Goal: Task Accomplishment & Management: Complete application form

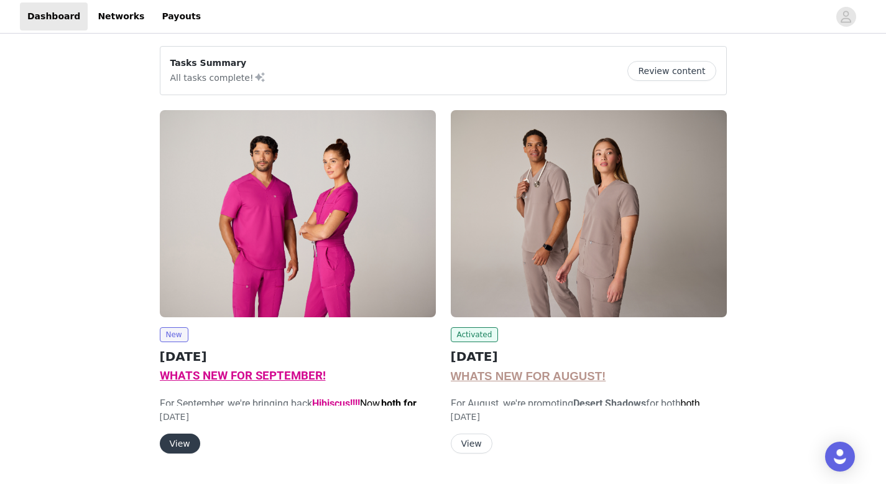
scroll to position [32, 0]
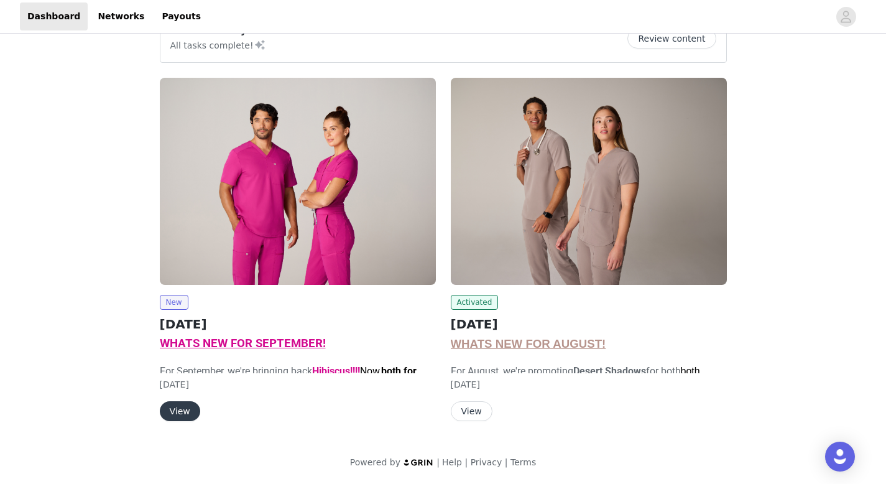
click at [182, 414] on button "View" at bounding box center [180, 411] width 40 height 20
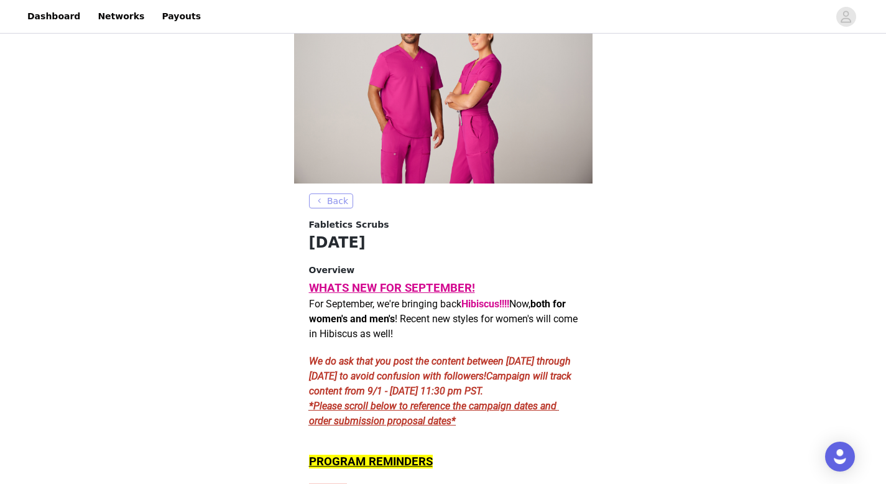
click at [338, 205] on button "Back" at bounding box center [331, 200] width 45 height 15
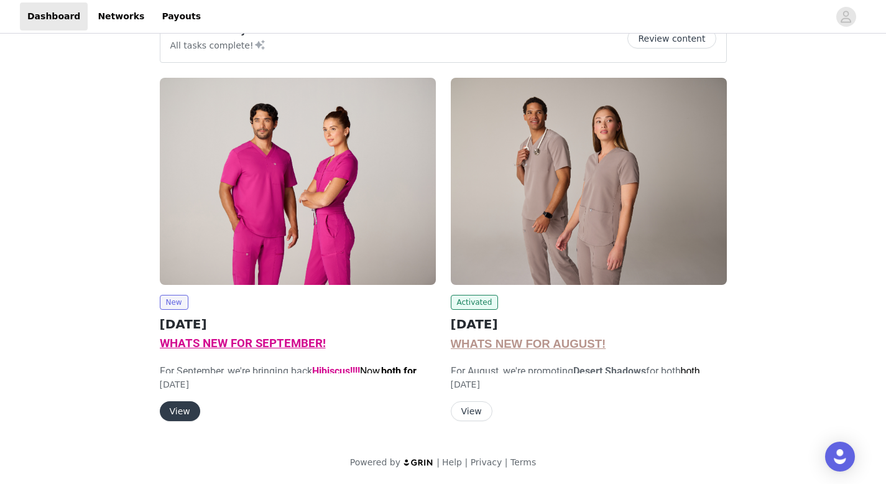
scroll to position [32, 0]
click at [479, 392] on div "Activated [DATE] WHATS NEW FOR AUGUST! For August, we're promoting Desert Shado…" at bounding box center [589, 358] width 276 height 126
click at [477, 402] on button "View" at bounding box center [472, 411] width 42 height 20
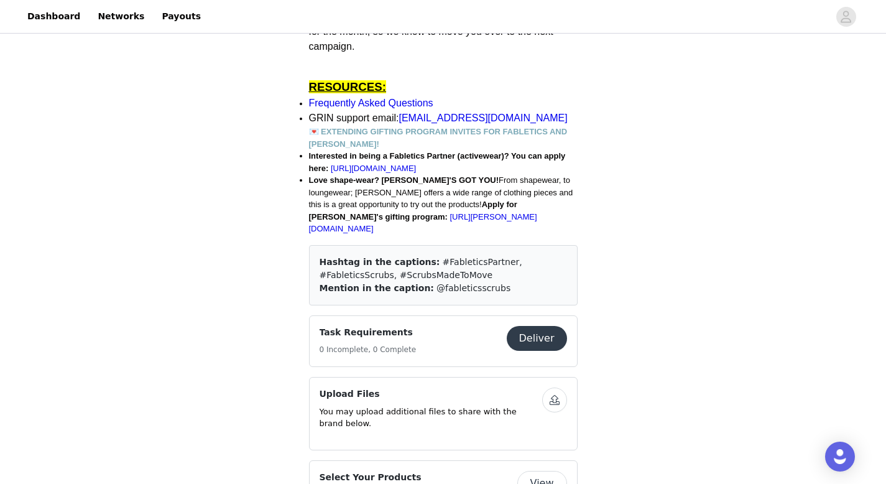
scroll to position [880, 0]
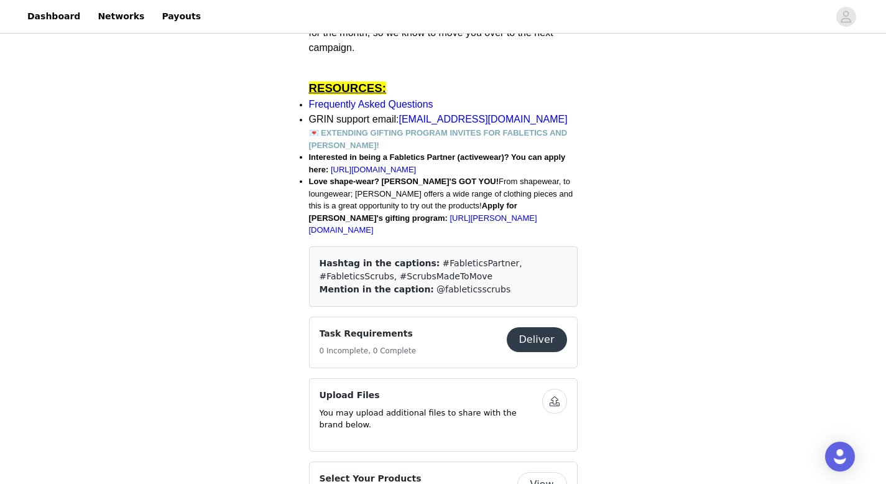
click at [527, 335] on button "Deliver" at bounding box center [537, 339] width 60 height 25
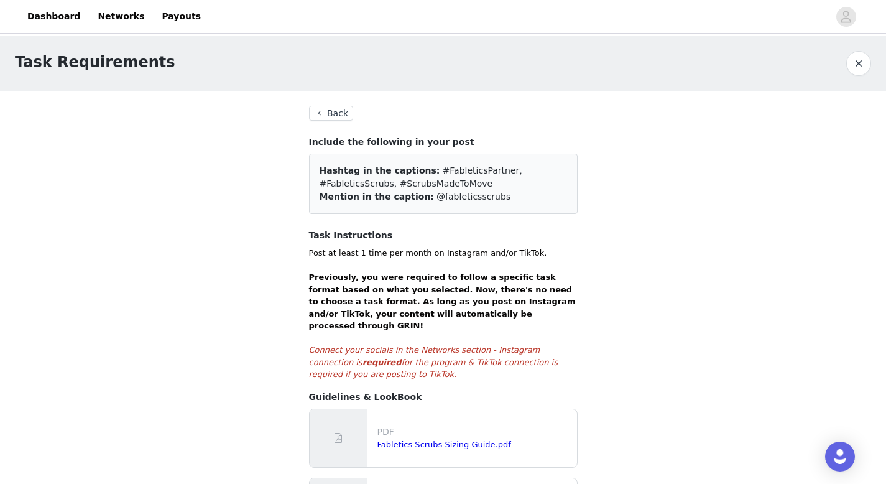
click at [324, 109] on button "Back" at bounding box center [331, 113] width 45 height 15
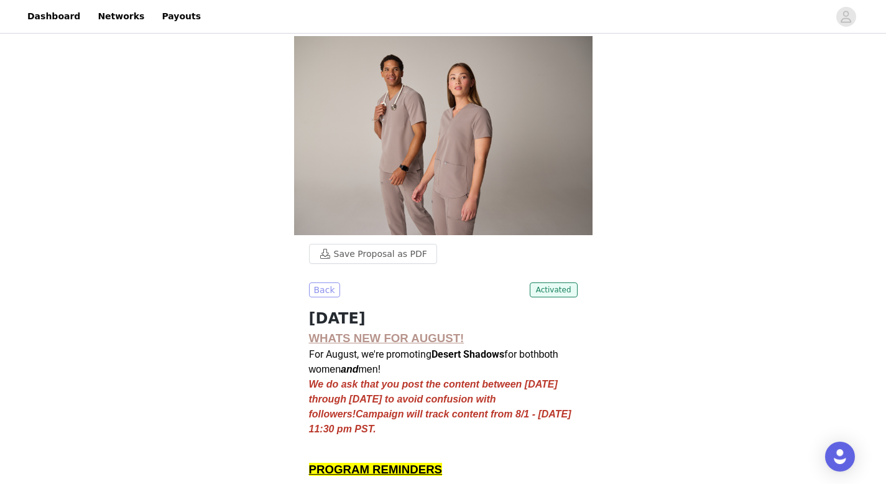
click at [319, 287] on button "Back" at bounding box center [324, 289] width 31 height 15
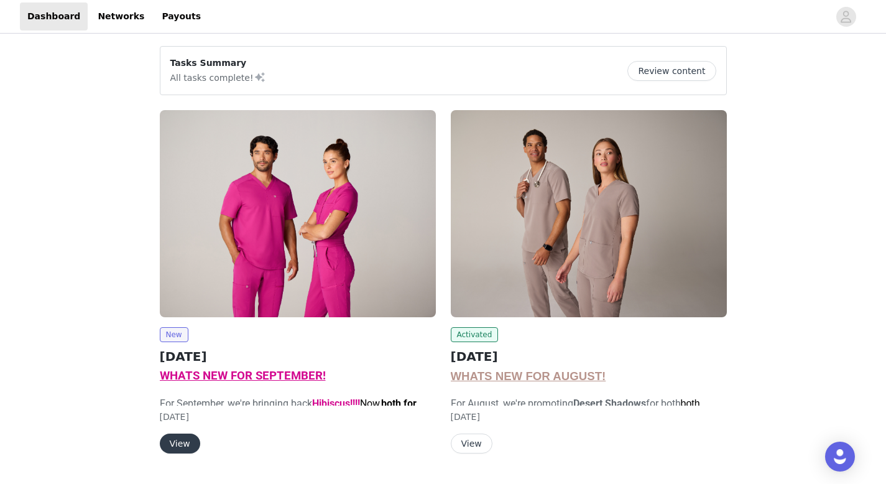
scroll to position [32, 0]
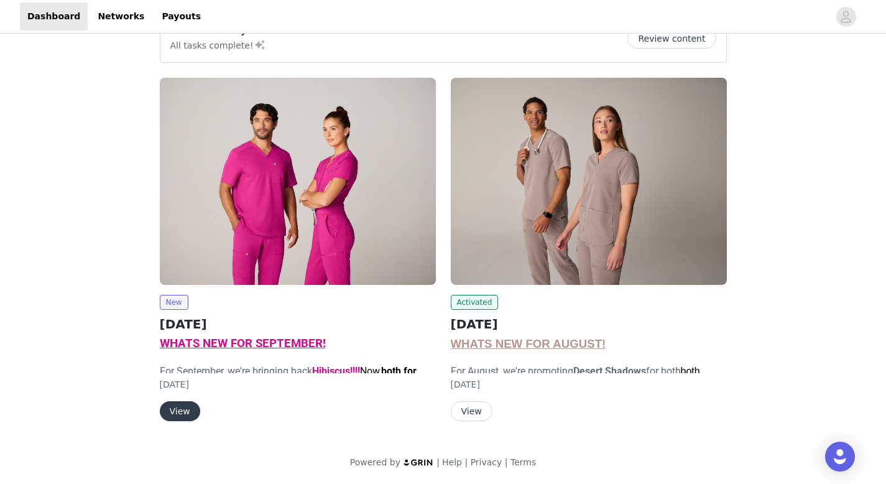
click at [178, 415] on button "View" at bounding box center [180, 411] width 40 height 20
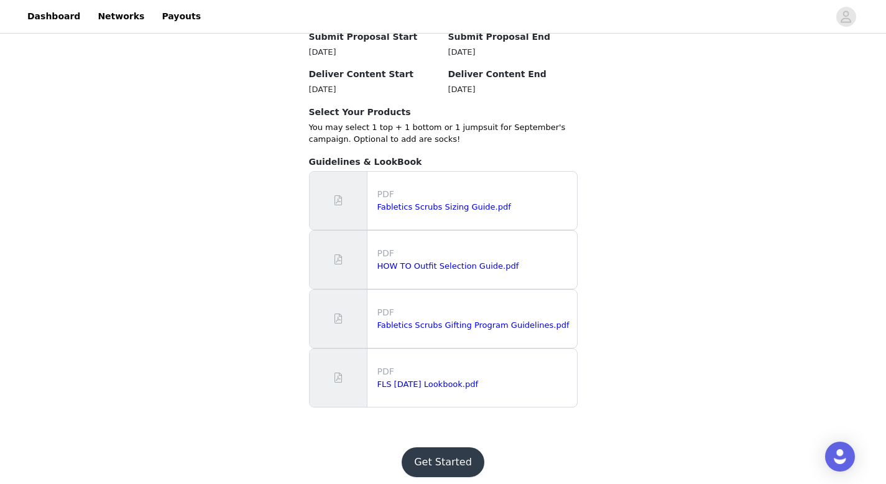
scroll to position [1052, 0]
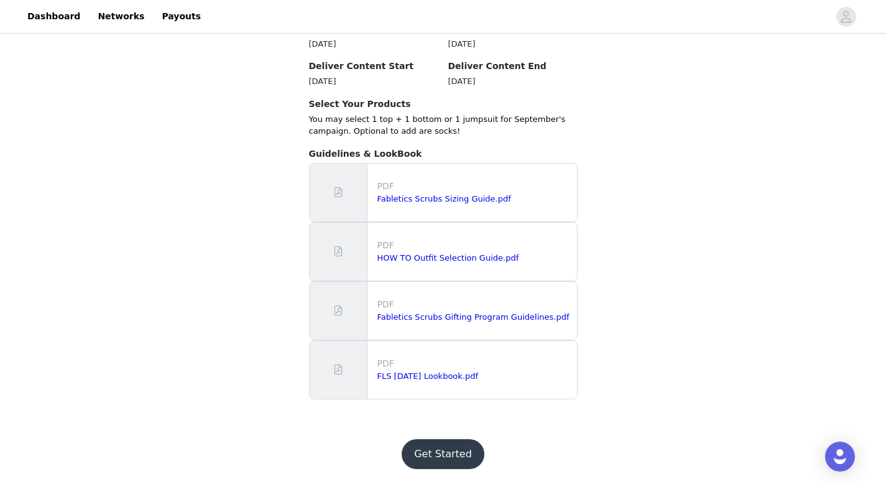
click at [443, 453] on button "Get Started" at bounding box center [443, 454] width 83 height 30
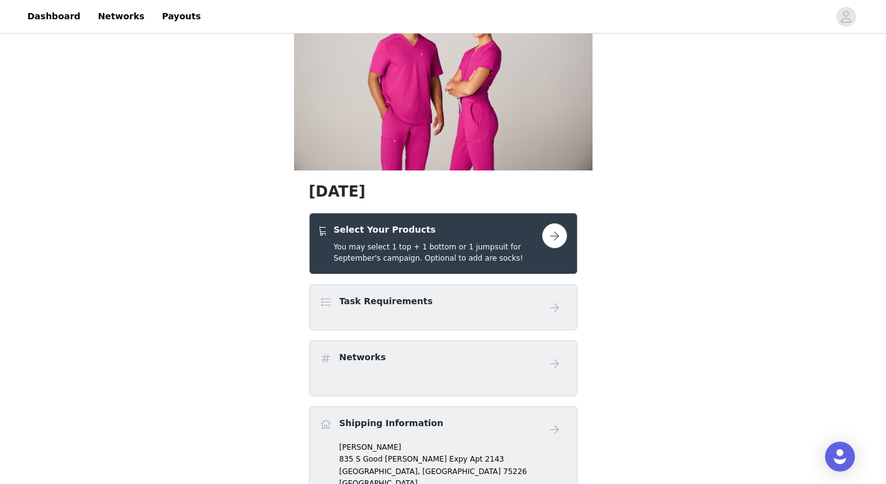
scroll to position [98, 0]
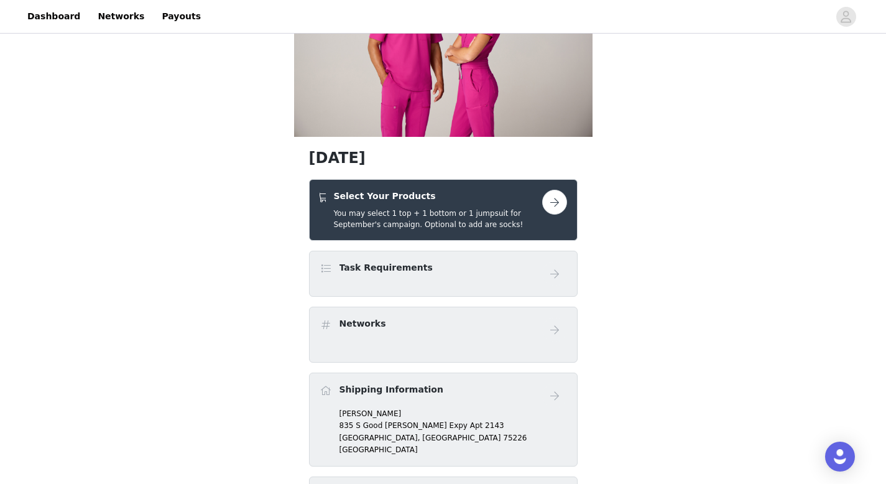
click at [548, 210] on button "button" at bounding box center [554, 202] width 25 height 25
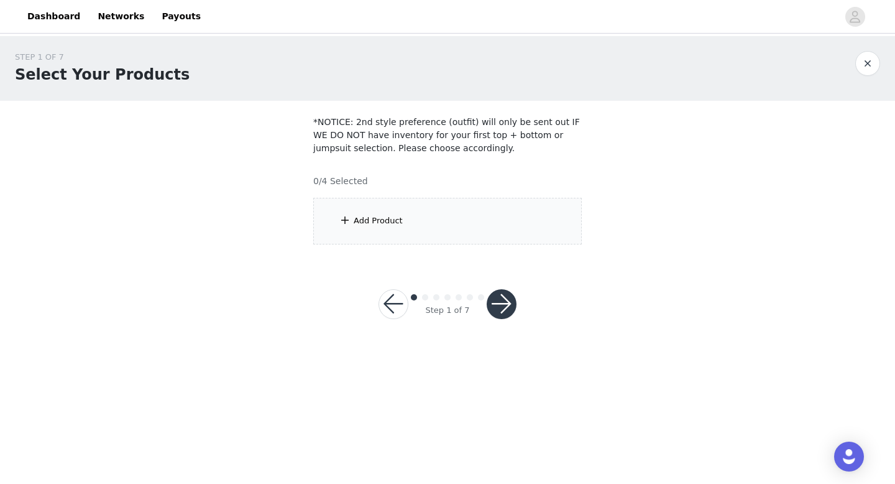
click at [370, 234] on div "Add Product" at bounding box center [447, 221] width 269 height 47
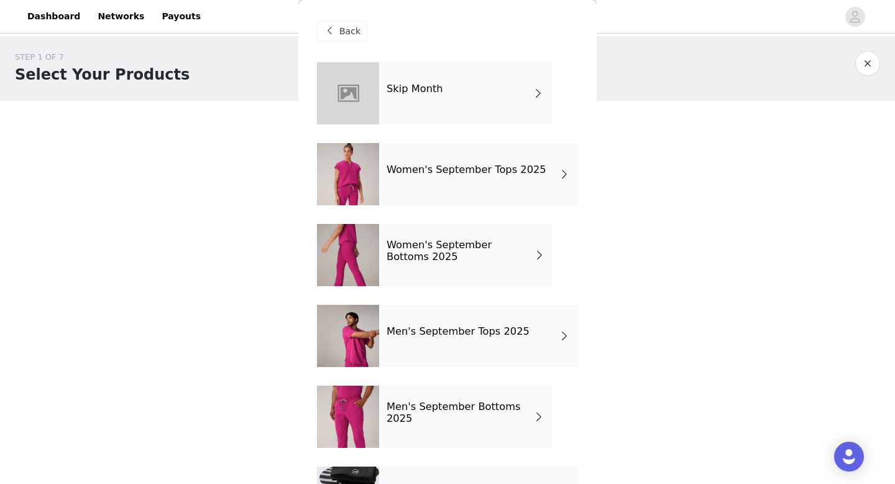
click at [346, 17] on div "Back" at bounding box center [447, 31] width 261 height 62
click at [343, 24] on div "Back" at bounding box center [342, 31] width 50 height 20
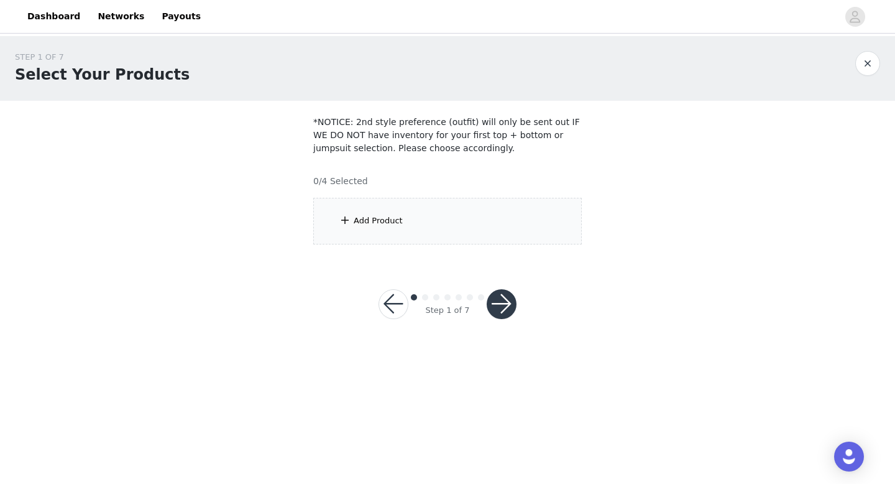
click at [394, 220] on div "Add Product" at bounding box center [378, 220] width 49 height 12
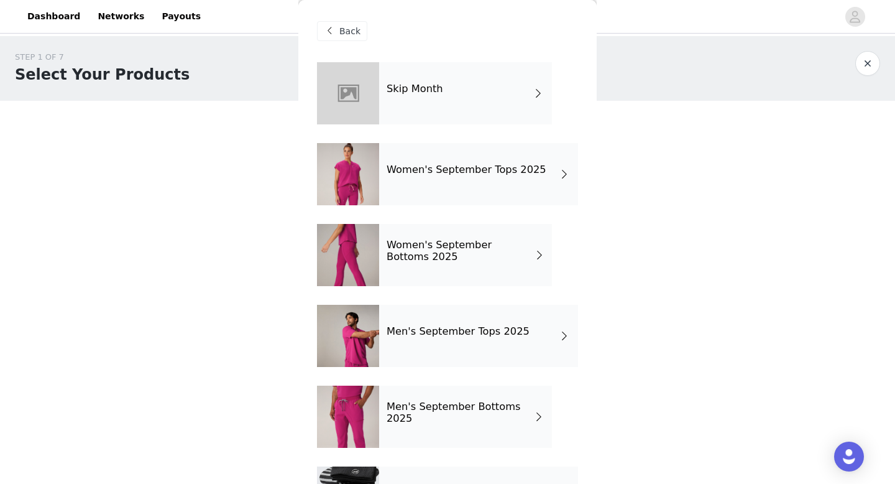
scroll to position [63, 0]
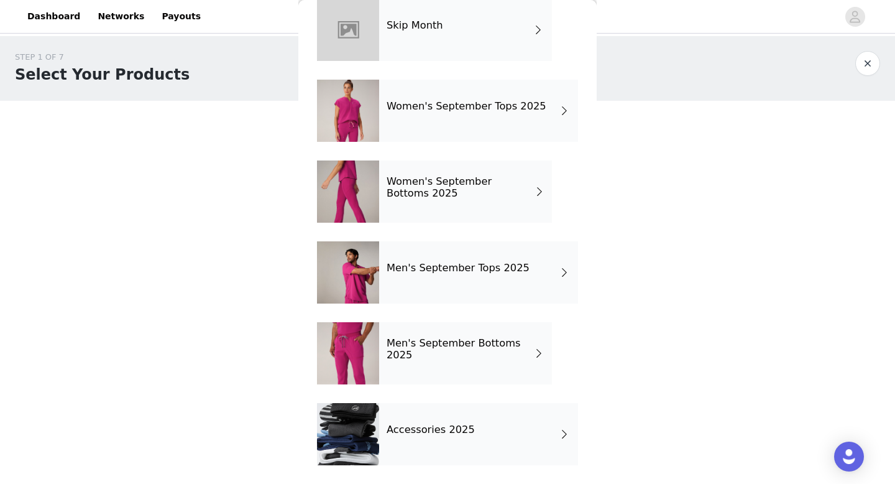
click at [471, 196] on h4 "Women's September Bottoms 2025" at bounding box center [461, 187] width 148 height 23
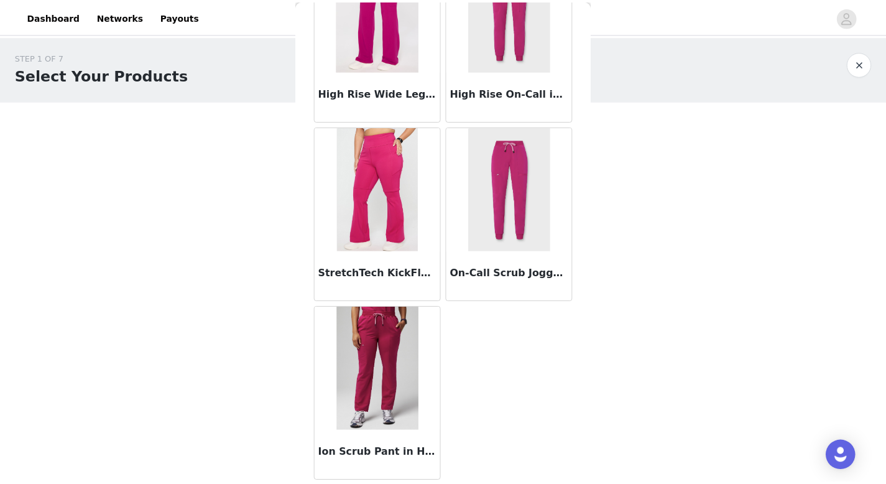
scroll to position [0, 0]
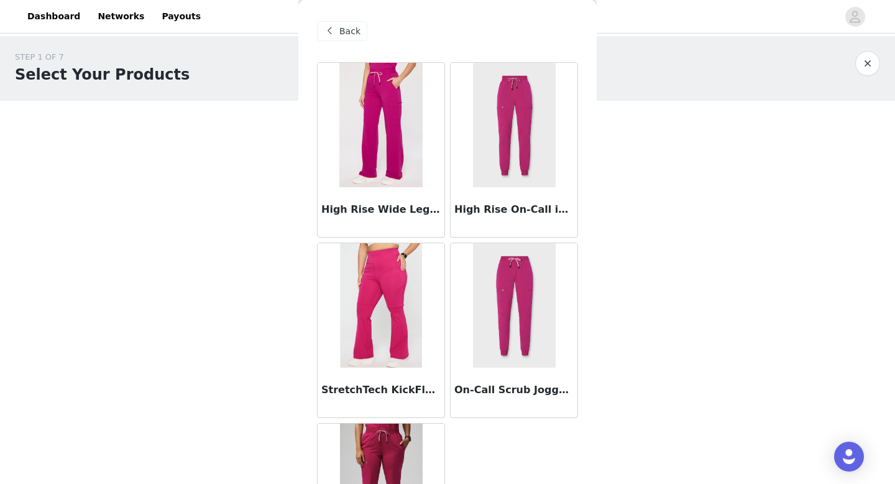
click at [333, 40] on div "Back" at bounding box center [342, 31] width 50 height 20
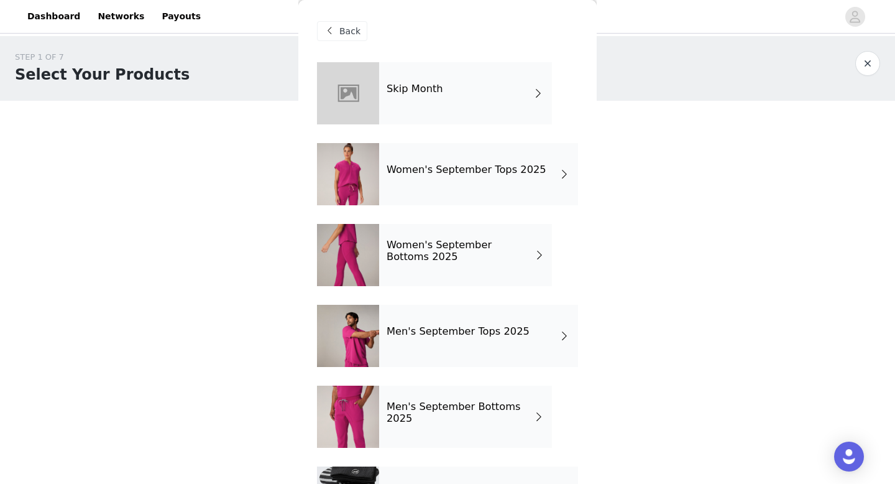
click at [331, 34] on span at bounding box center [329, 31] width 15 height 15
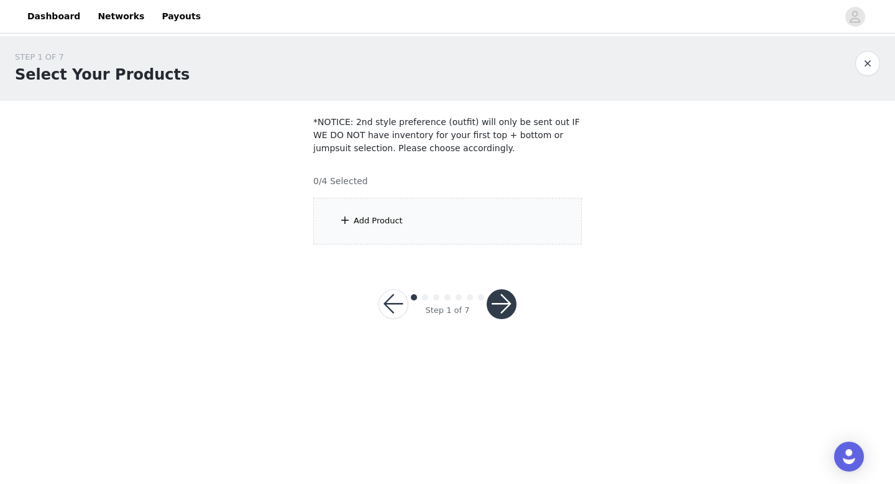
click at [396, 299] on button "button" at bounding box center [394, 304] width 30 height 30
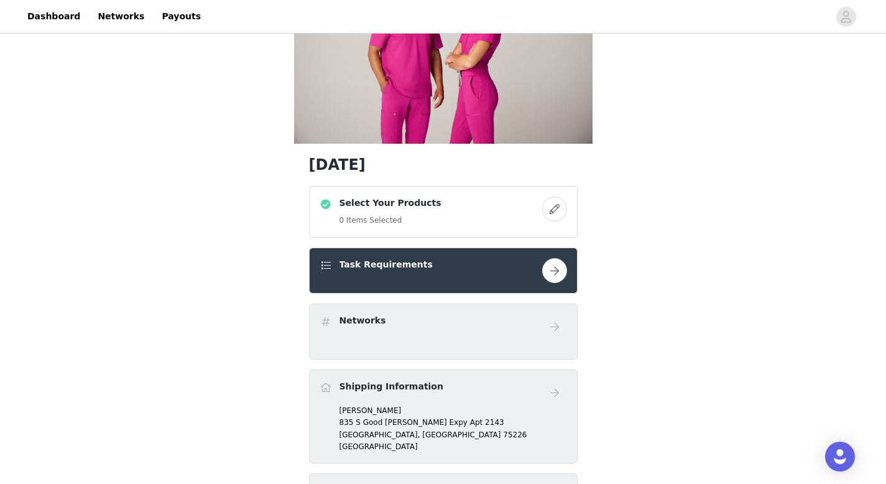
scroll to position [99, 0]
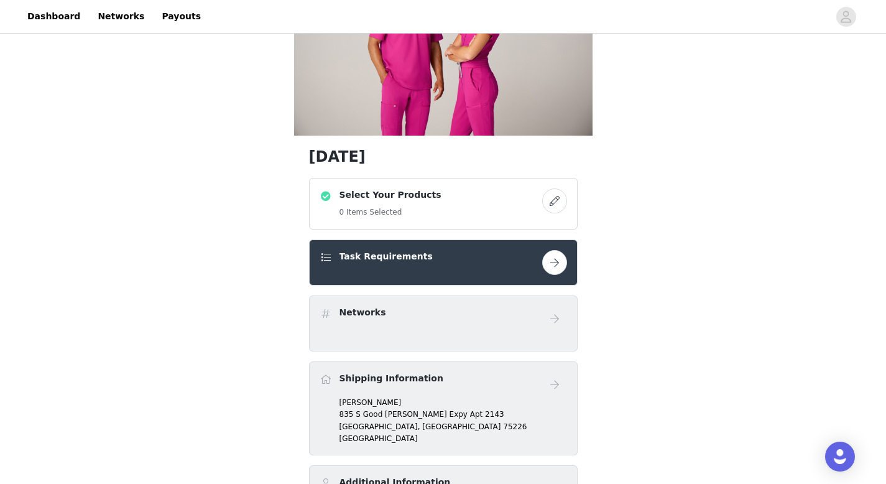
click at [549, 202] on button "button" at bounding box center [554, 200] width 25 height 25
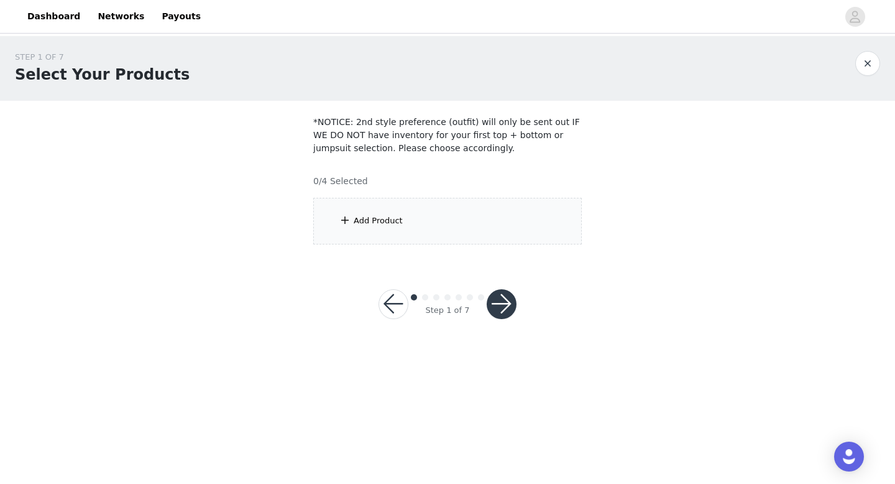
click at [393, 209] on div "Add Product" at bounding box center [447, 221] width 269 height 47
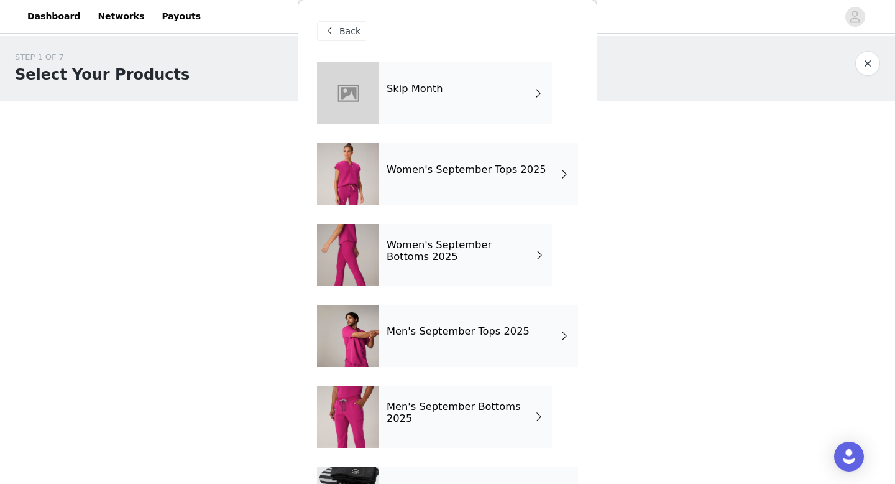
scroll to position [63, 0]
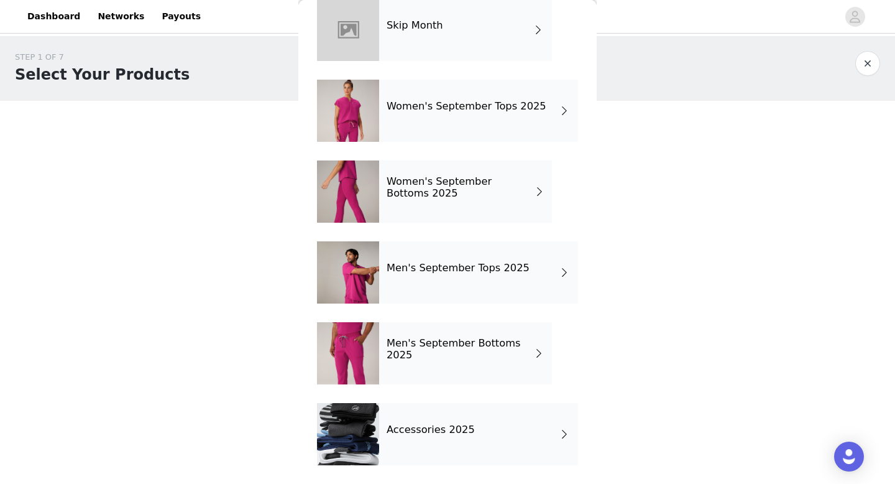
click at [441, 420] on div "Accessories 2025" at bounding box center [478, 434] width 199 height 62
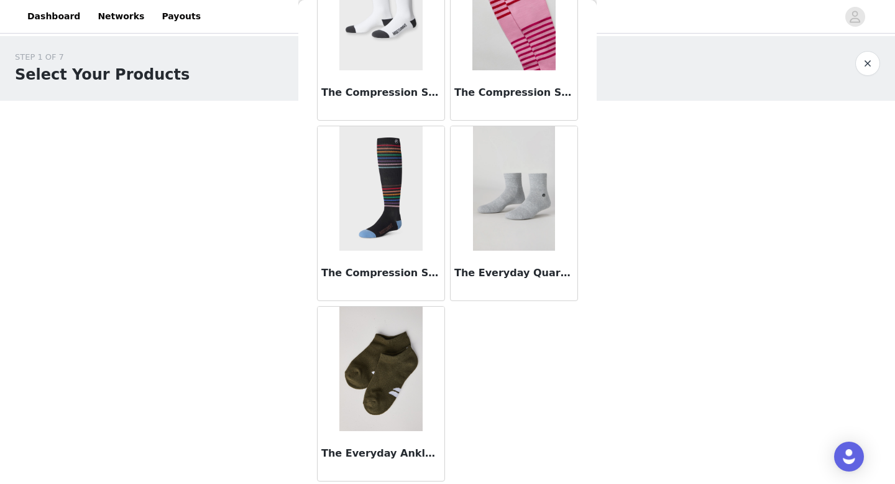
scroll to position [0, 0]
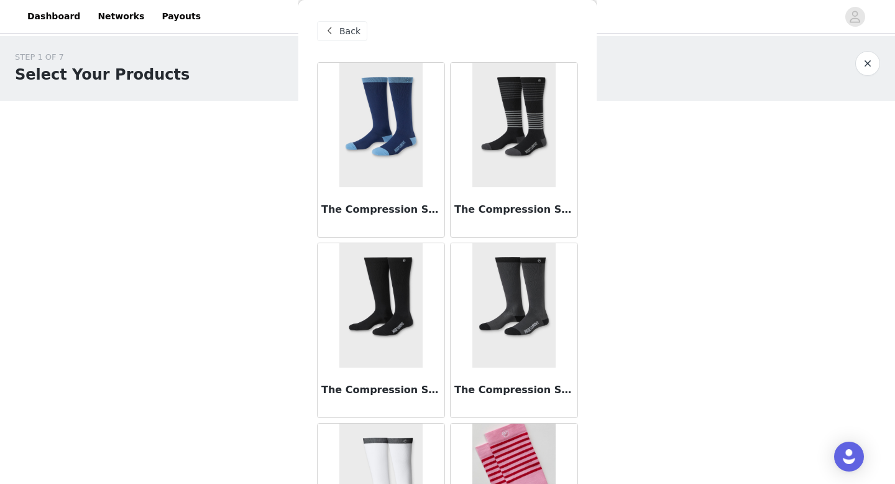
click at [352, 23] on div "Back" at bounding box center [342, 31] width 50 height 20
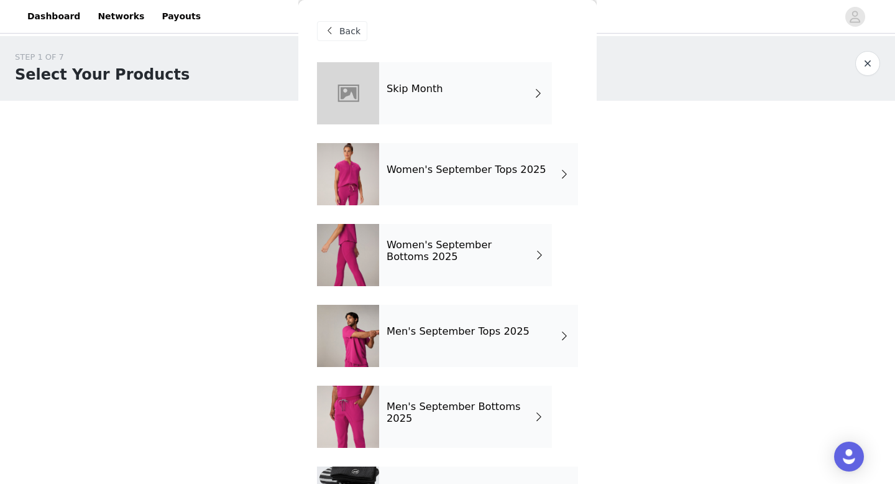
click at [448, 164] on h4 "Women's September Tops 2025" at bounding box center [467, 169] width 160 height 11
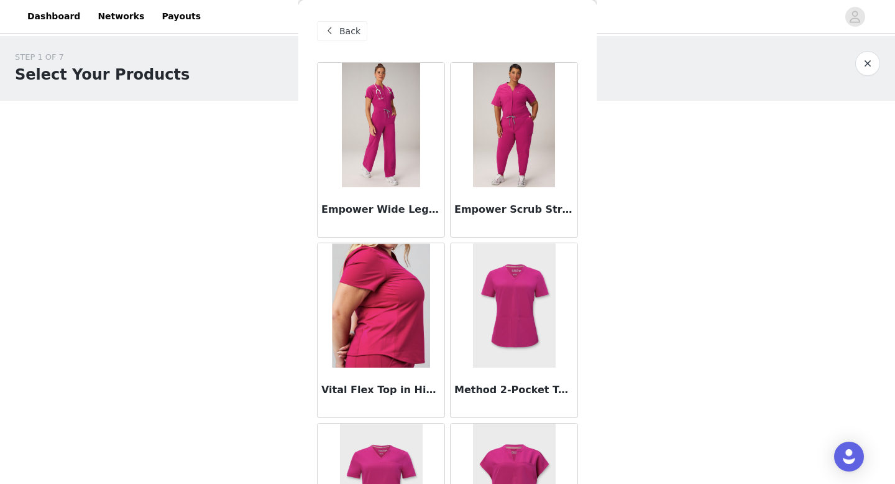
click at [379, 145] on img at bounding box center [381, 125] width 79 height 124
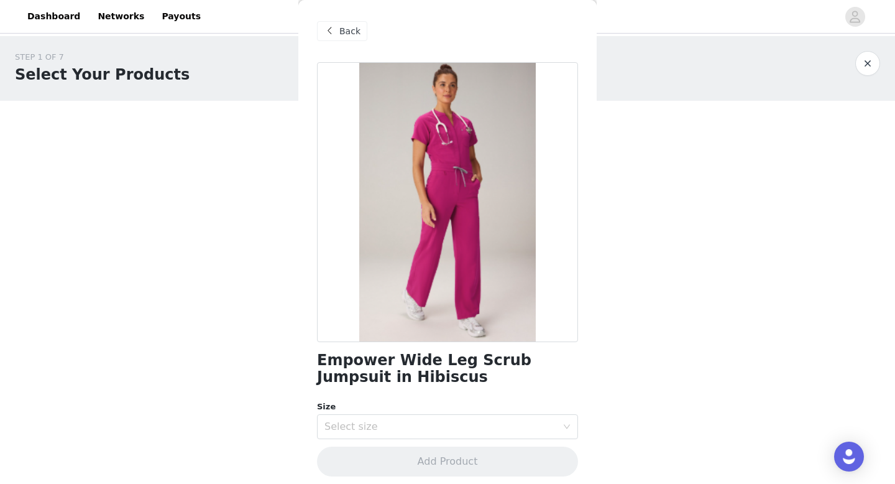
scroll to position [7, 0]
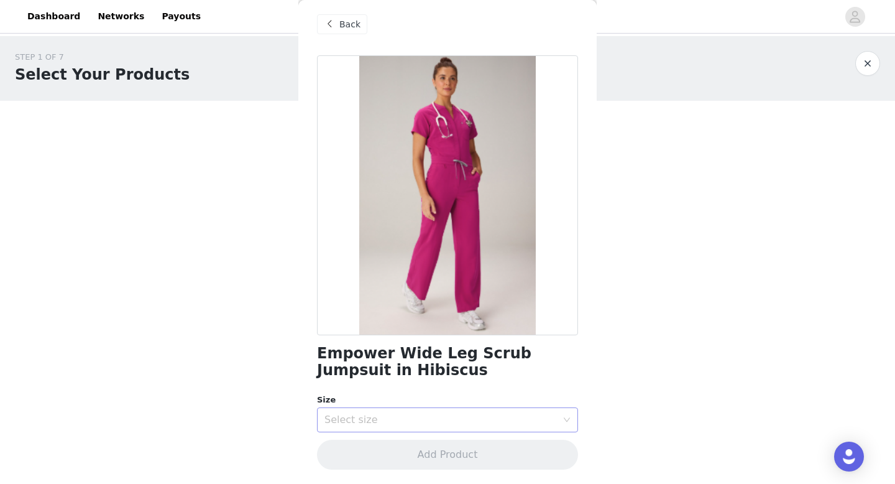
click at [395, 411] on div "Select size" at bounding box center [443, 420] width 238 height 24
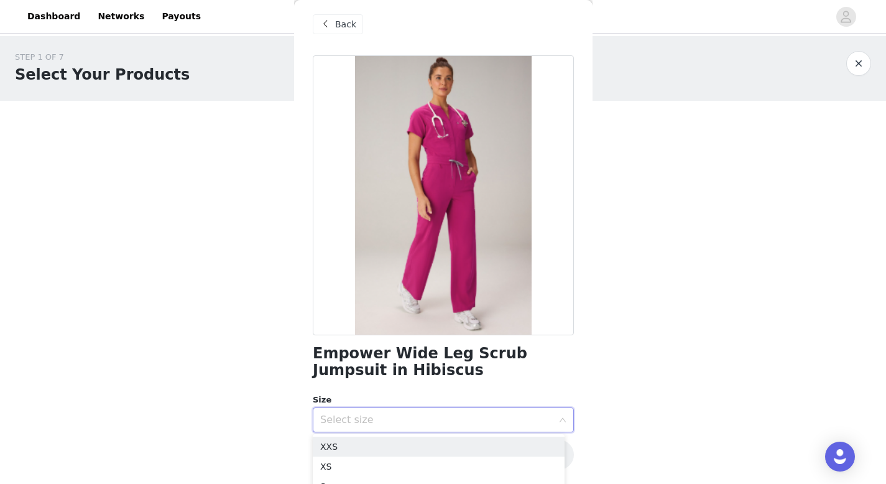
click at [428, 351] on h1 "Empower Wide Leg Scrub Jumpsuit in Hibiscus" at bounding box center [443, 362] width 261 height 34
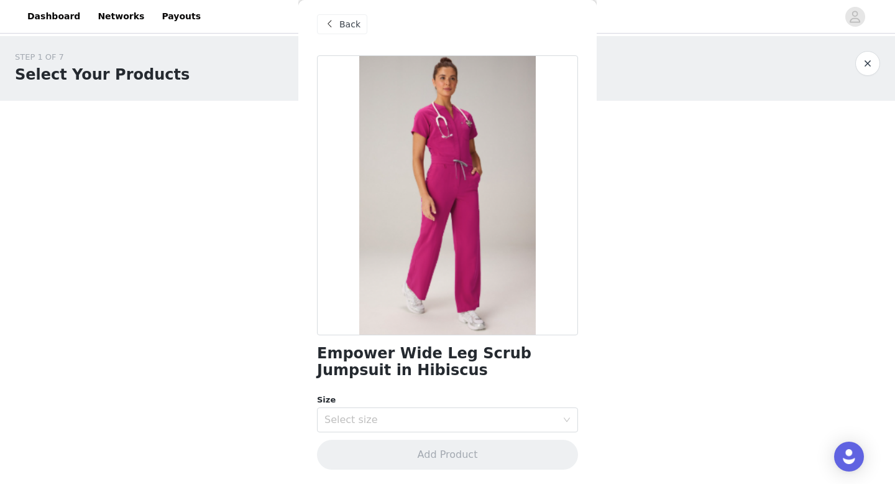
scroll to position [0, 0]
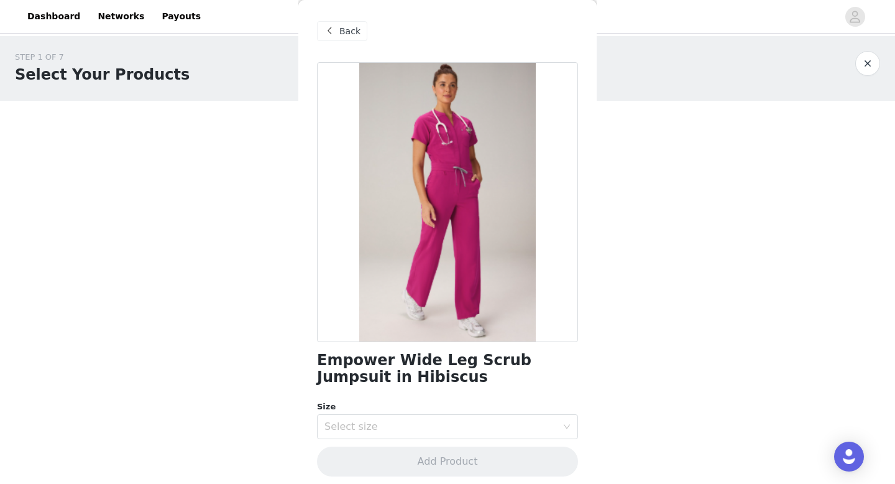
click at [357, 27] on span "Back" at bounding box center [349, 31] width 21 height 13
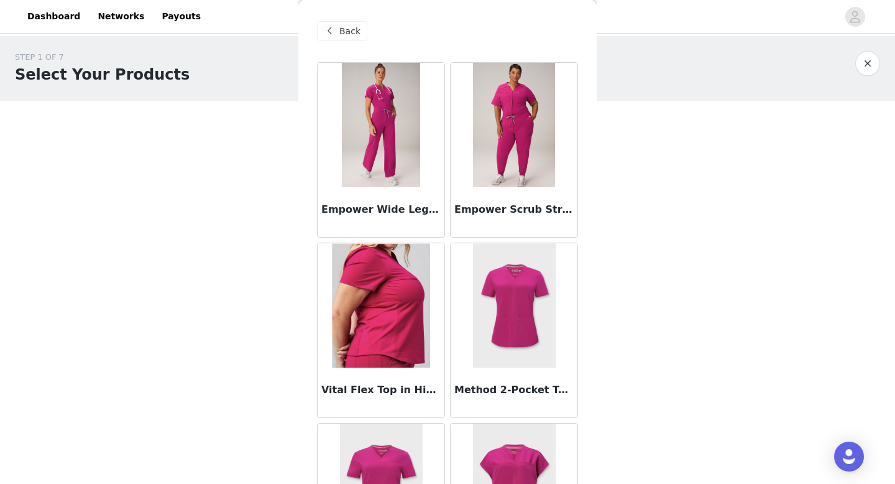
click at [389, 132] on img at bounding box center [381, 125] width 79 height 124
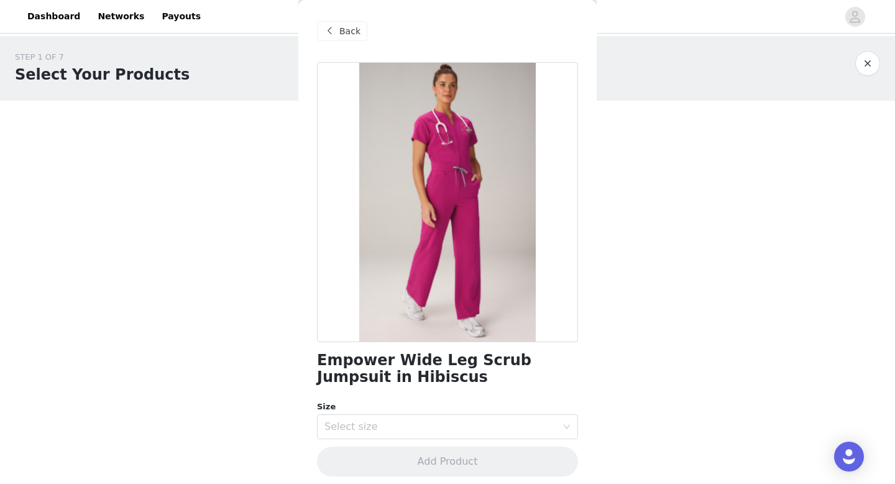
click at [356, 29] on span "Back" at bounding box center [349, 31] width 21 height 13
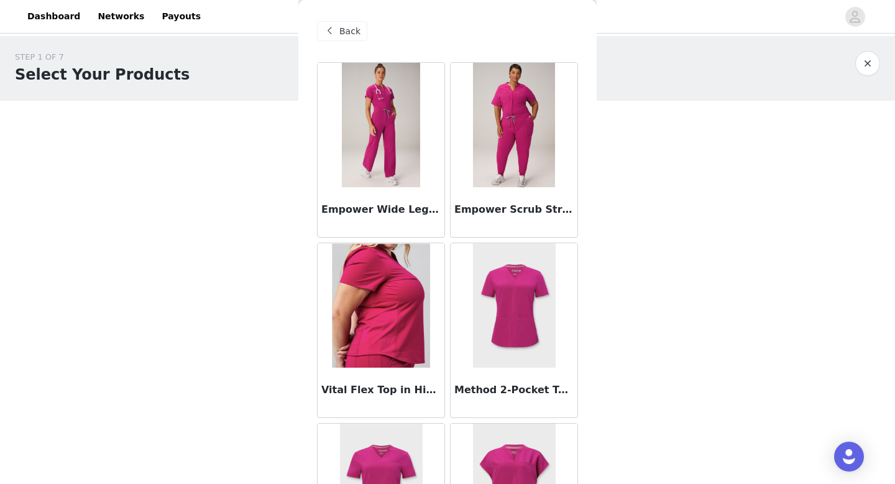
click at [488, 160] on img at bounding box center [514, 125] width 82 height 124
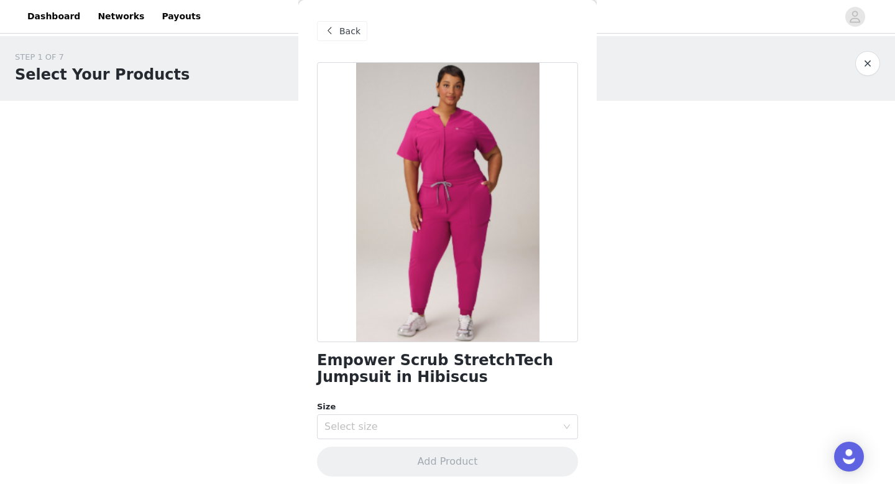
click at [336, 34] on span at bounding box center [329, 31] width 15 height 15
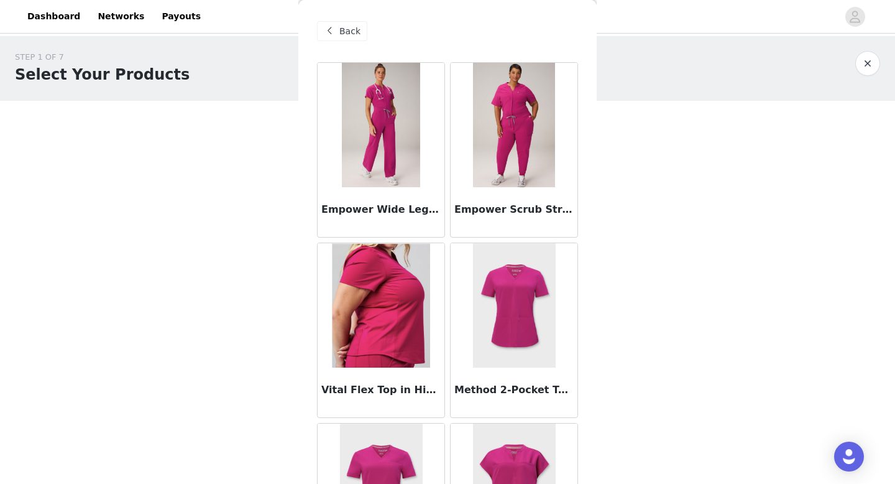
click at [374, 167] on img at bounding box center [381, 125] width 79 height 124
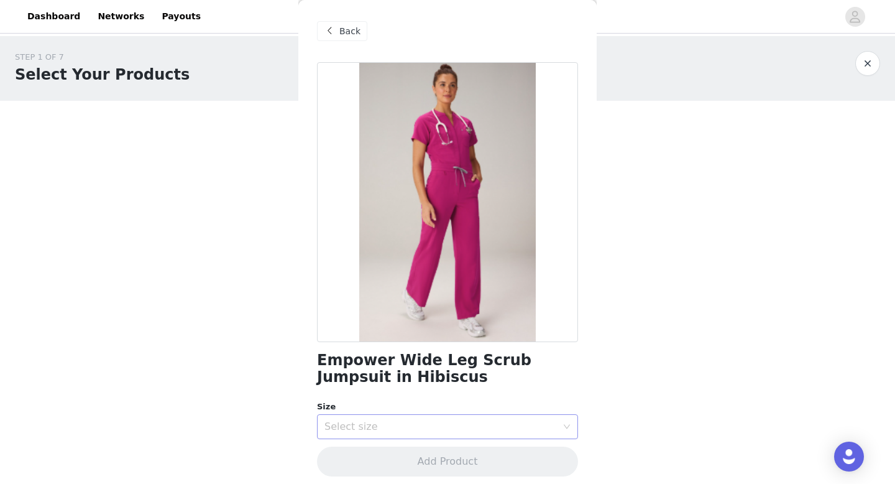
click at [390, 424] on div "Select size" at bounding box center [440, 426] width 232 height 12
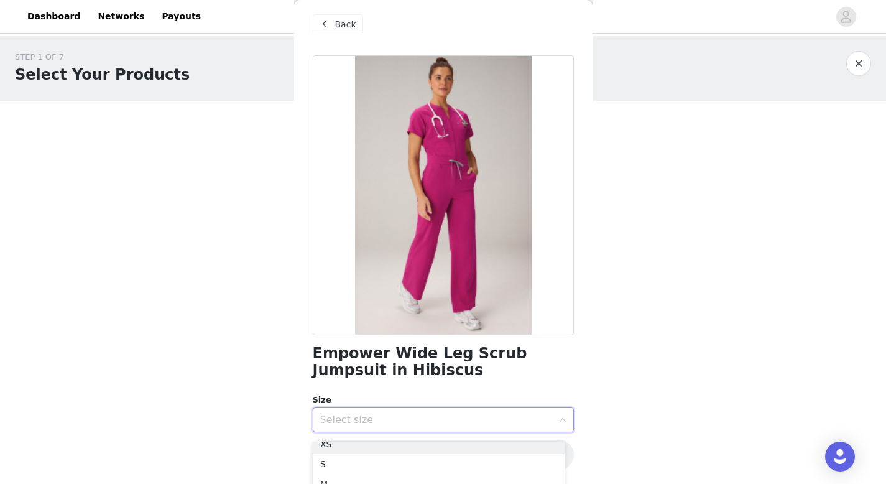
scroll to position [39, 0]
click at [341, 456] on li "S" at bounding box center [439, 454] width 252 height 20
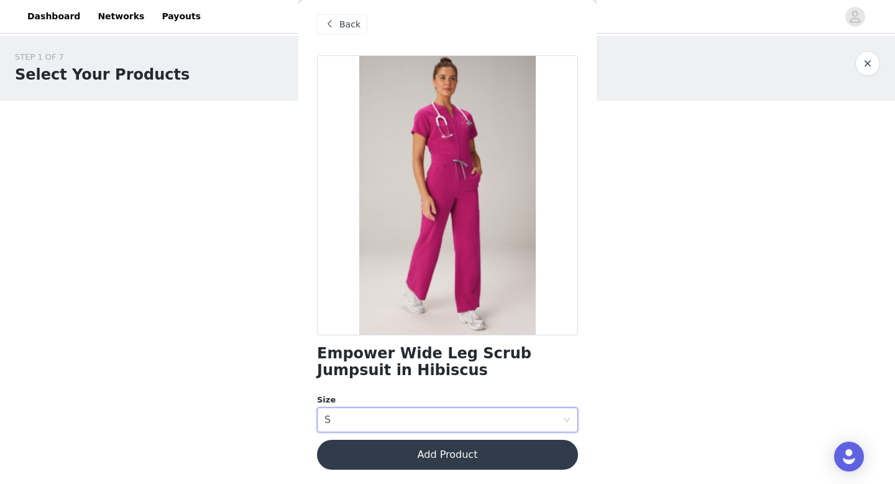
click at [385, 453] on button "Add Product" at bounding box center [447, 454] width 261 height 30
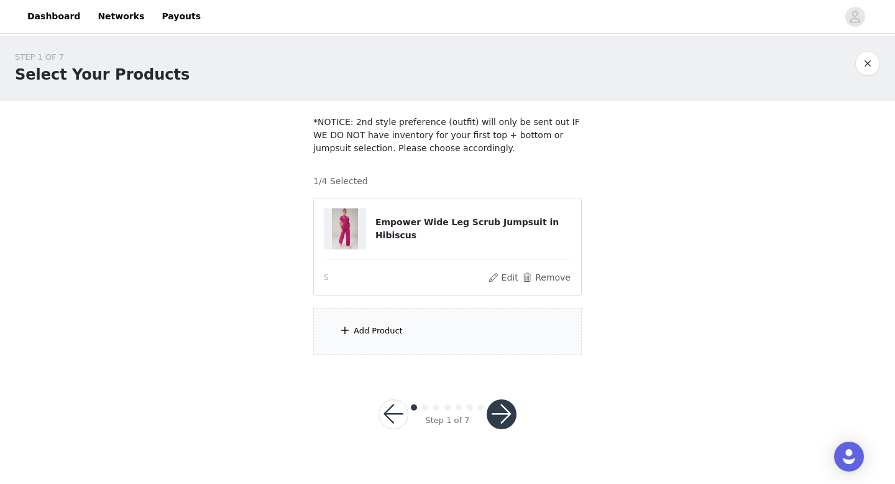
click at [490, 419] on button "button" at bounding box center [502, 414] width 30 height 30
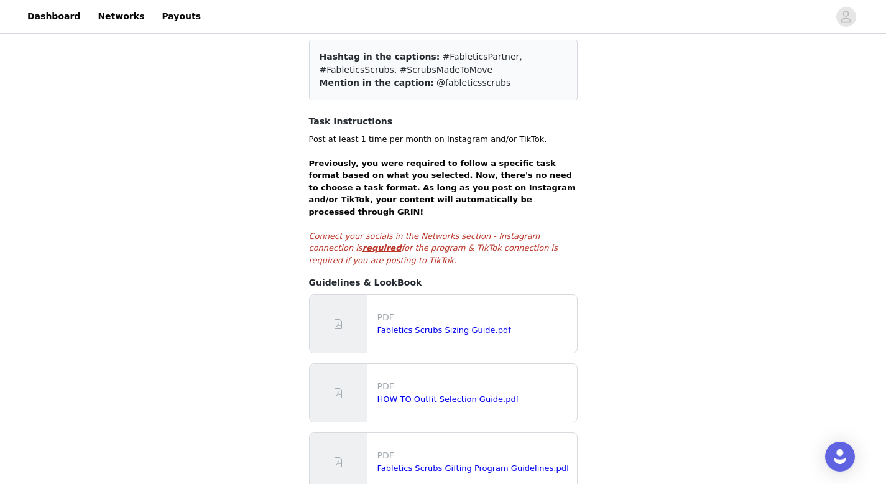
scroll to position [272, 0]
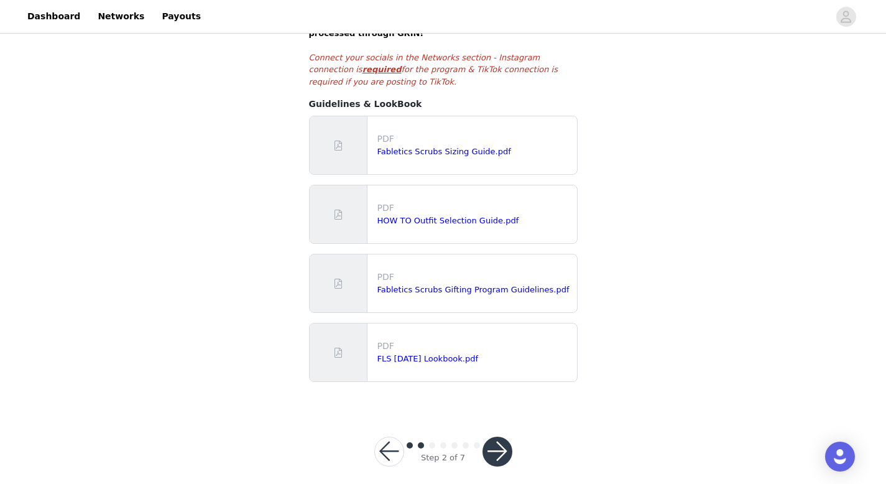
click at [389, 439] on button "button" at bounding box center [389, 451] width 30 height 30
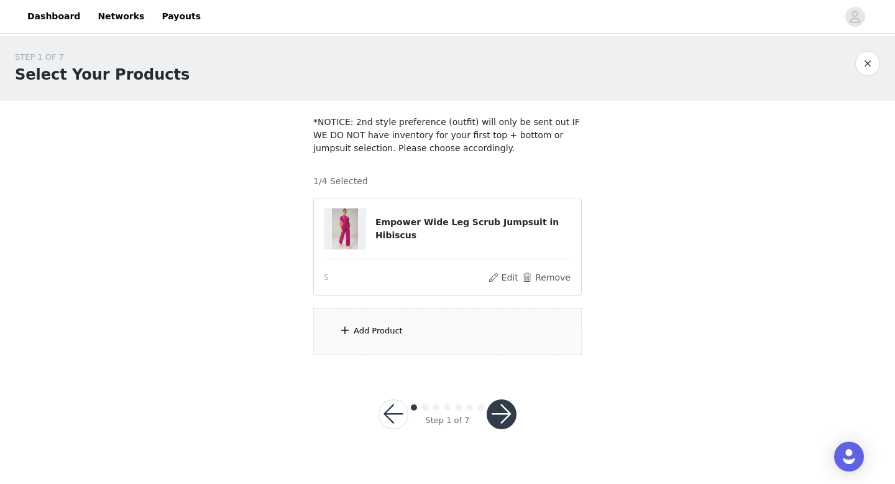
click at [422, 346] on div "Add Product" at bounding box center [447, 331] width 269 height 47
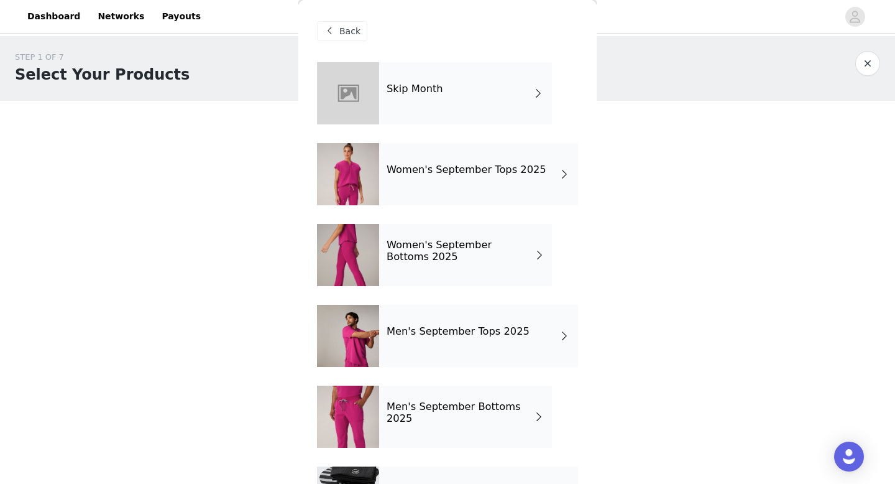
click at [461, 174] on h4 "Women's September Tops 2025" at bounding box center [467, 169] width 160 height 11
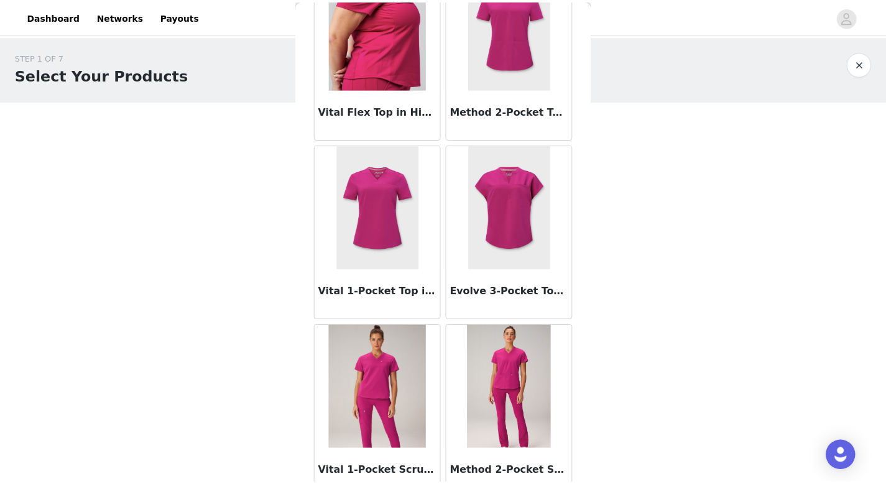
scroll to position [299, 0]
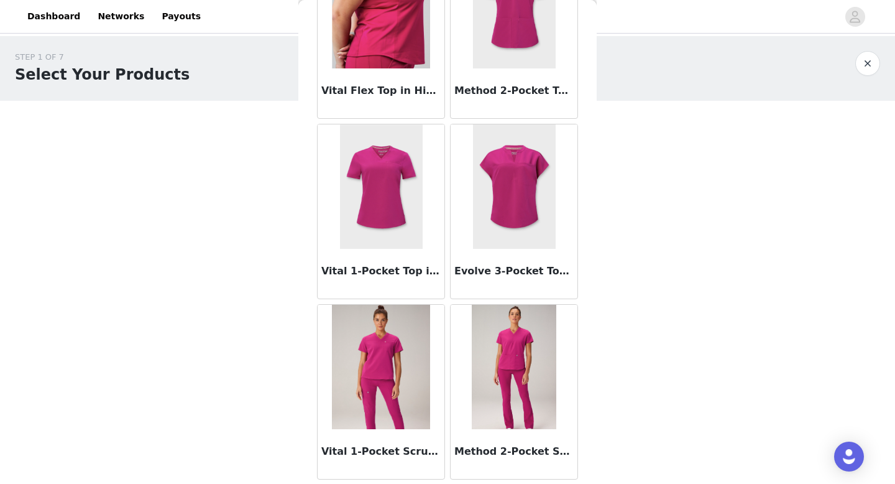
click at [726, 239] on div "STEP 1 OF 7 Select Your Products *NOTICE: 2nd style preference (outfit) will on…" at bounding box center [447, 202] width 895 height 333
click at [870, 70] on button "button" at bounding box center [867, 63] width 25 height 25
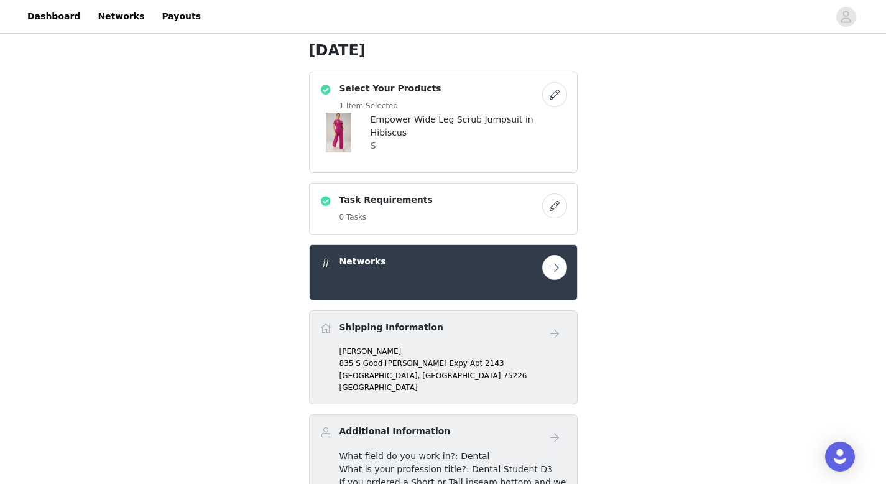
scroll to position [206, 0]
click at [555, 100] on button "button" at bounding box center [554, 93] width 25 height 25
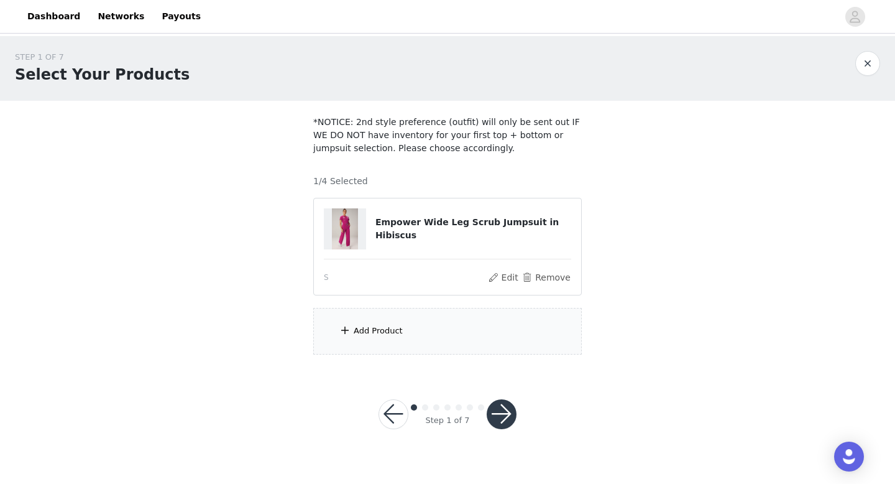
click at [430, 333] on div "Add Product" at bounding box center [447, 331] width 269 height 47
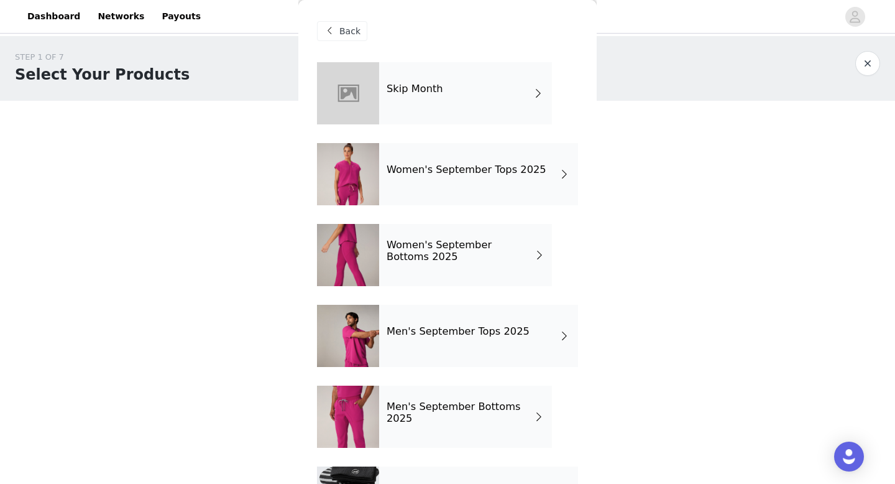
click at [508, 187] on div "Women's September Tops 2025" at bounding box center [478, 174] width 199 height 62
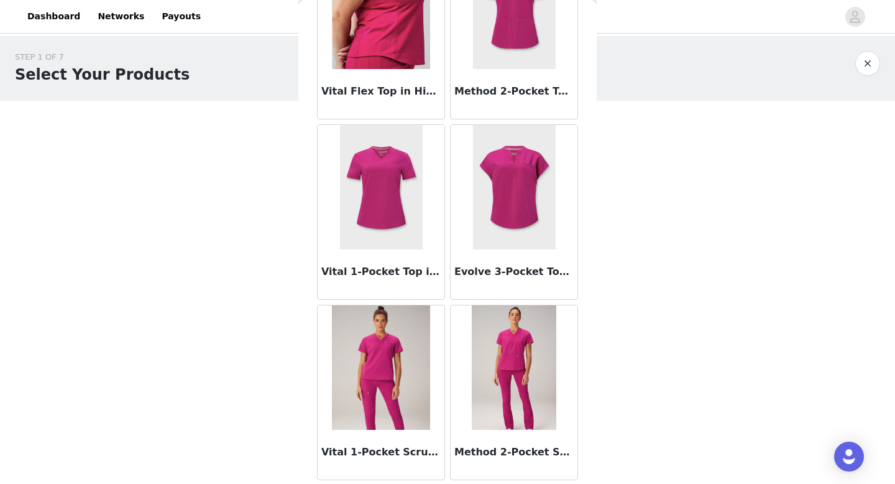
scroll to position [296, 0]
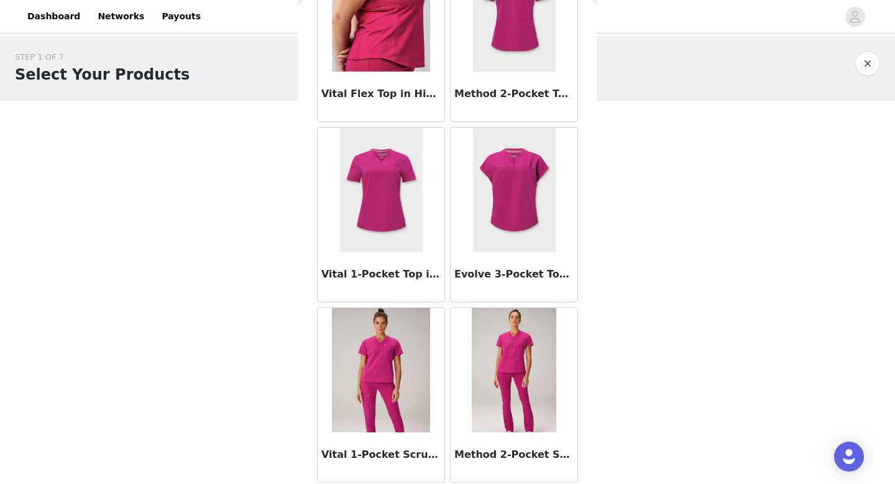
click at [375, 355] on img at bounding box center [381, 370] width 98 height 124
click at [375, 354] on div "Back Empower Wide Leg Scrub Jumpsuit in Hibiscus Empower Scrub StretchTech Jump…" at bounding box center [447, 242] width 298 height 484
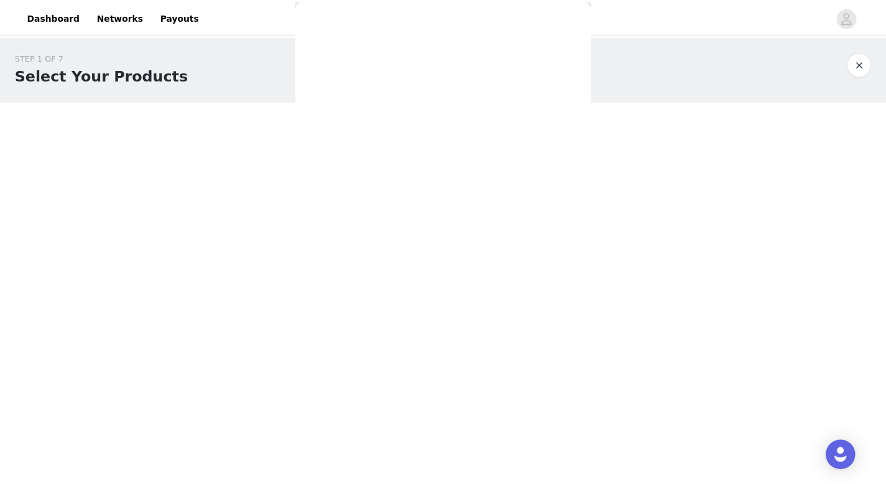
scroll to position [7, 0]
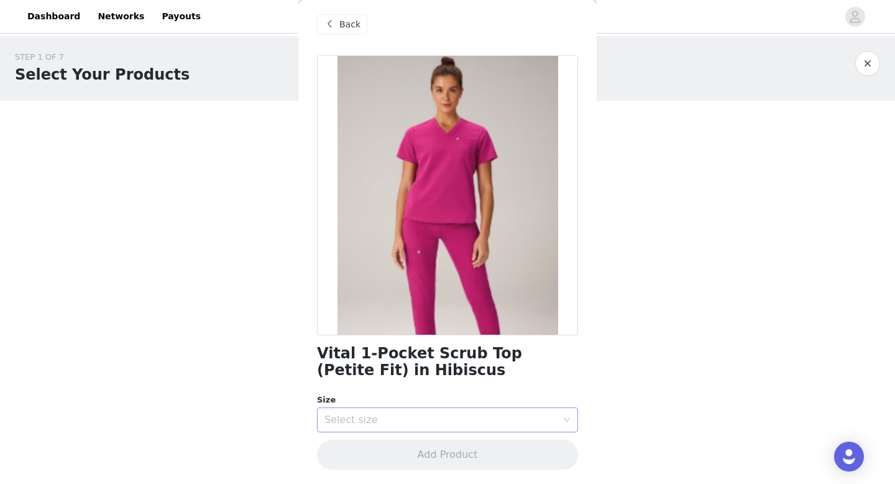
click at [357, 413] on div "Select size" at bounding box center [440, 419] width 232 height 12
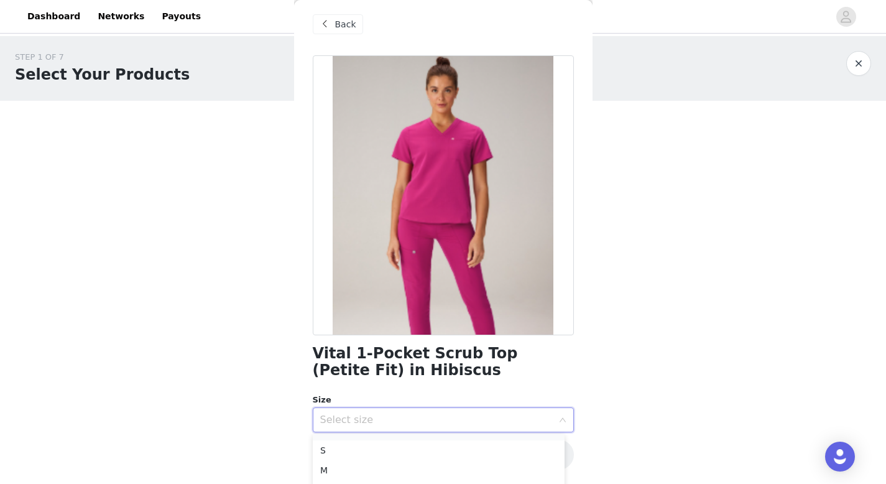
scroll to position [37, 0]
click at [344, 451] on li "S" at bounding box center [439, 449] width 252 height 20
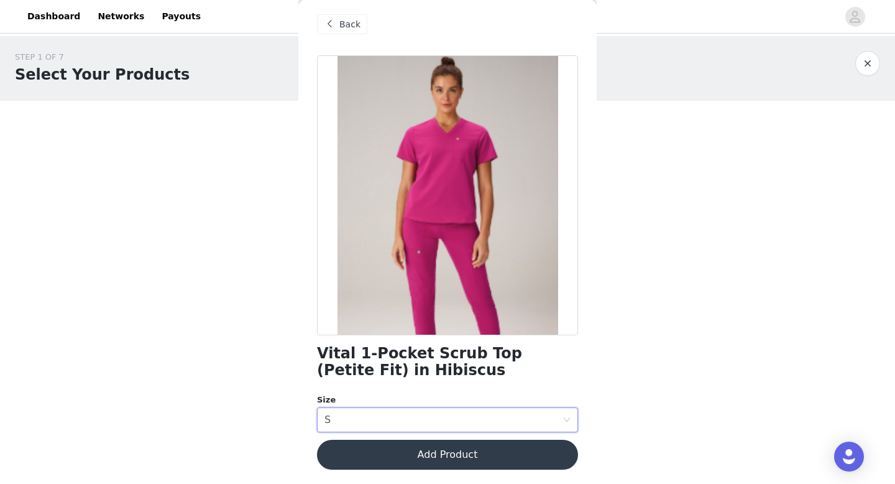
click at [377, 453] on button "Add Product" at bounding box center [447, 454] width 261 height 30
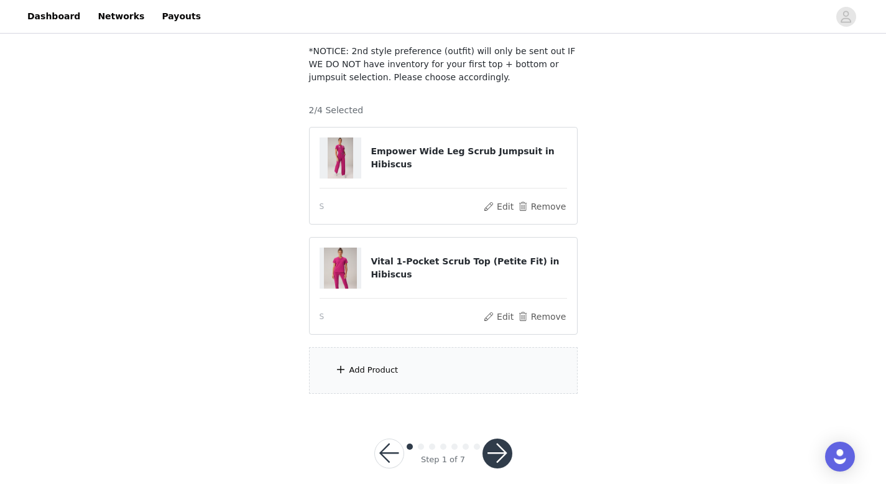
scroll to position [85, 0]
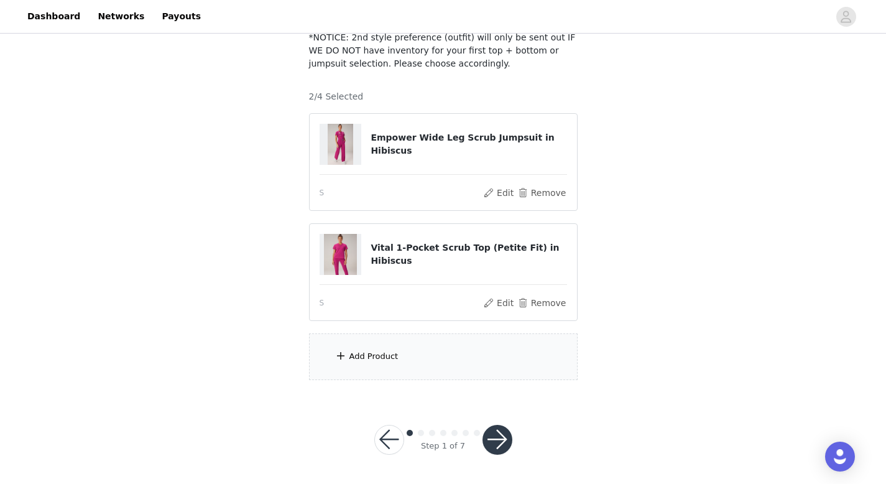
click at [403, 356] on div "Add Product" at bounding box center [443, 356] width 269 height 47
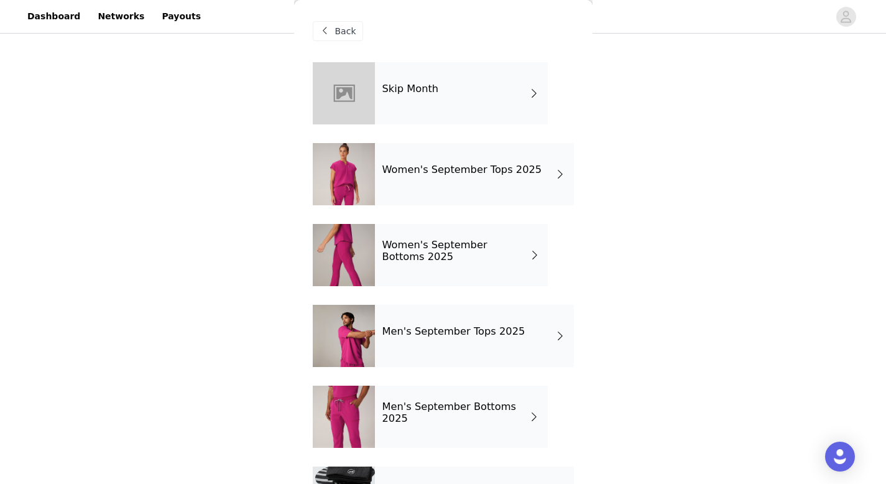
click at [428, 264] on div "Women's September Bottoms 2025" at bounding box center [461, 255] width 173 height 62
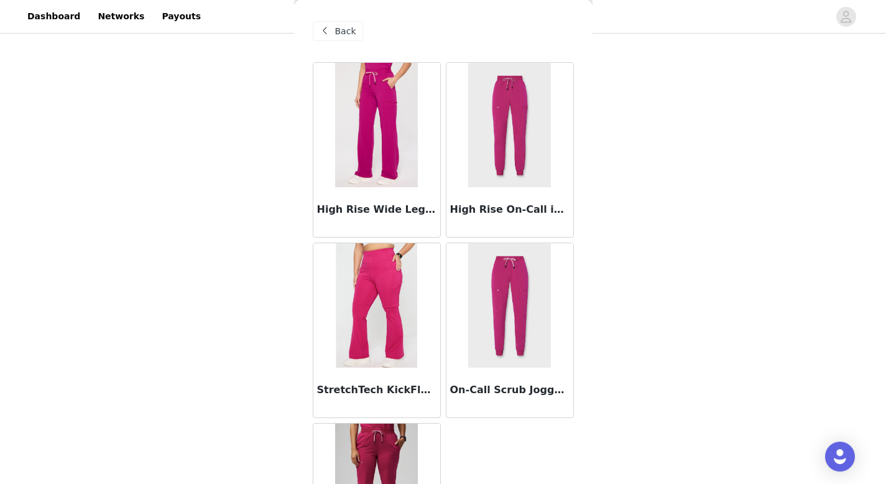
click at [374, 168] on img at bounding box center [376, 125] width 83 height 124
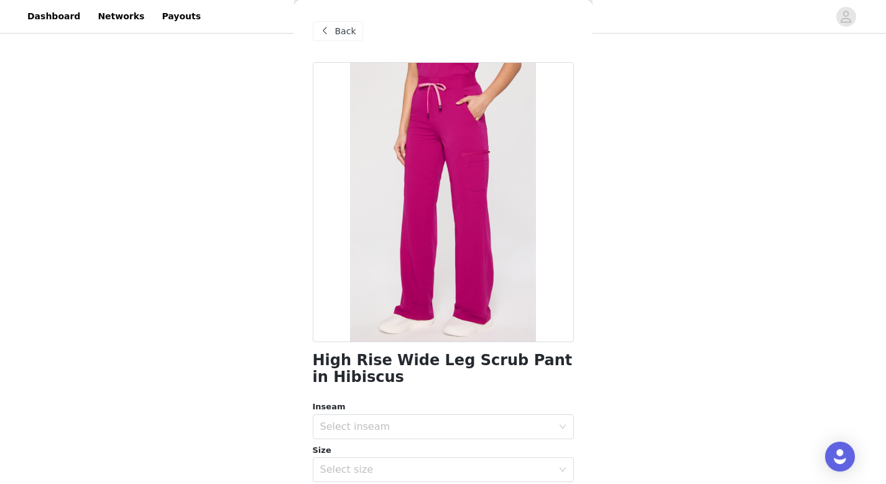
scroll to position [71, 0]
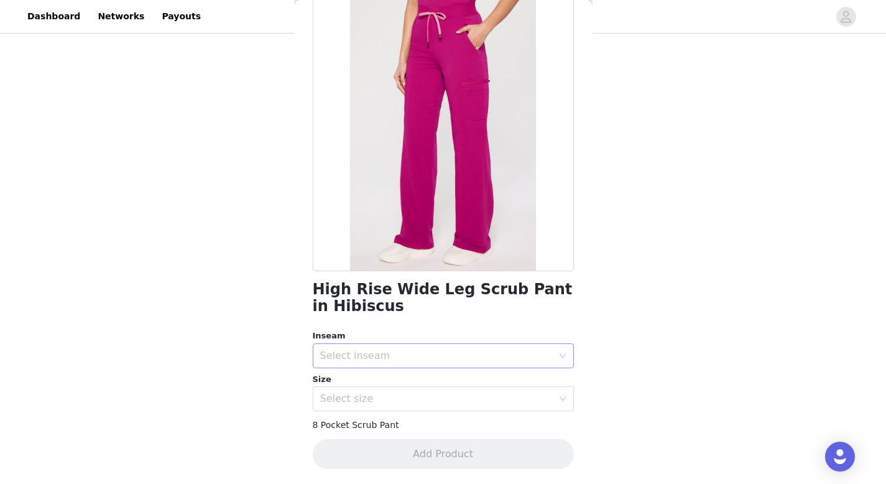
click at [399, 352] on div "Select inseam" at bounding box center [436, 355] width 232 height 12
drag, startPoint x: 356, startPoint y: 387, endPoint x: 340, endPoint y: 405, distance: 24.3
click at [340, 405] on ul "Short Regular Tall" at bounding box center [439, 402] width 252 height 65
click at [340, 405] on li "Regular" at bounding box center [439, 403] width 252 height 20
click at [350, 393] on div "Select size" at bounding box center [436, 398] width 232 height 12
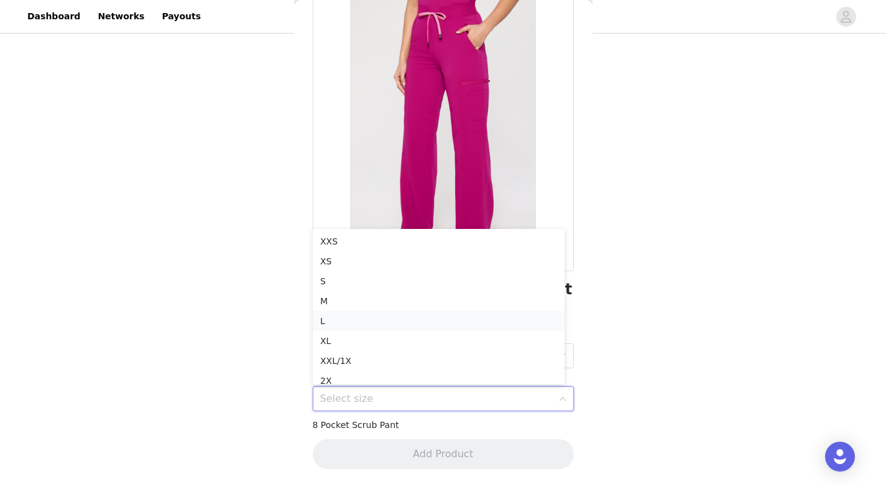
scroll to position [6, 0]
click at [365, 273] on li "S" at bounding box center [439, 275] width 252 height 20
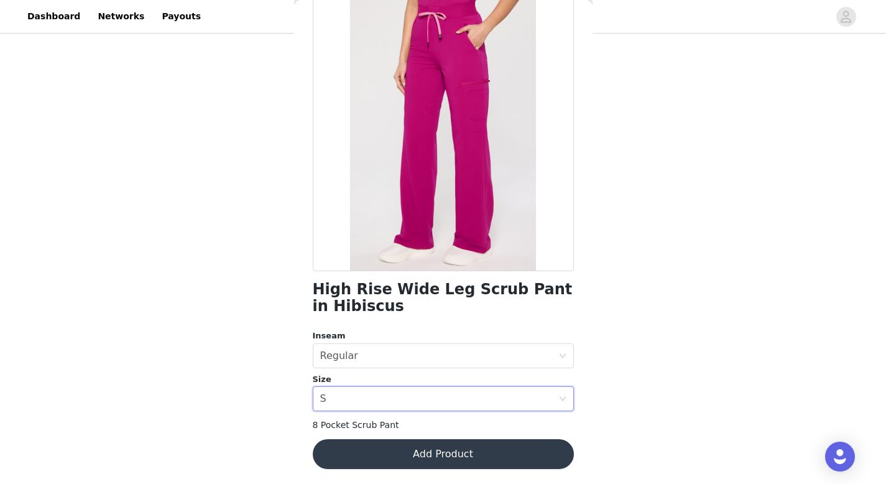
click at [423, 455] on button "Add Product" at bounding box center [443, 454] width 261 height 30
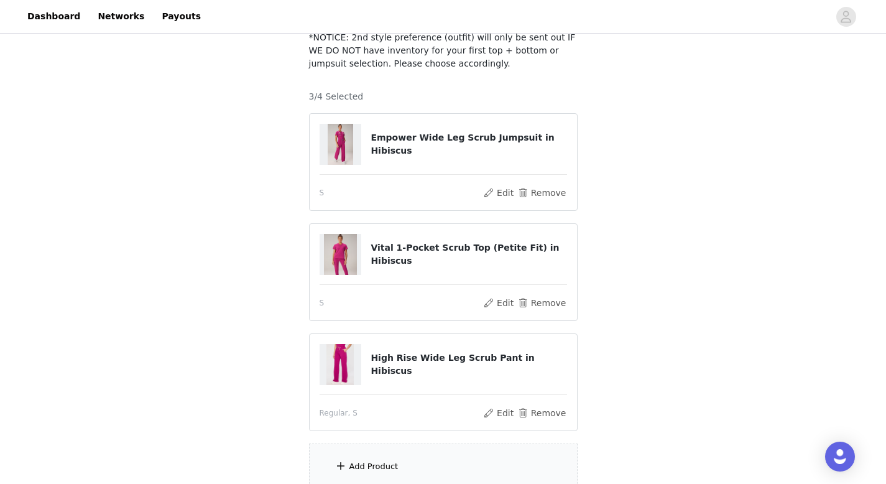
scroll to position [195, 0]
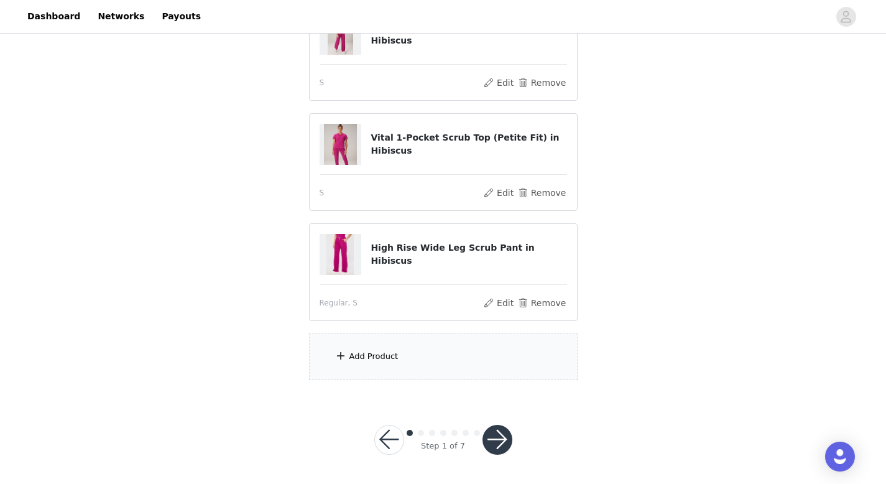
click at [398, 340] on div "Add Product" at bounding box center [443, 356] width 269 height 47
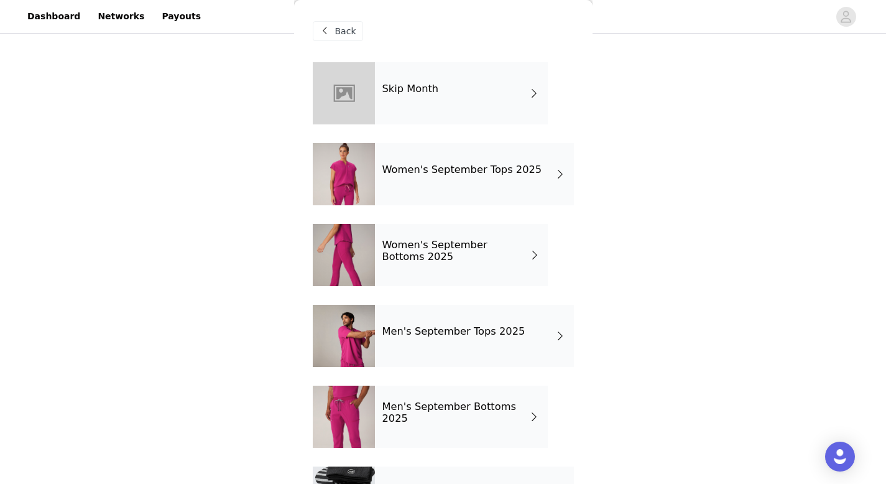
click at [413, 274] on div "Women's September Bottoms 2025" at bounding box center [461, 255] width 173 height 62
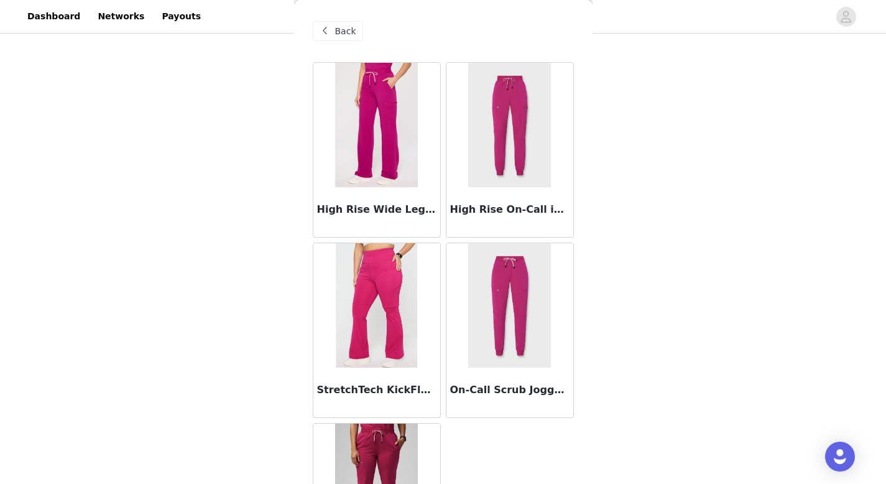
scroll to position [103, 0]
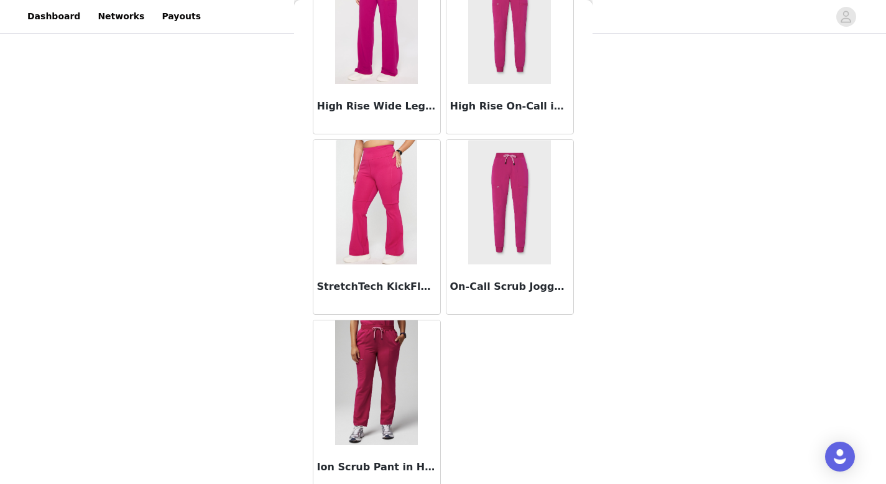
click at [384, 243] on img at bounding box center [376, 202] width 81 height 124
click at [384, 244] on div "Back High Rise Wide Leg Scrub Pant in Hibiscus High Rise On-Call in Hibiscus St…" at bounding box center [443, 242] width 298 height 484
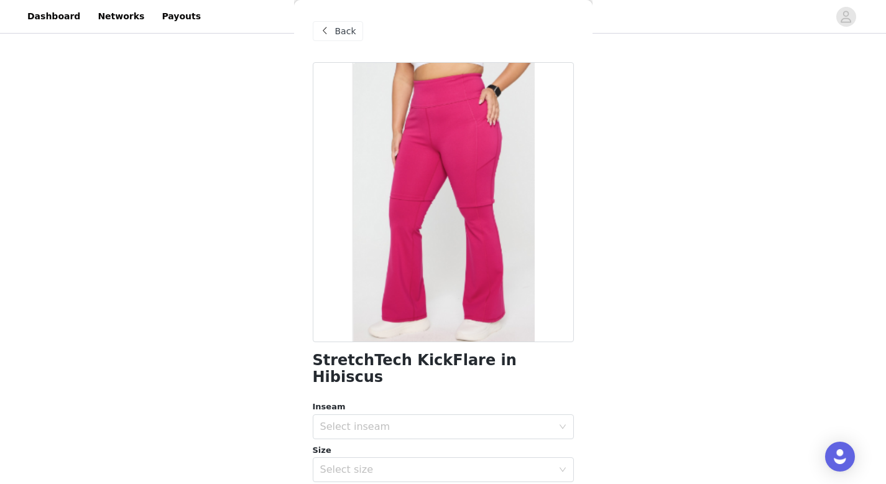
scroll to position [23, 0]
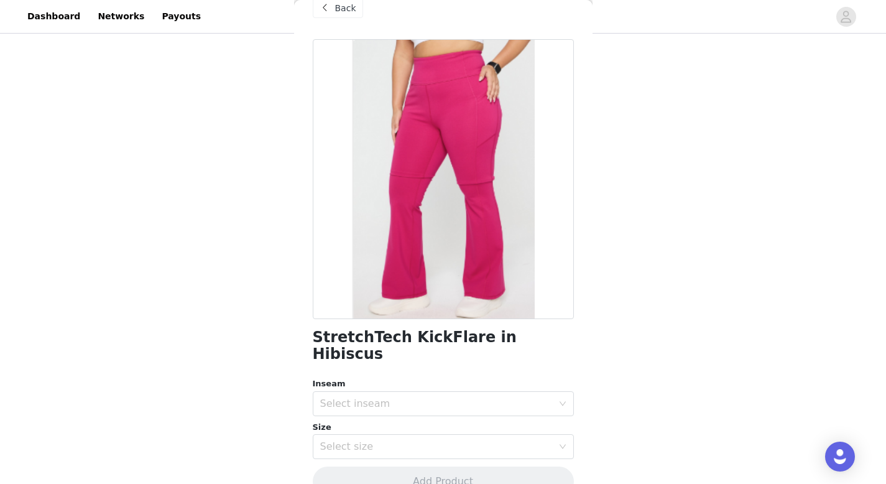
click at [345, 11] on span "Back" at bounding box center [345, 8] width 21 height 13
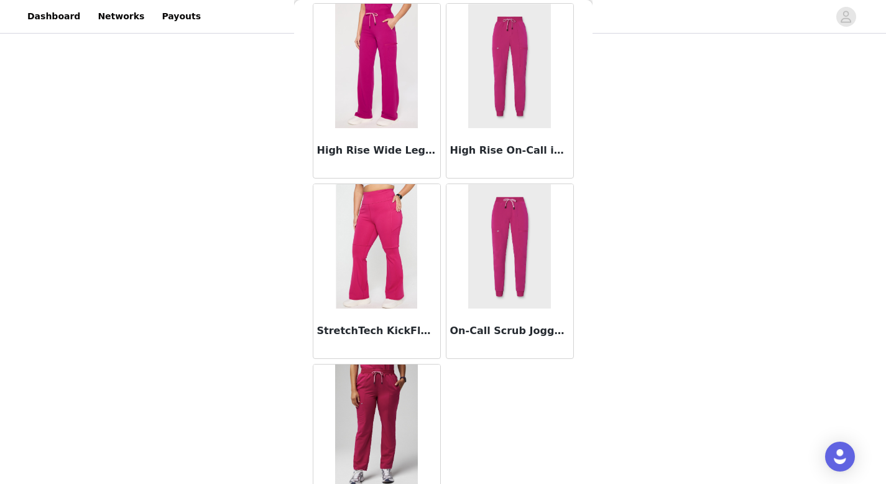
click at [395, 252] on img at bounding box center [376, 246] width 81 height 124
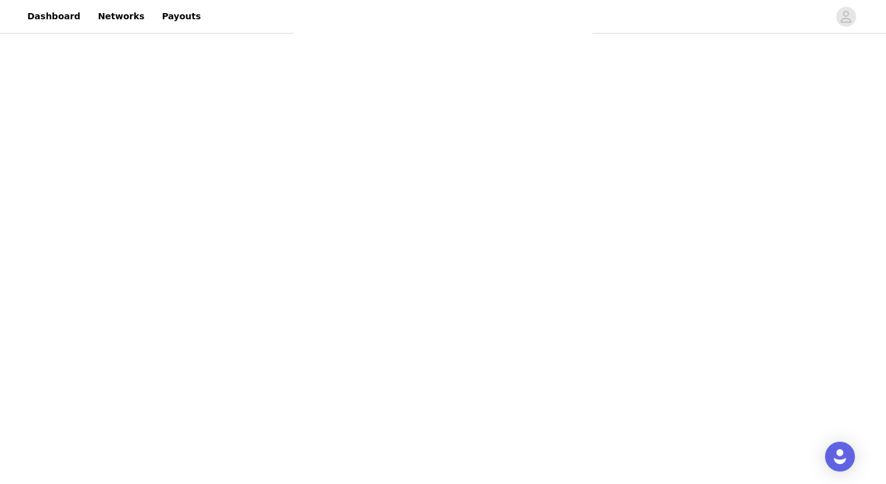
click at [395, 252] on div "Back High Rise Wide Leg Scrub Pant in Hibiscus High Rise On-Call in Hibiscus St…" at bounding box center [443, 242] width 298 height 484
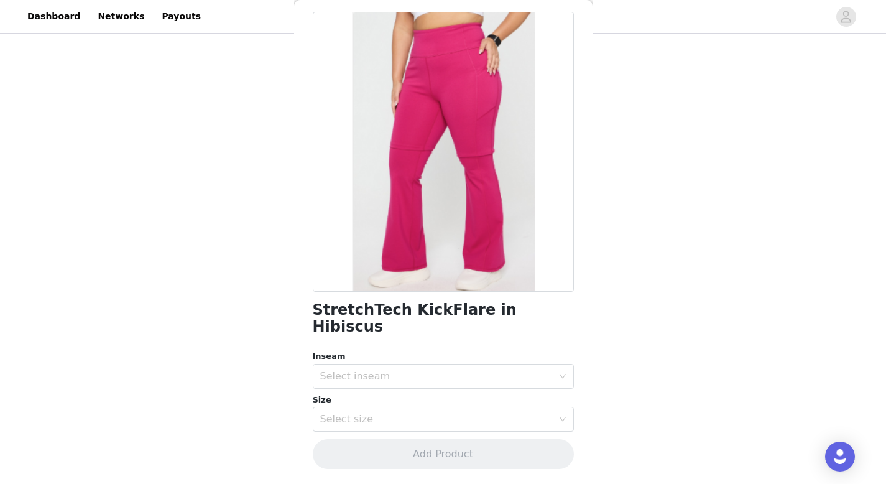
scroll to position [34, 0]
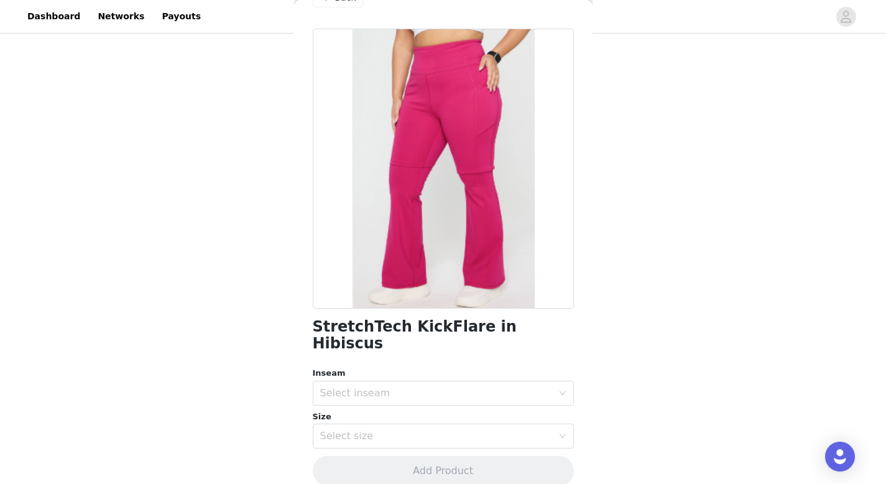
click at [387, 367] on div "Inseam" at bounding box center [443, 373] width 261 height 12
click at [374, 387] on div "Select inseam" at bounding box center [436, 393] width 232 height 12
click at [349, 420] on li "Regular" at bounding box center [439, 423] width 252 height 20
click at [375, 430] on div "Select size" at bounding box center [436, 436] width 232 height 12
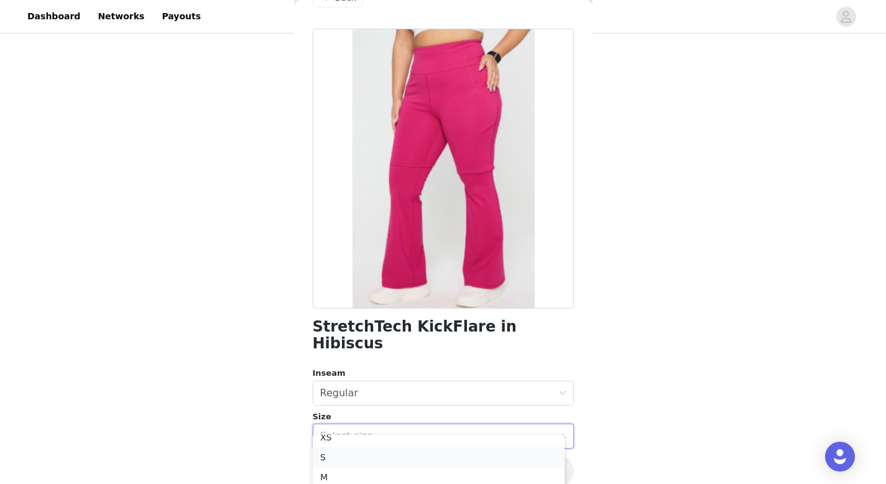
scroll to position [32, 0]
click at [345, 459] on li "S" at bounding box center [439, 455] width 252 height 20
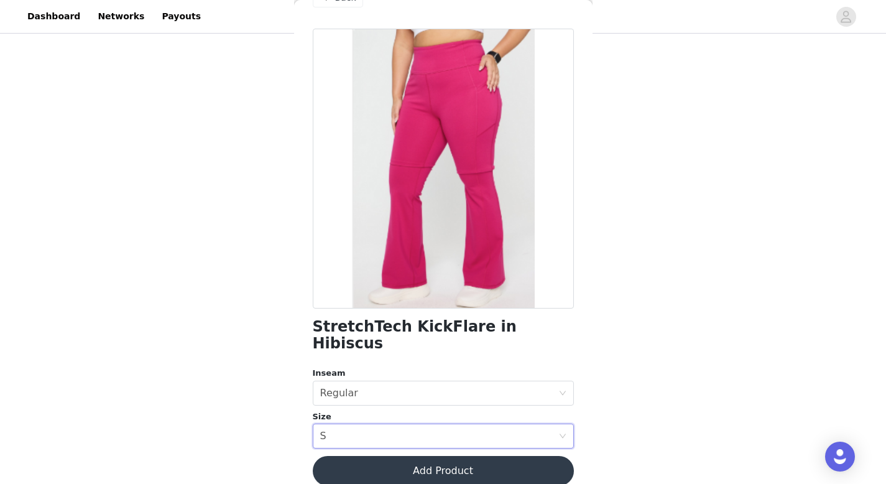
click at [384, 466] on button "Add Product" at bounding box center [443, 471] width 261 height 30
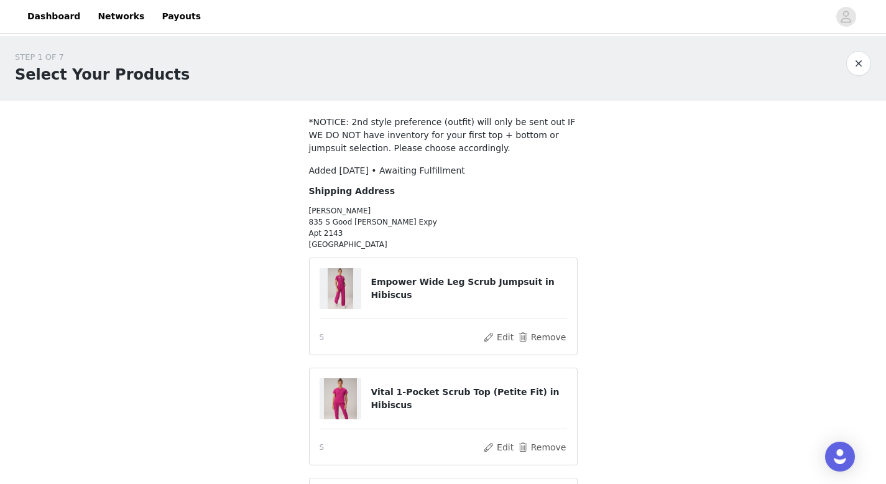
scroll to position [318, 0]
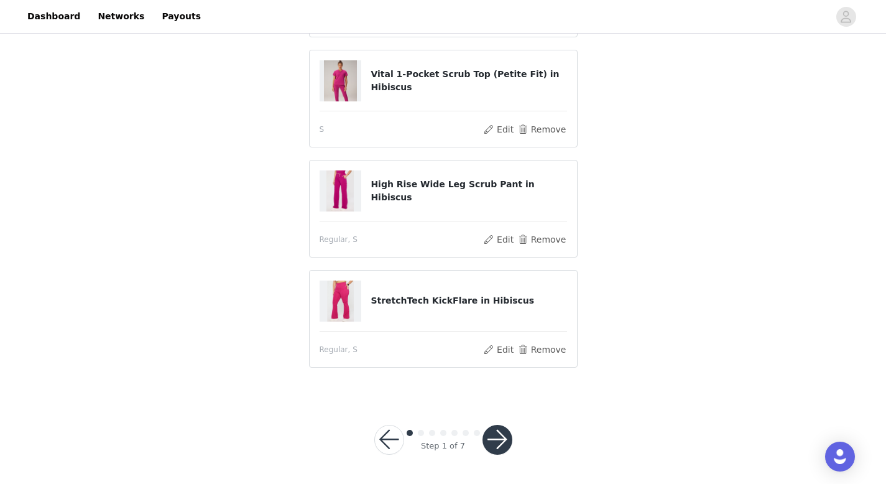
click at [496, 434] on button "button" at bounding box center [497, 440] width 30 height 30
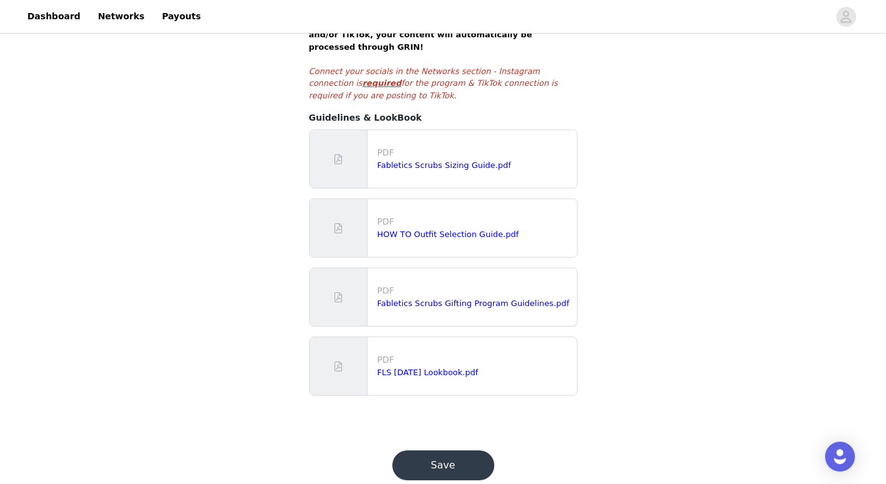
scroll to position [272, 0]
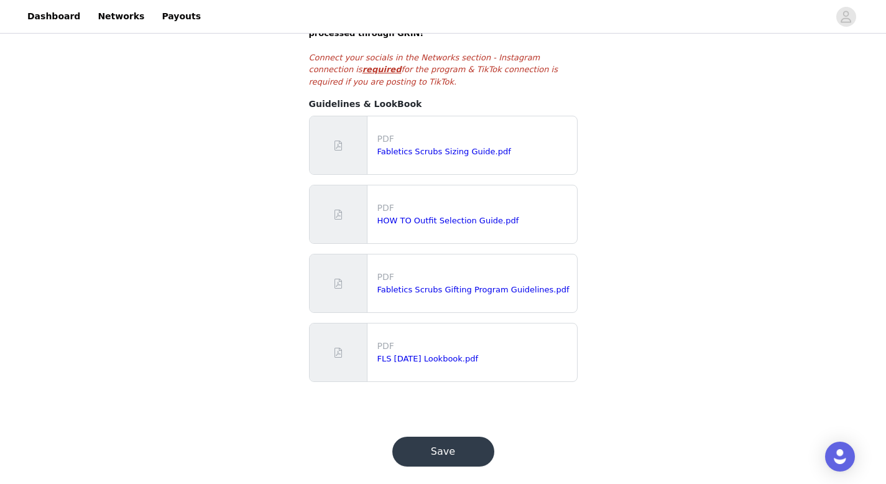
click at [426, 436] on button "Save" at bounding box center [443, 451] width 102 height 30
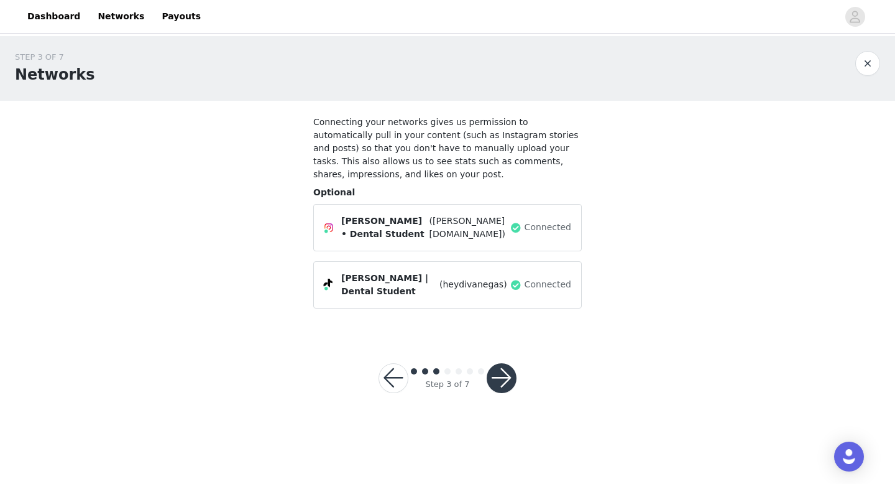
click at [507, 363] on button "button" at bounding box center [502, 378] width 30 height 30
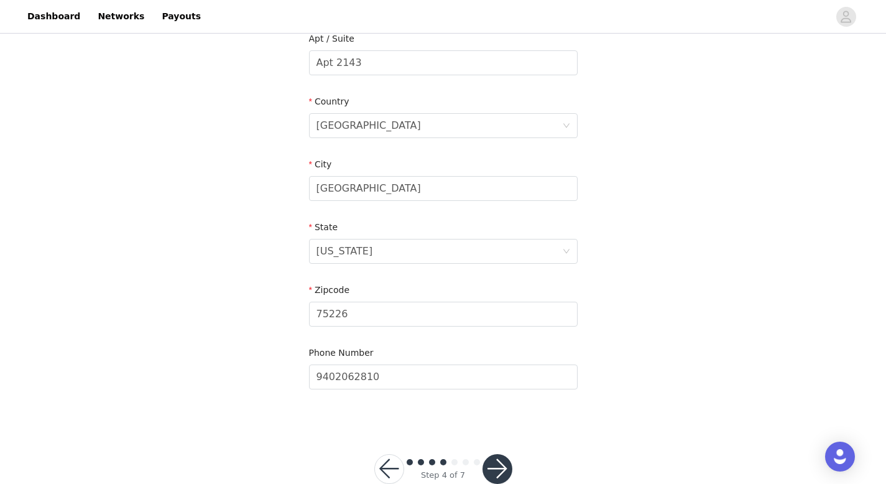
scroll to position [390, 0]
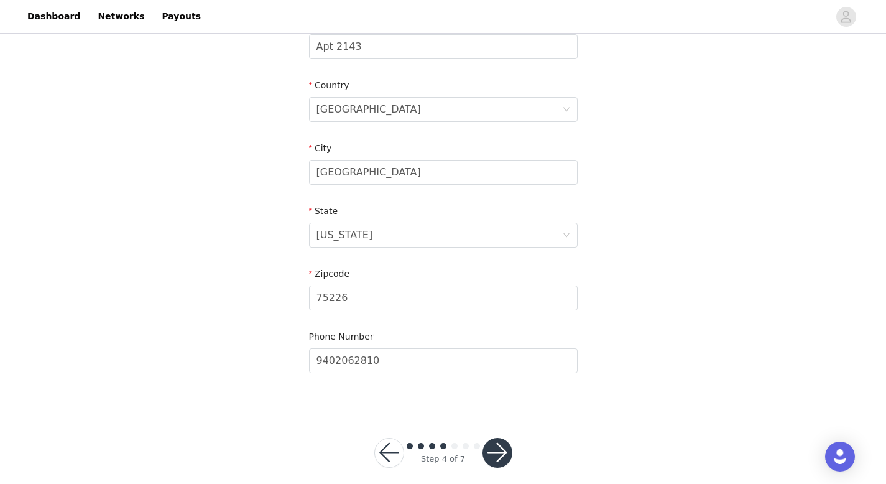
click at [500, 446] on button "button" at bounding box center [497, 453] width 30 height 30
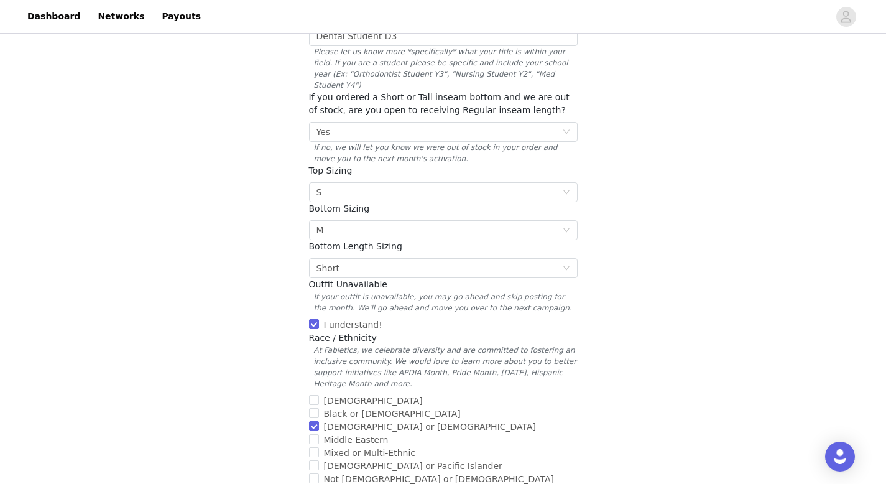
scroll to position [448, 0]
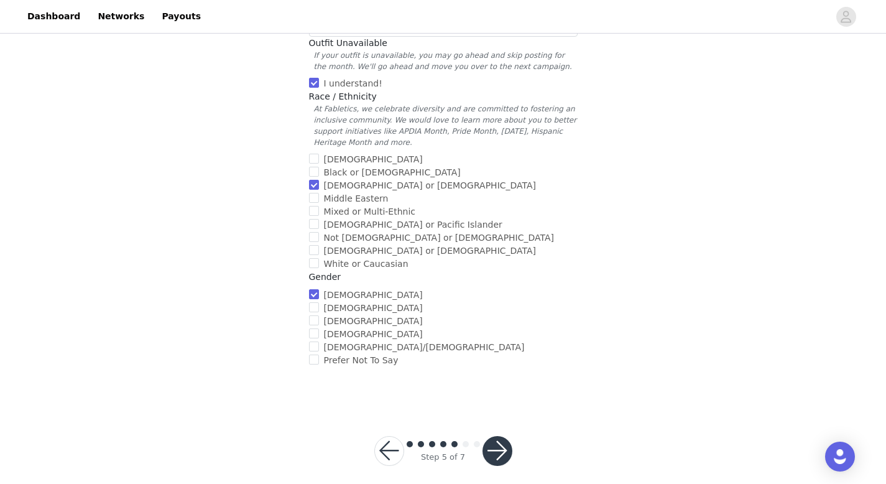
click at [498, 438] on button "button" at bounding box center [497, 451] width 30 height 30
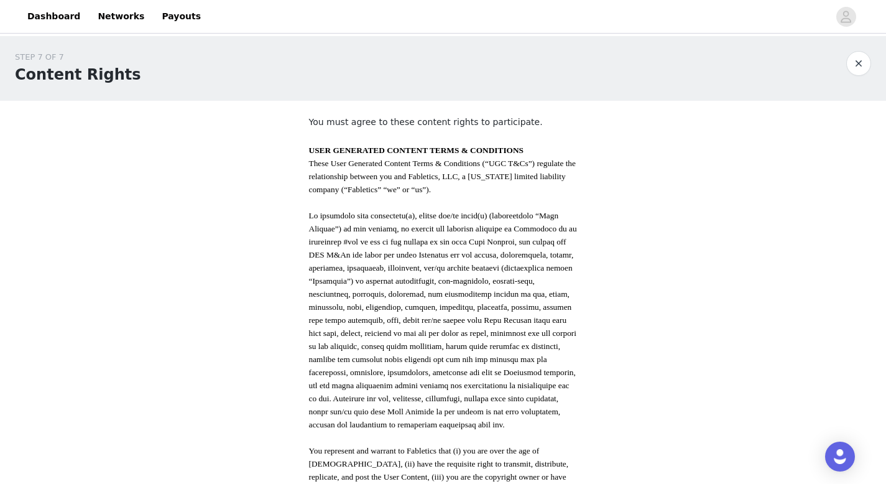
scroll to position [639, 0]
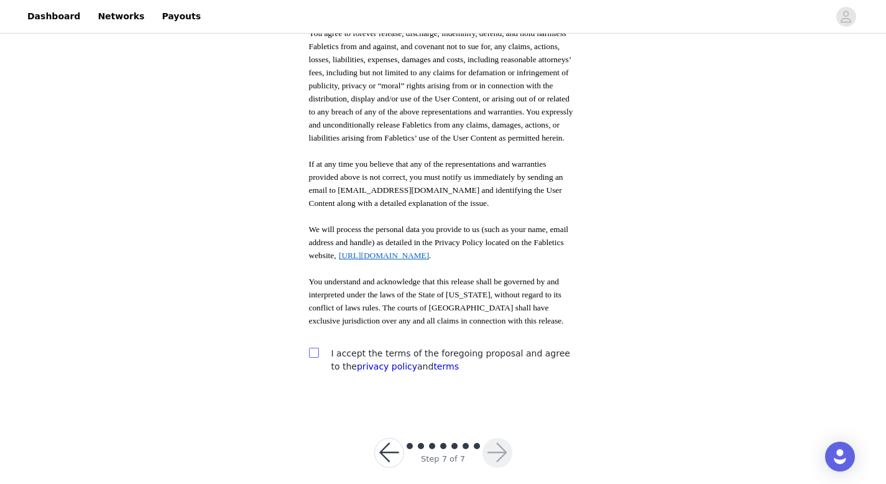
click at [313, 347] on input "checkbox" at bounding box center [313, 351] width 9 height 9
checkbox input "true"
click at [408, 443] on span at bounding box center [410, 446] width 6 height 6
click at [382, 441] on button "button" at bounding box center [389, 453] width 30 height 30
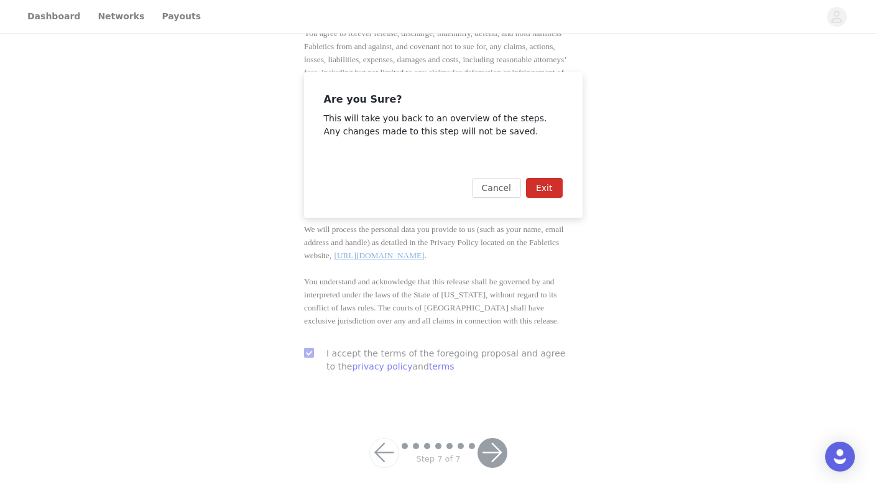
click at [540, 195] on button "Exit" at bounding box center [544, 188] width 37 height 20
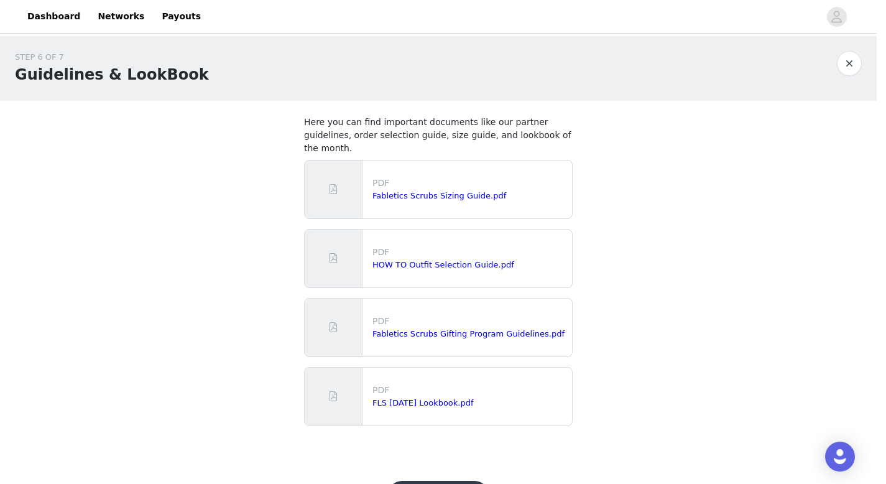
scroll to position [43, 0]
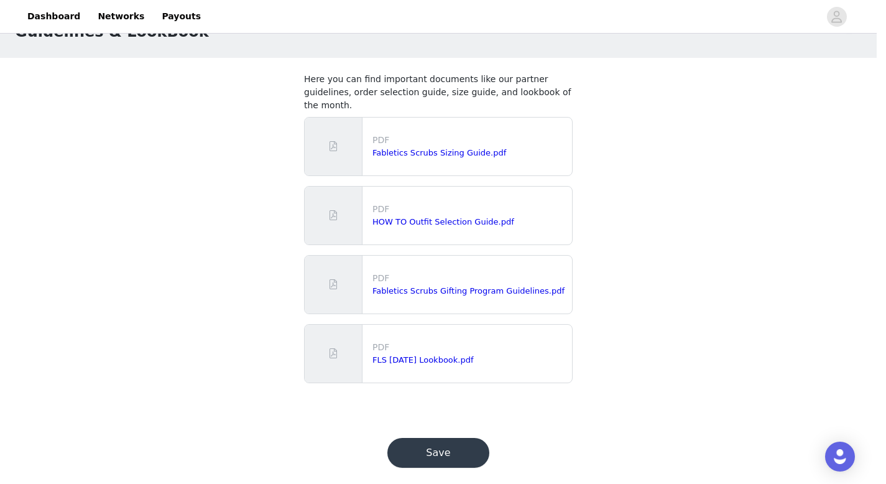
click at [432, 438] on button "Save" at bounding box center [438, 453] width 102 height 30
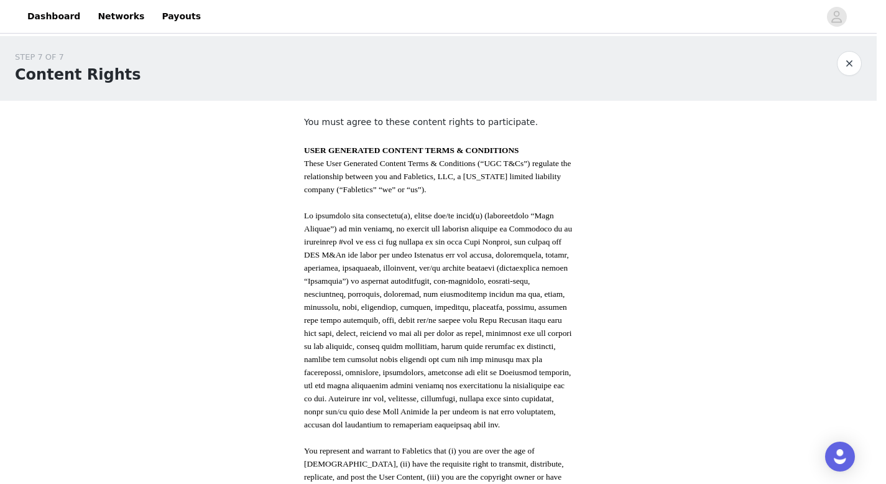
click at [844, 64] on button "button" at bounding box center [849, 63] width 25 height 25
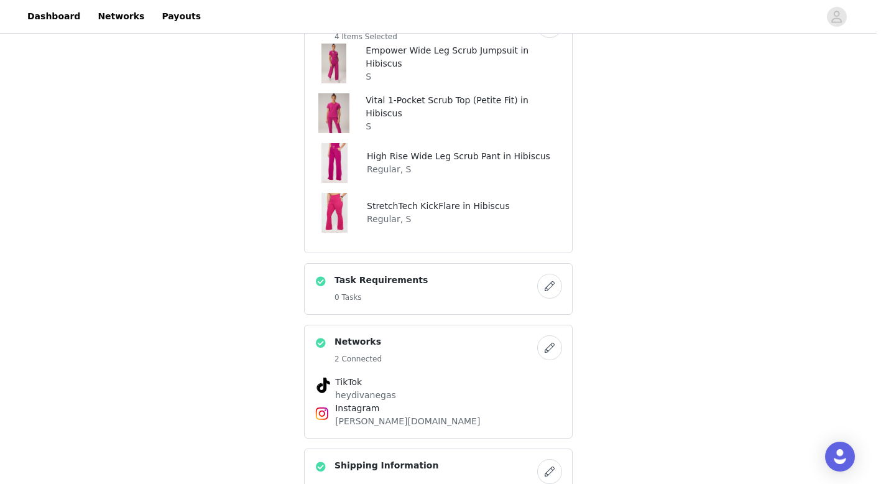
scroll to position [209, 0]
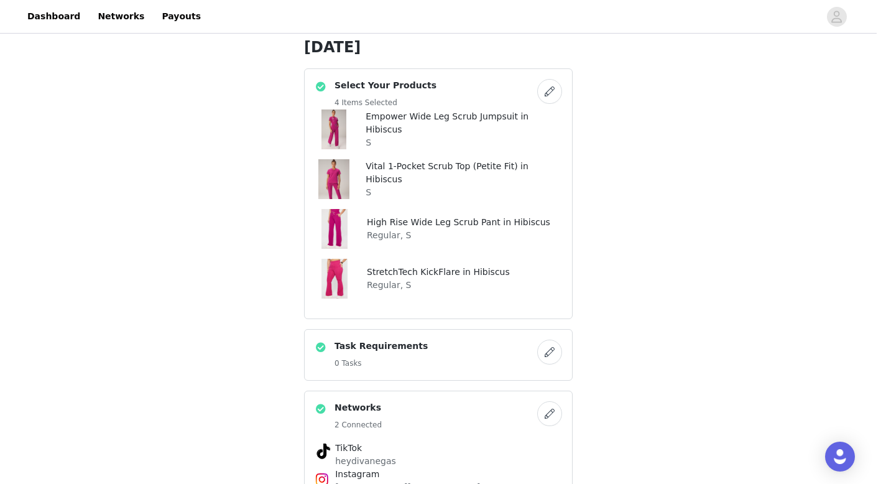
click at [539, 94] on button "button" at bounding box center [549, 91] width 25 height 25
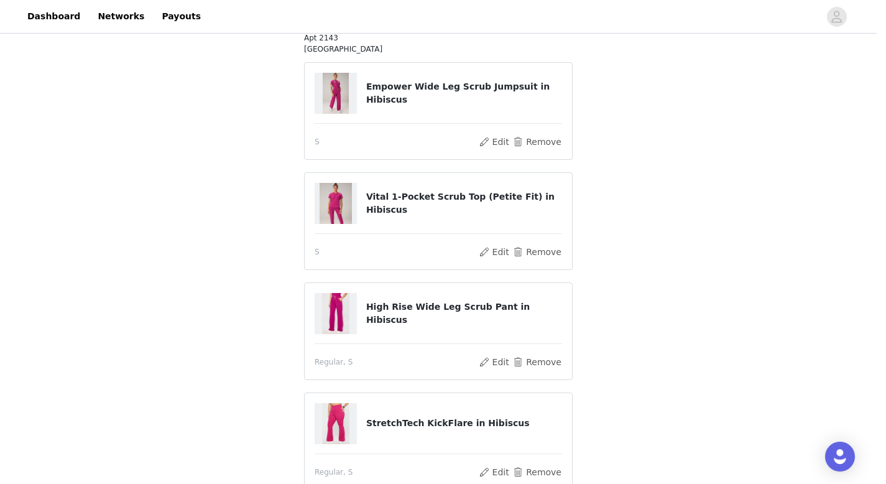
scroll to position [192, 0]
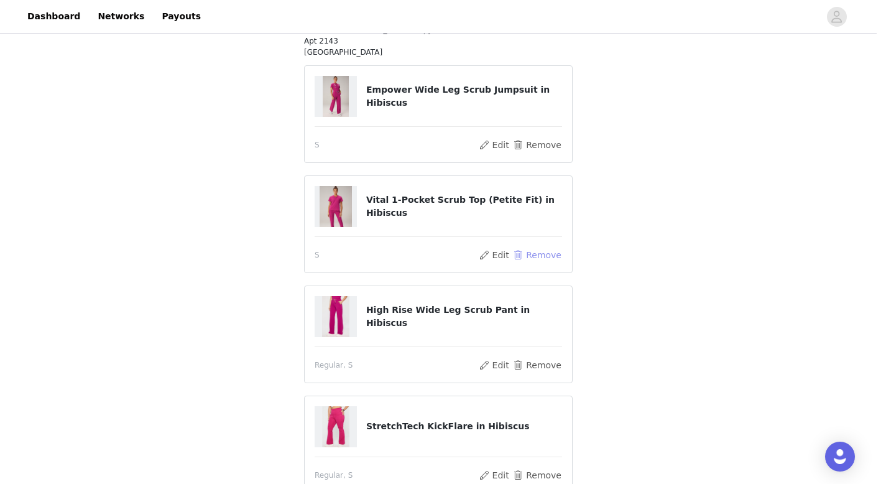
click at [545, 254] on button "Remove" at bounding box center [537, 254] width 50 height 15
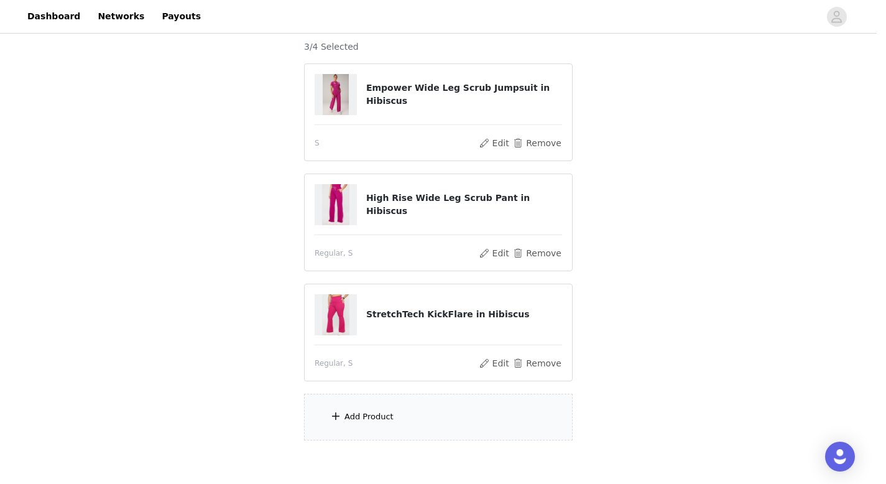
scroll to position [119, 0]
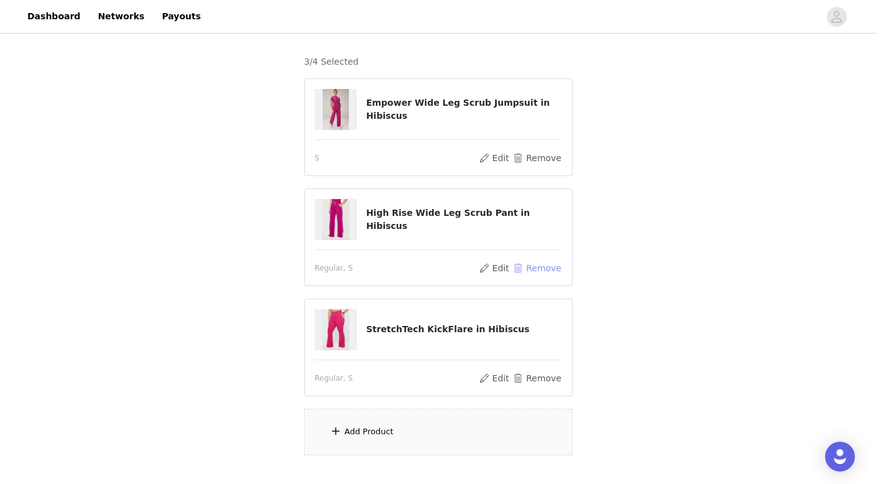
click at [540, 263] on button "Remove" at bounding box center [537, 267] width 50 height 15
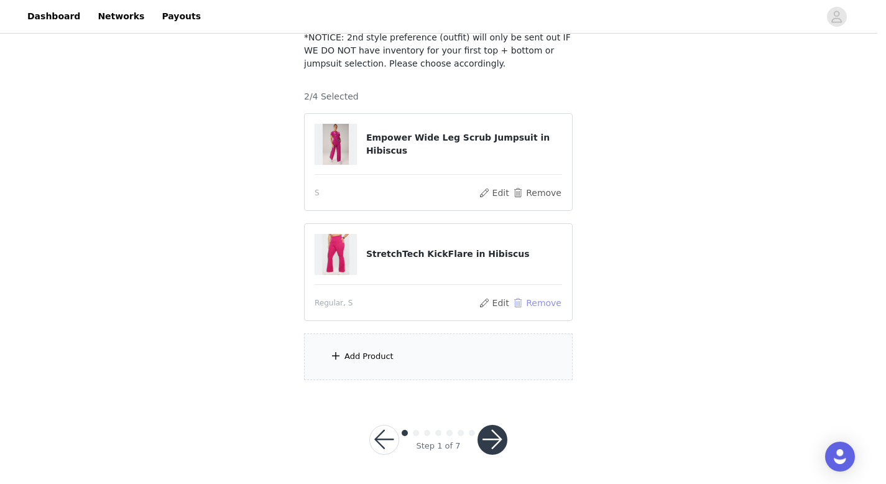
click at [544, 300] on button "Remove" at bounding box center [537, 302] width 50 height 15
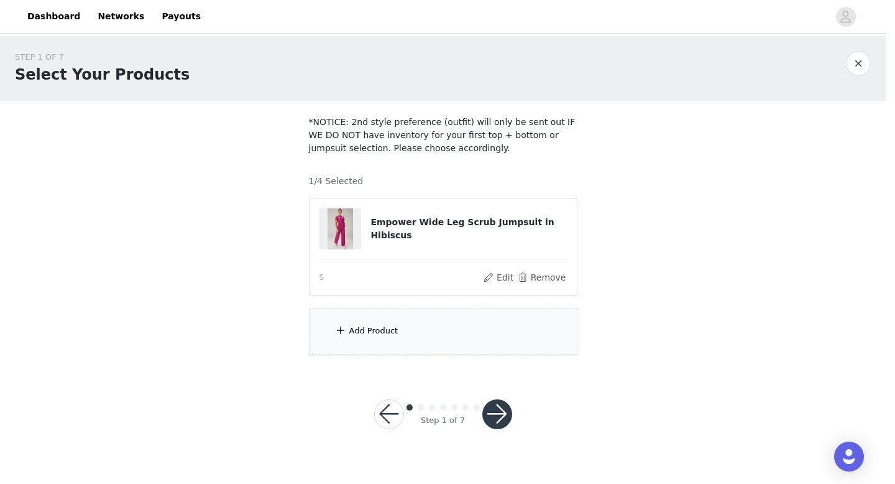
click at [367, 326] on div "Add Product" at bounding box center [373, 330] width 49 height 12
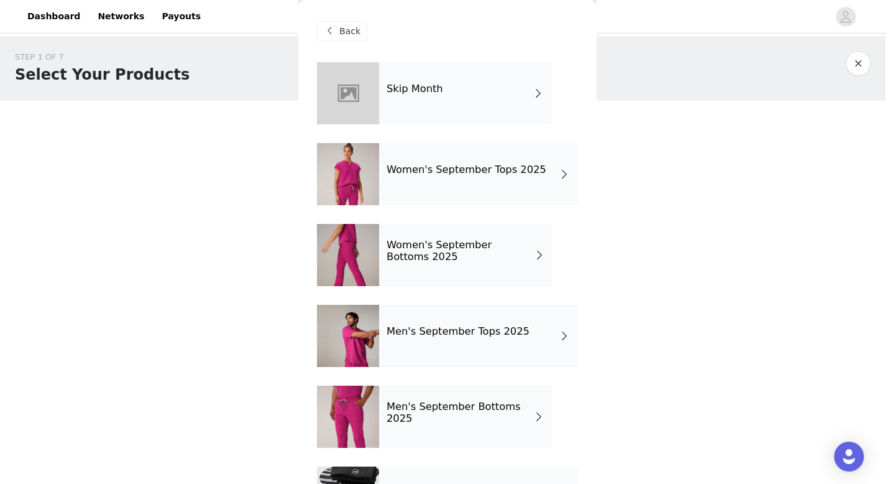
scroll to position [63, 0]
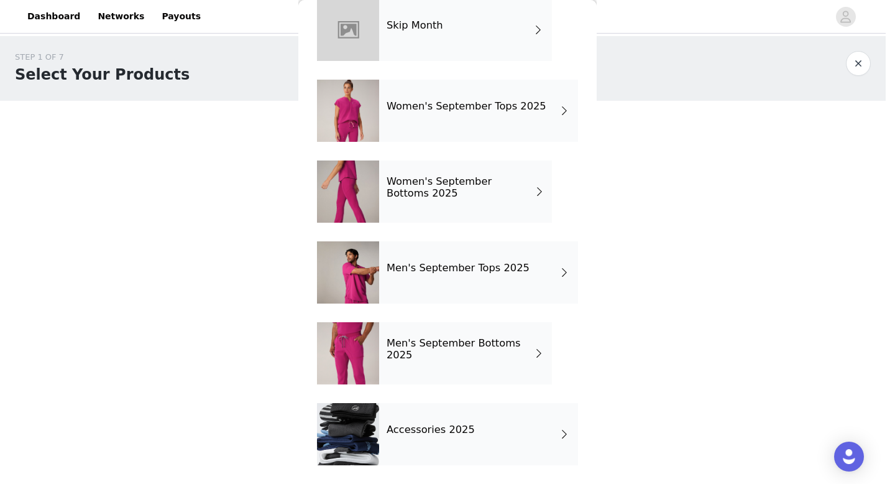
click at [443, 426] on h4 "Accessories 2025" at bounding box center [431, 429] width 88 height 11
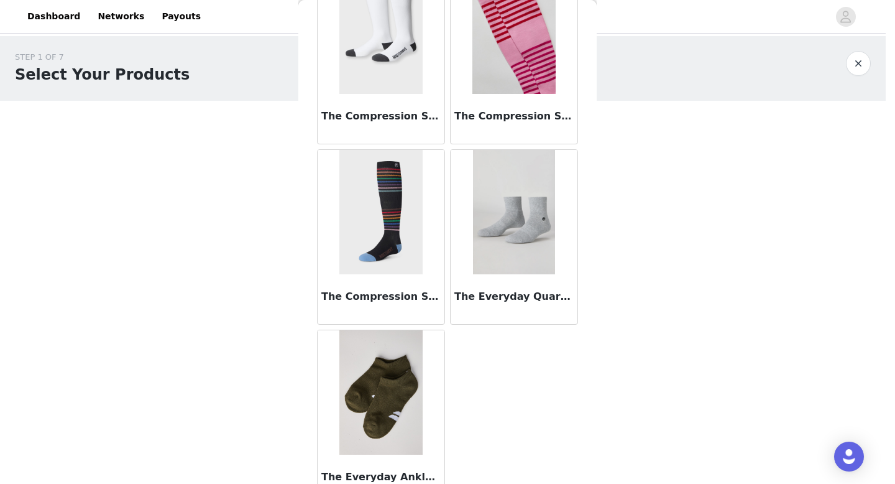
scroll to position [454, 0]
click at [499, 226] on img at bounding box center [513, 211] width 81 height 124
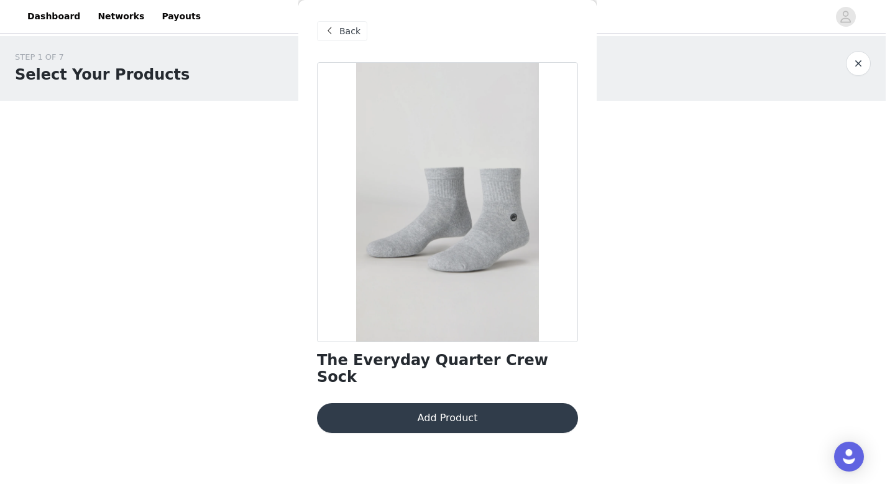
scroll to position [0, 0]
click at [341, 32] on span "Back" at bounding box center [349, 31] width 21 height 13
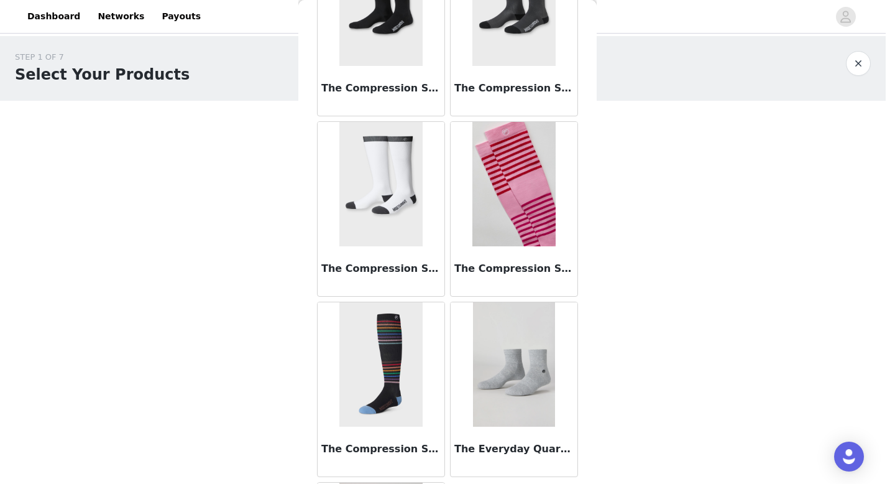
scroll to position [477, 0]
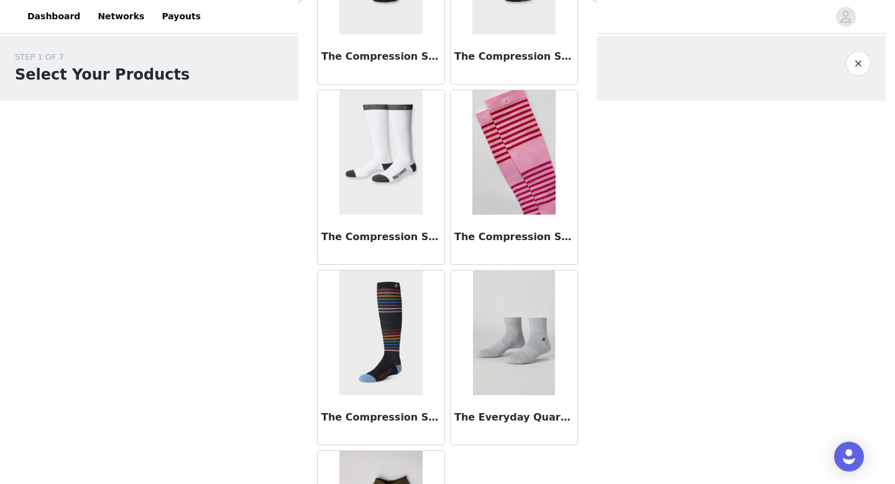
click at [488, 212] on img at bounding box center [513, 152] width 83 height 124
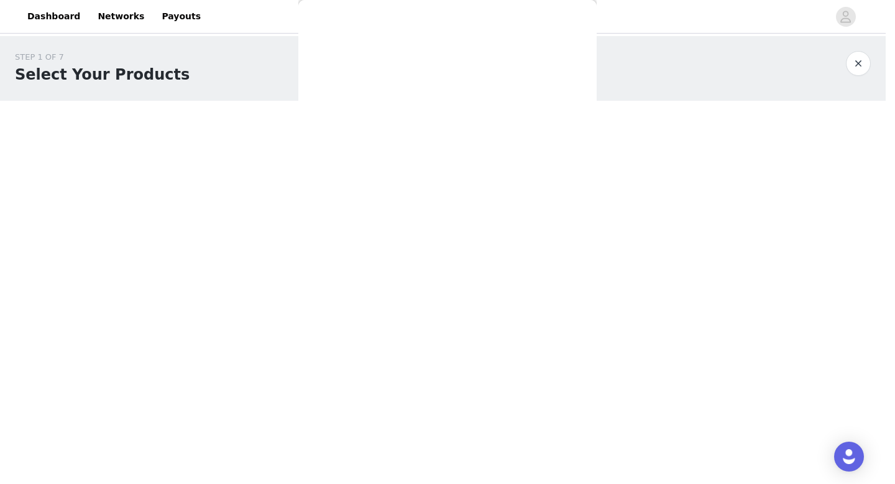
scroll to position [24, 0]
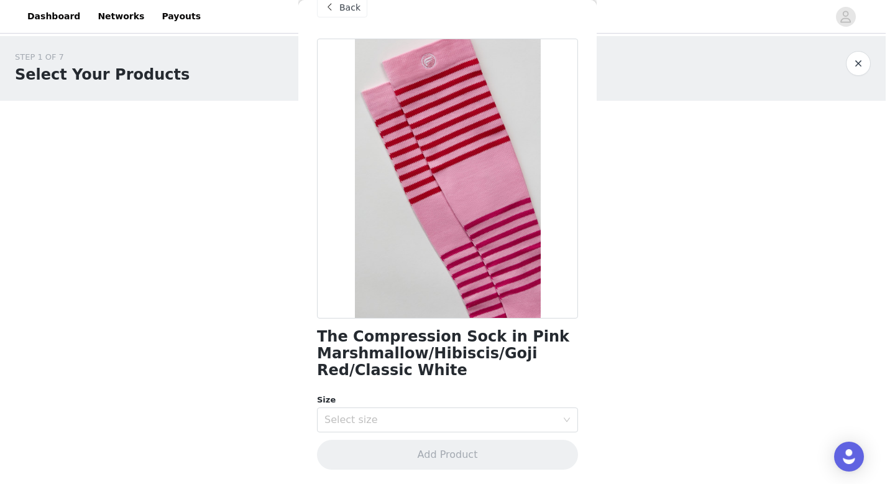
click at [354, 8] on span "Back" at bounding box center [349, 7] width 21 height 13
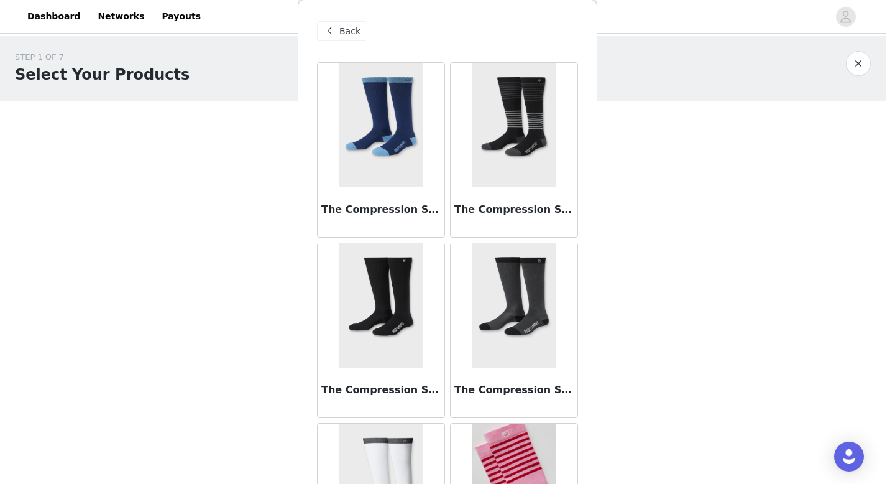
scroll to position [477, 0]
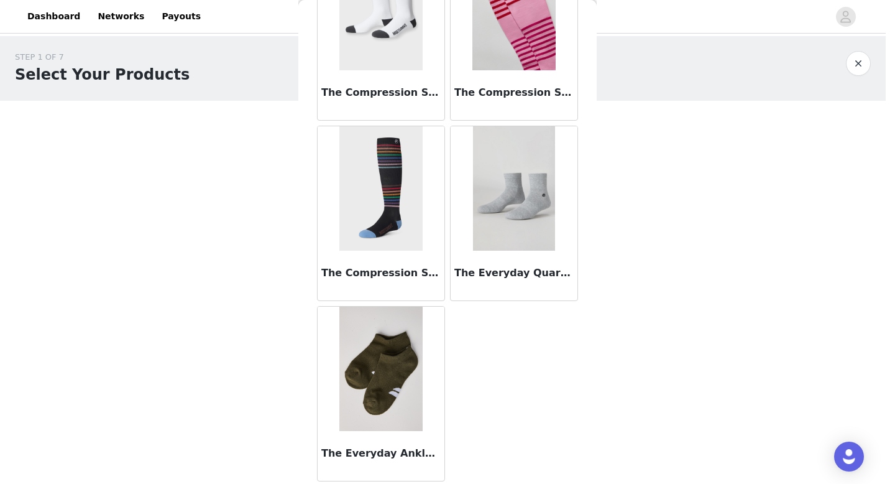
click at [512, 251] on div "The Everyday Quarter Crew Sock" at bounding box center [514, 275] width 127 height 50
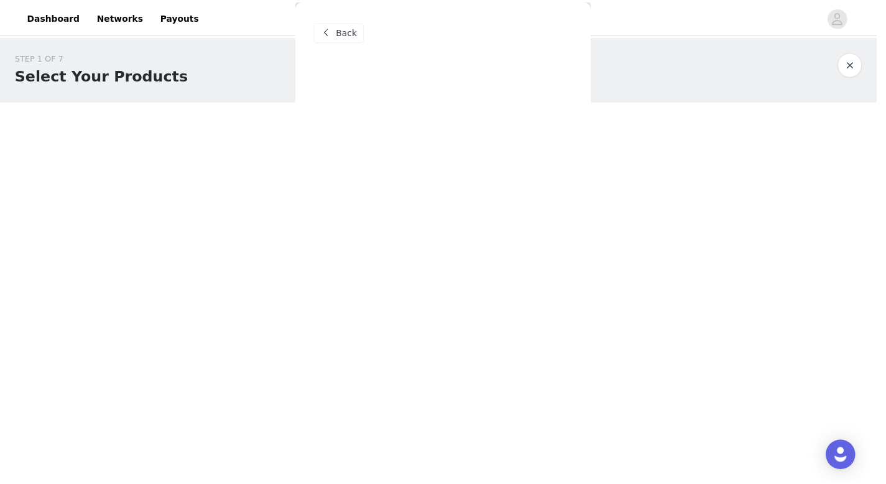
scroll to position [0, 0]
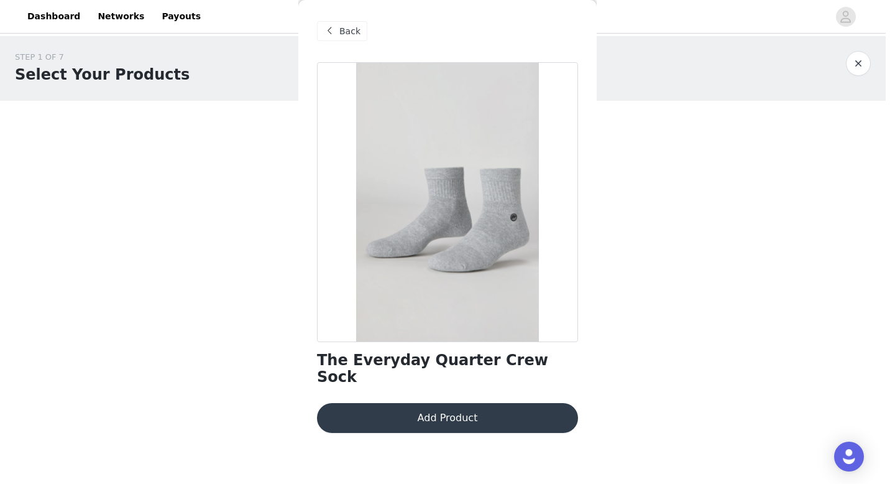
click at [438, 405] on button "Add Product" at bounding box center [447, 418] width 261 height 30
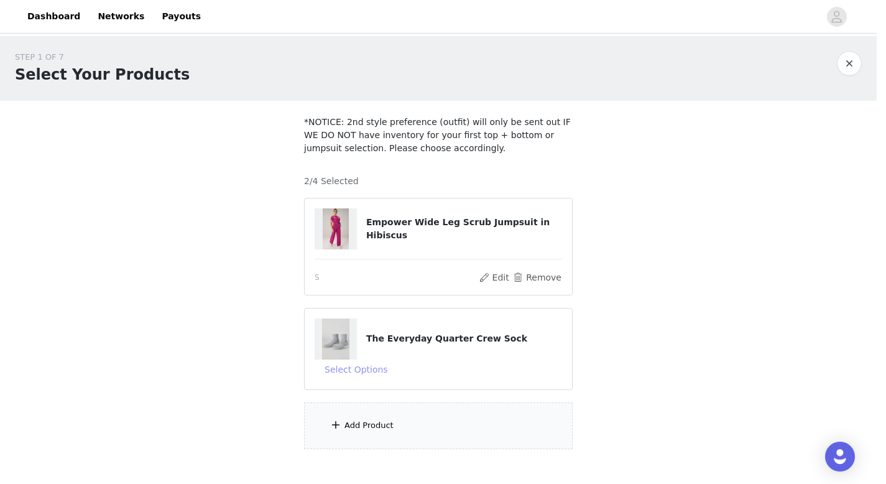
click at [373, 368] on button "Select Options" at bounding box center [356, 369] width 83 height 20
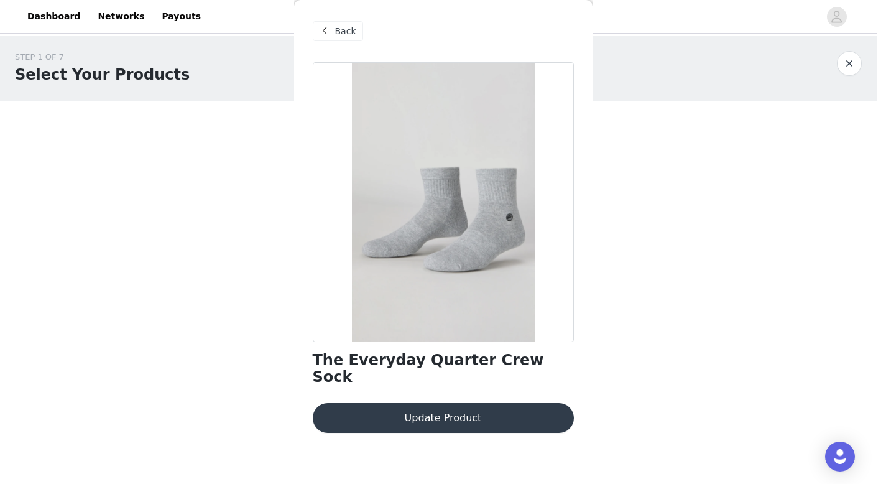
scroll to position [69, 0]
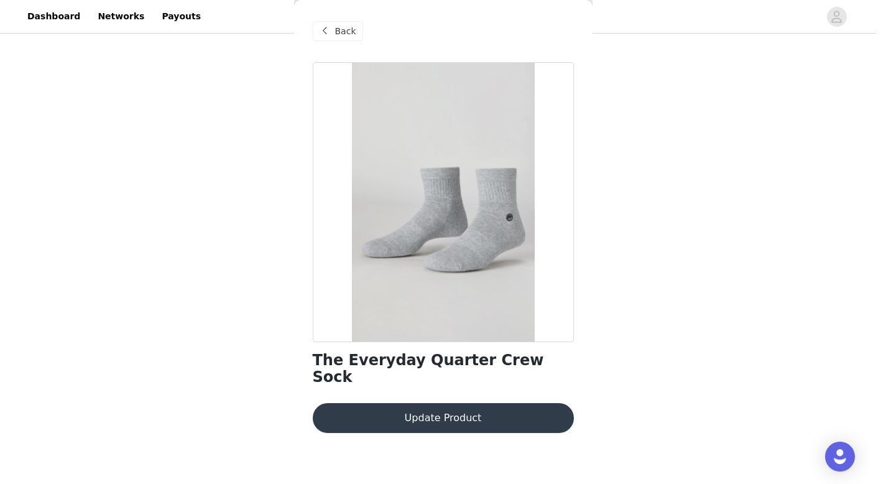
click at [656, 328] on div "STEP 1 OF 7 Select Your Products *NOTICE: 2nd style preference (outfit) will on…" at bounding box center [438, 181] width 876 height 428
click at [358, 32] on div "Back" at bounding box center [338, 31] width 50 height 20
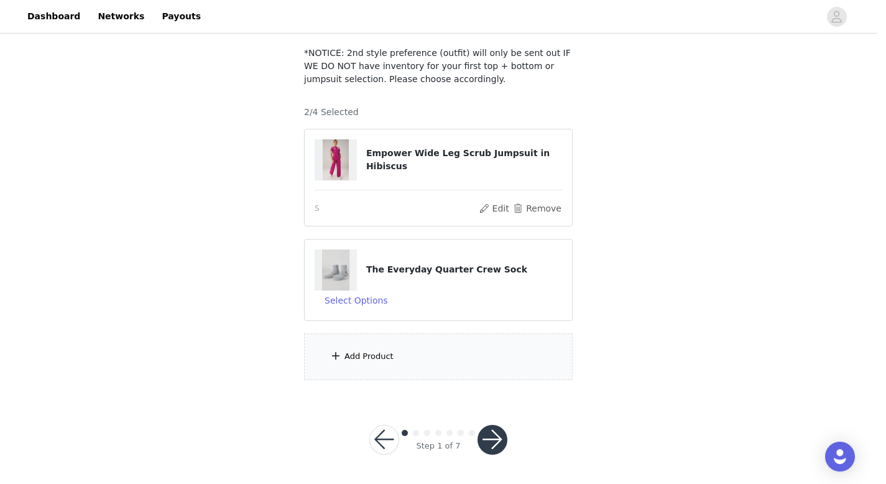
scroll to position [67, 0]
click at [489, 429] on button "button" at bounding box center [492, 441] width 30 height 30
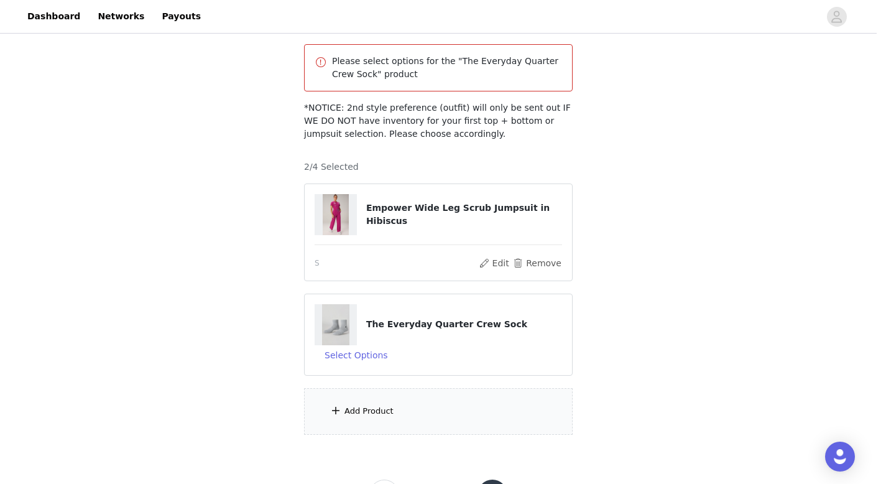
scroll to position [73, 0]
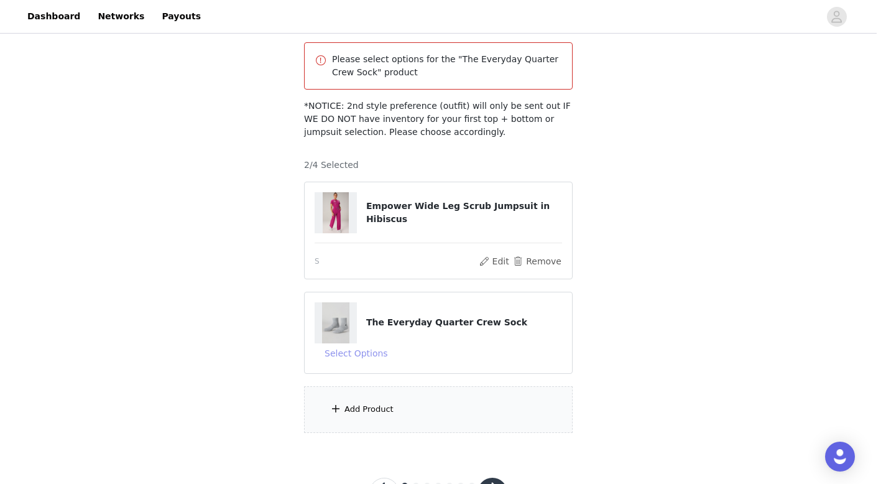
click at [361, 347] on button "Select Options" at bounding box center [356, 353] width 83 height 20
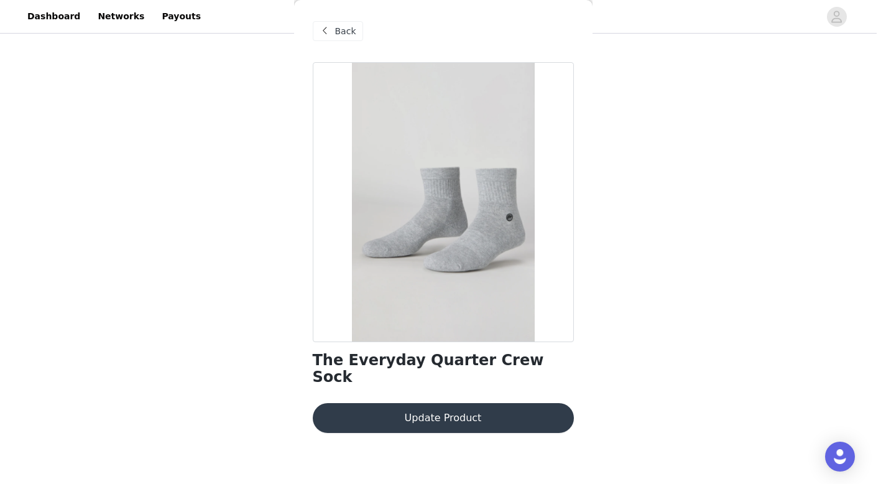
scroll to position [126, 0]
drag, startPoint x: 423, startPoint y: 359, endPoint x: 432, endPoint y: 303, distance: 56.1
click at [432, 305] on div "The Everyday Quarter Crew Sock Update Product" at bounding box center [443, 254] width 261 height 385
click at [415, 403] on button "Update Product" at bounding box center [443, 418] width 261 height 30
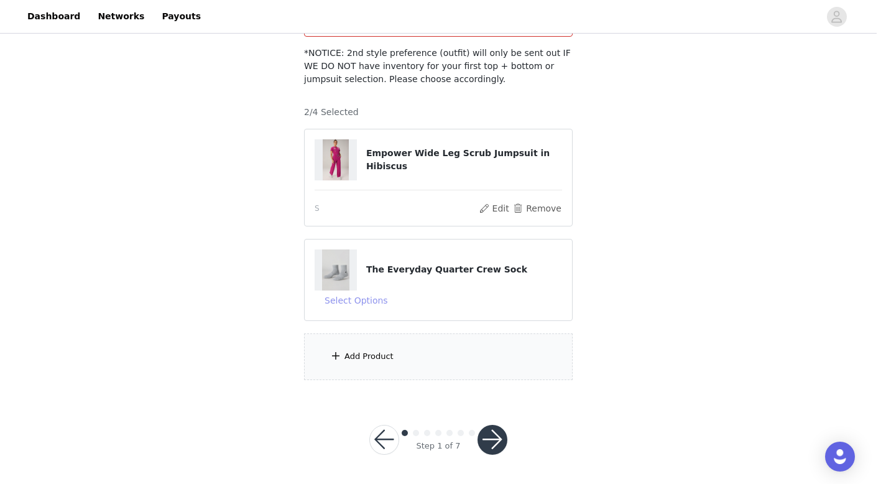
click at [368, 301] on button "Select Options" at bounding box center [356, 300] width 83 height 20
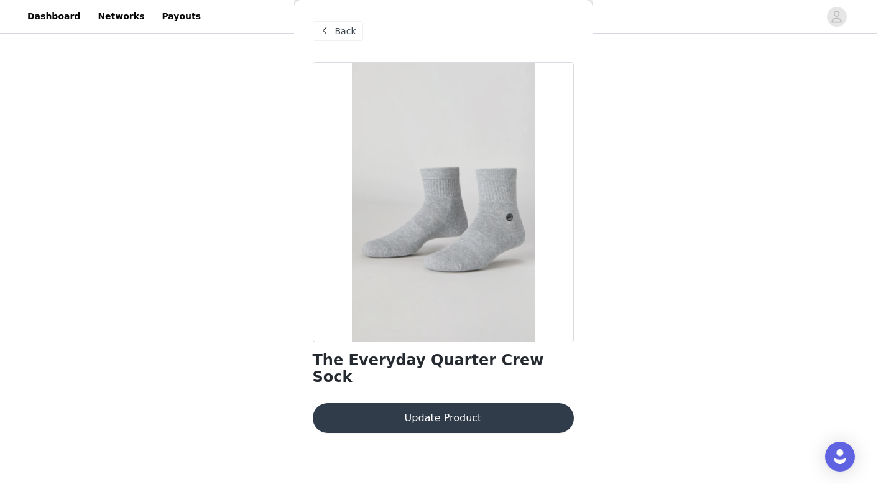
drag, startPoint x: 428, startPoint y: 269, endPoint x: 428, endPoint y: 261, distance: 7.5
click at [428, 261] on div at bounding box center [443, 202] width 261 height 280
click at [405, 407] on button "Update Product" at bounding box center [443, 418] width 261 height 30
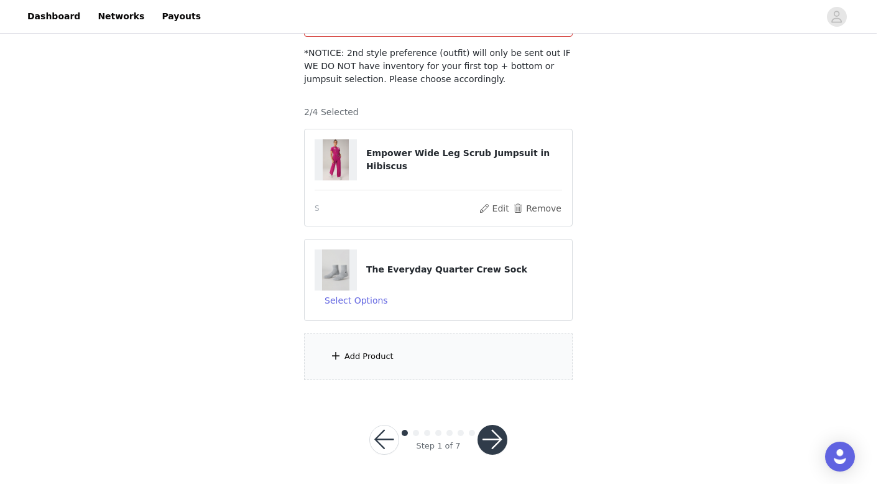
click at [491, 440] on button "button" at bounding box center [492, 440] width 30 height 30
click at [355, 302] on button "Select Options" at bounding box center [356, 300] width 83 height 20
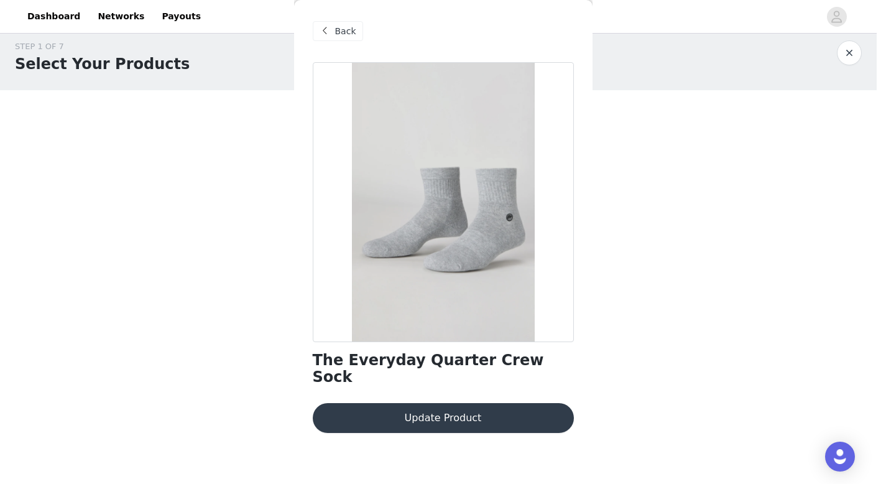
scroll to position [0, 0]
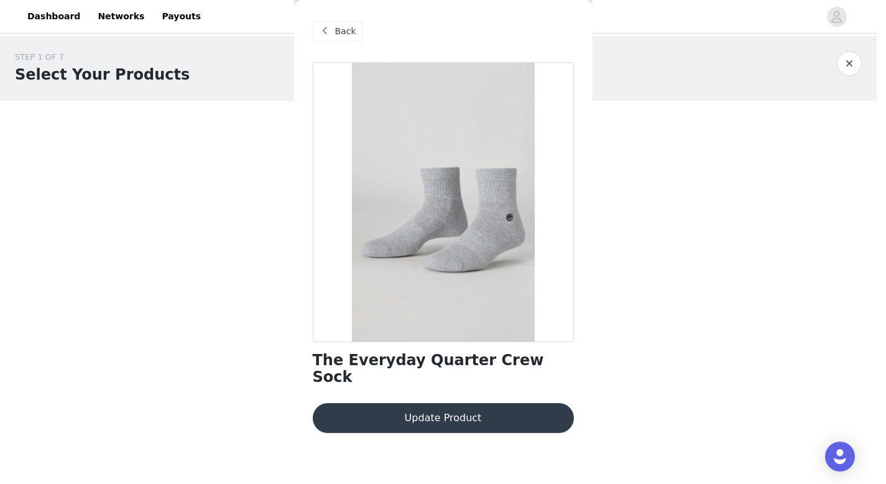
click at [377, 163] on div at bounding box center [443, 202] width 261 height 280
click at [347, 30] on span "Back" at bounding box center [345, 31] width 21 height 13
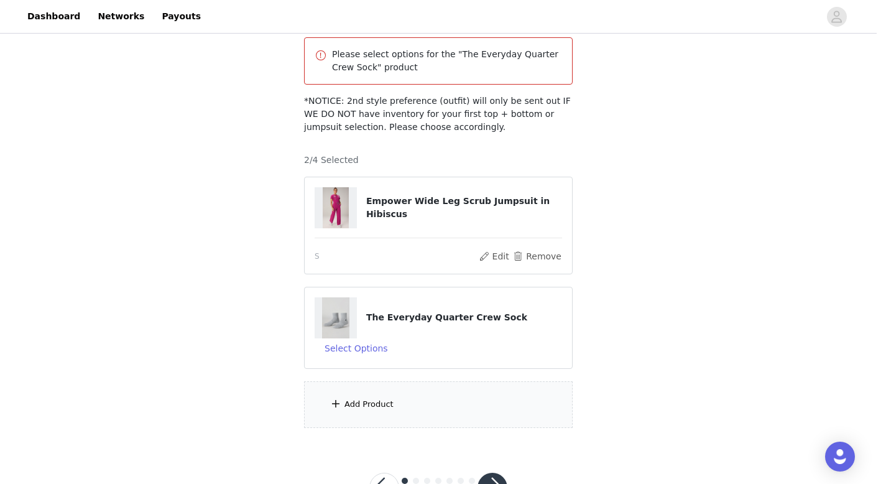
scroll to position [108, 0]
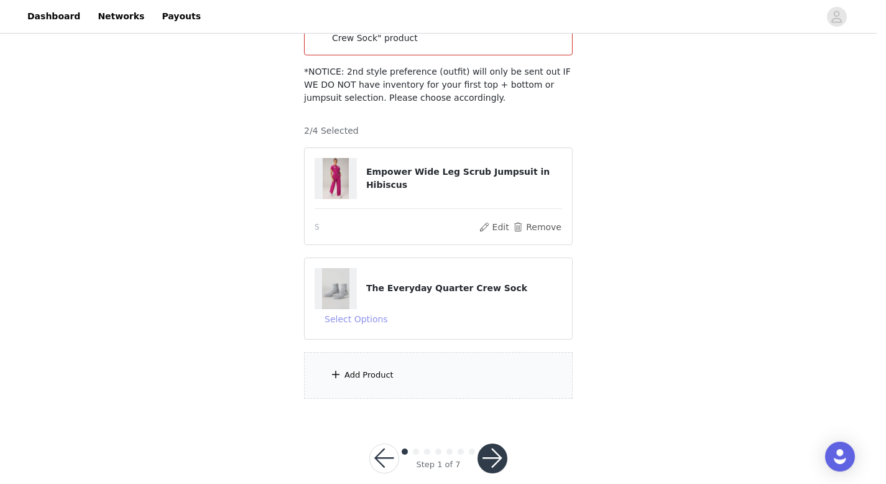
click at [351, 317] on button "Select Options" at bounding box center [356, 319] width 83 height 20
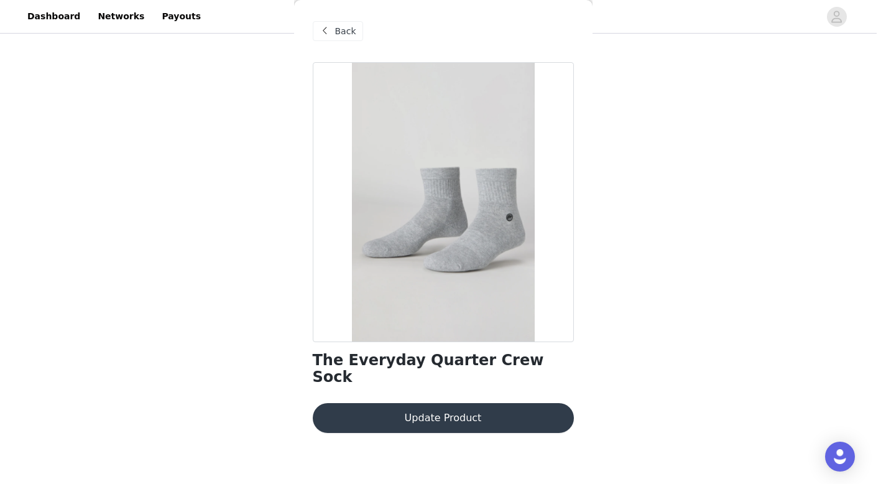
click at [337, 32] on span "Back" at bounding box center [345, 31] width 21 height 13
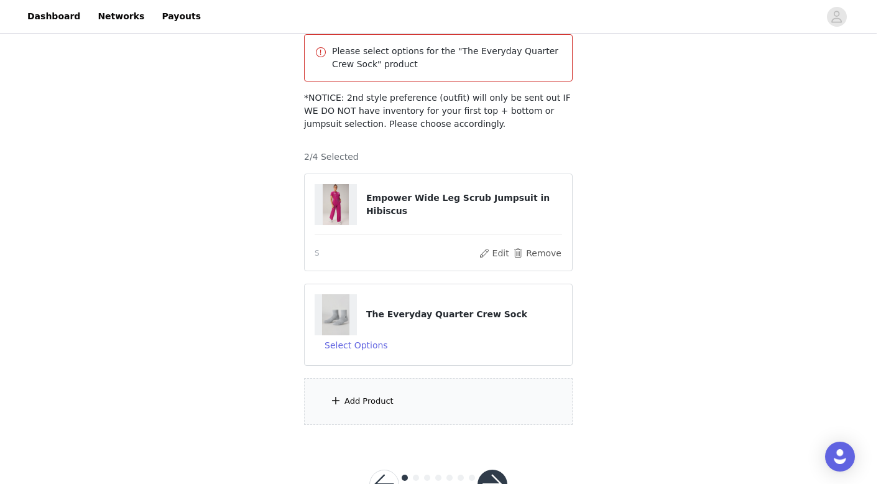
scroll to position [126, 0]
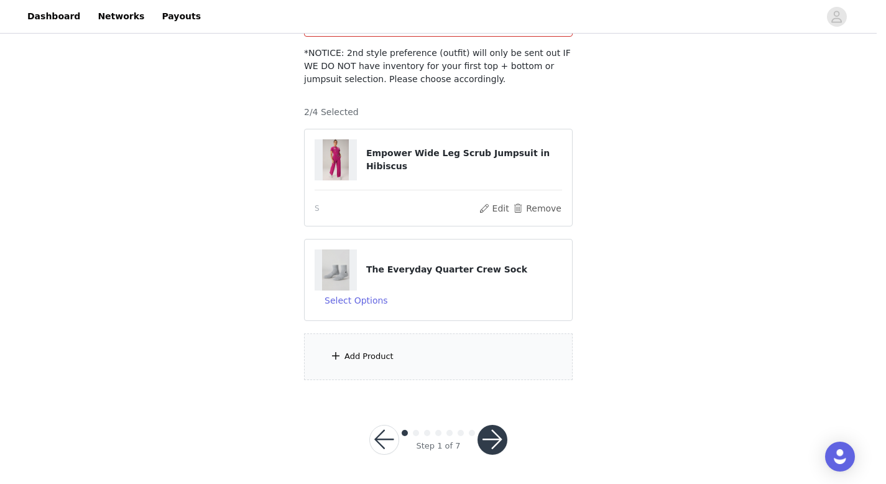
click at [402, 430] on div at bounding box center [438, 433] width 78 height 12
click at [390, 433] on button "button" at bounding box center [384, 440] width 30 height 30
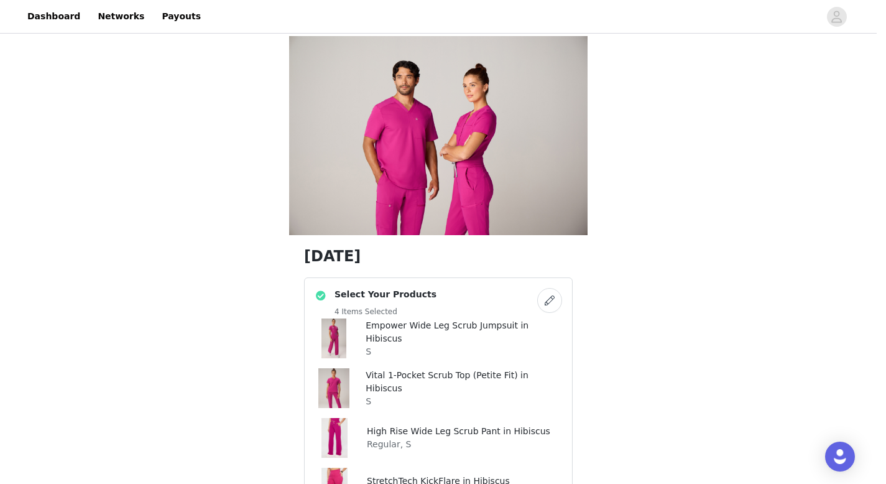
scroll to position [188, 0]
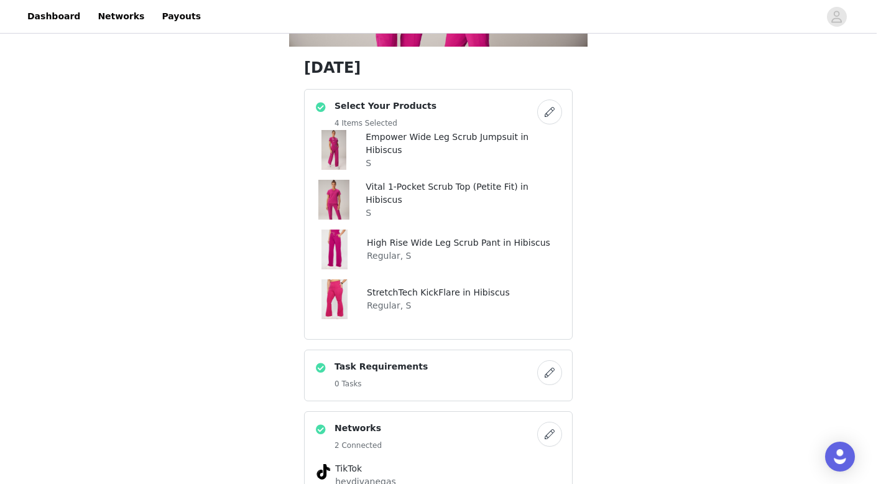
click at [540, 113] on button "button" at bounding box center [549, 111] width 25 height 25
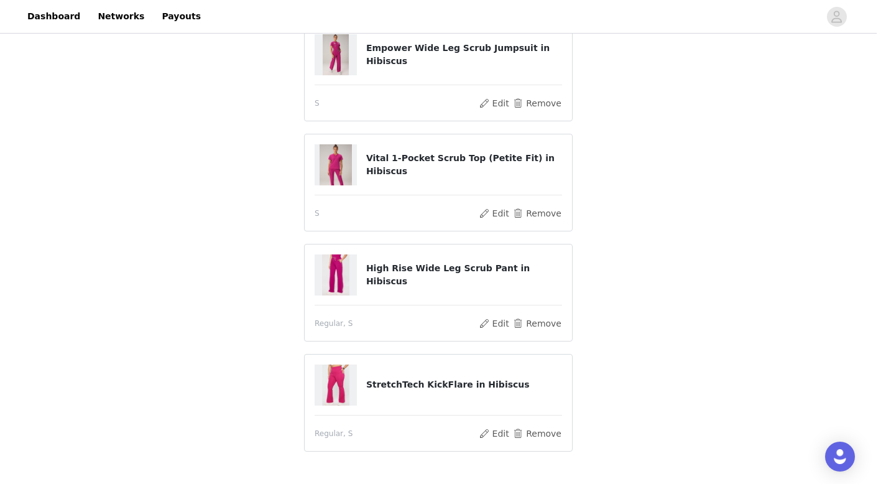
scroll to position [241, 0]
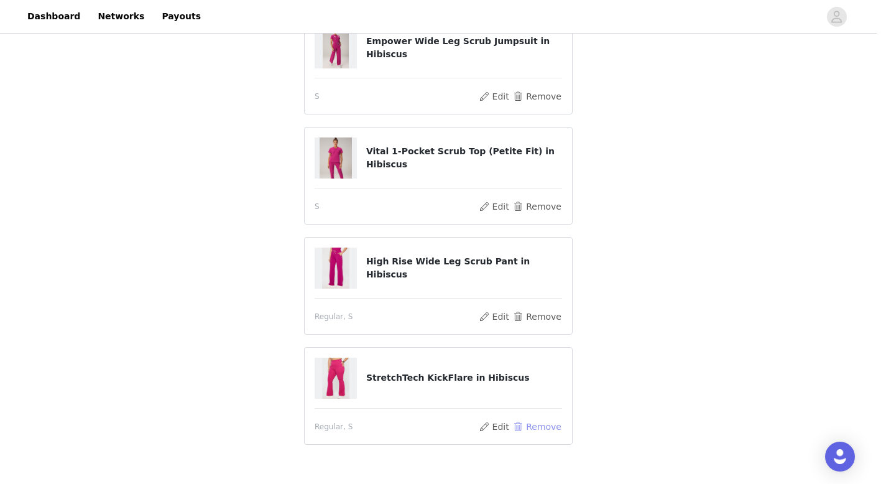
click at [525, 425] on button "Remove" at bounding box center [537, 426] width 50 height 15
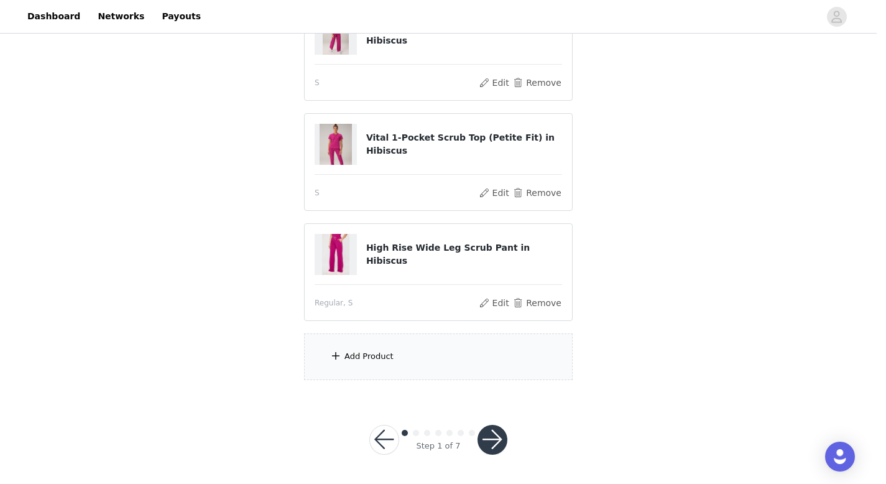
click at [361, 373] on div "Add Product" at bounding box center [438, 356] width 269 height 47
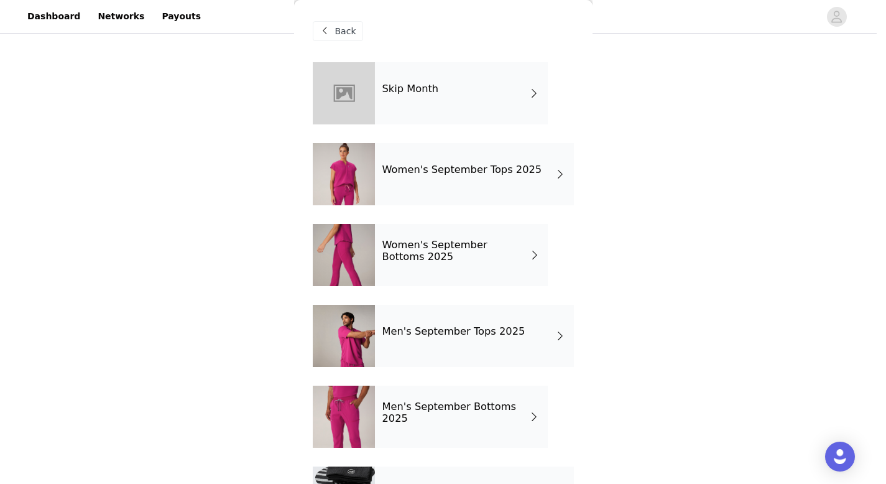
scroll to position [63, 0]
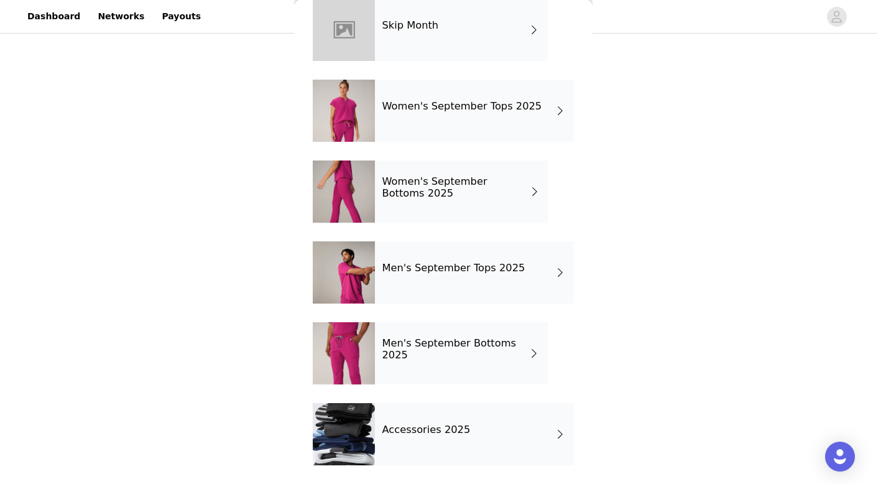
click at [461, 424] on h4 "Accessories 2025" at bounding box center [426, 429] width 88 height 11
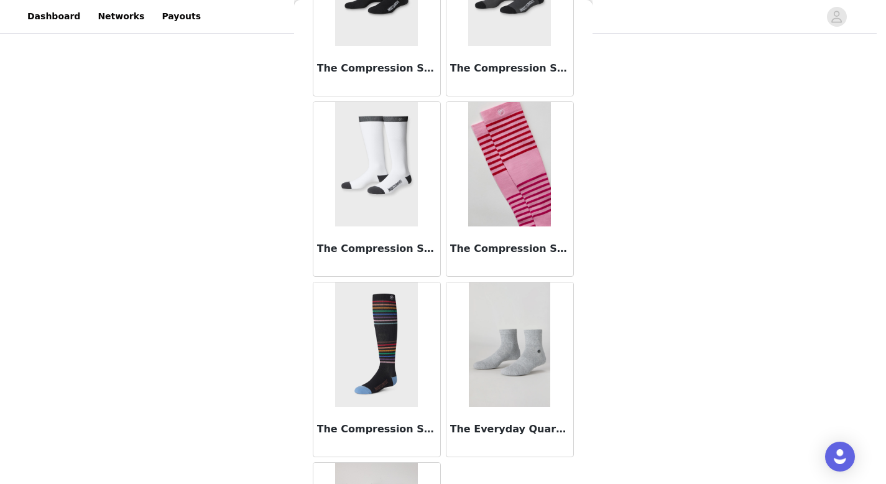
scroll to position [477, 0]
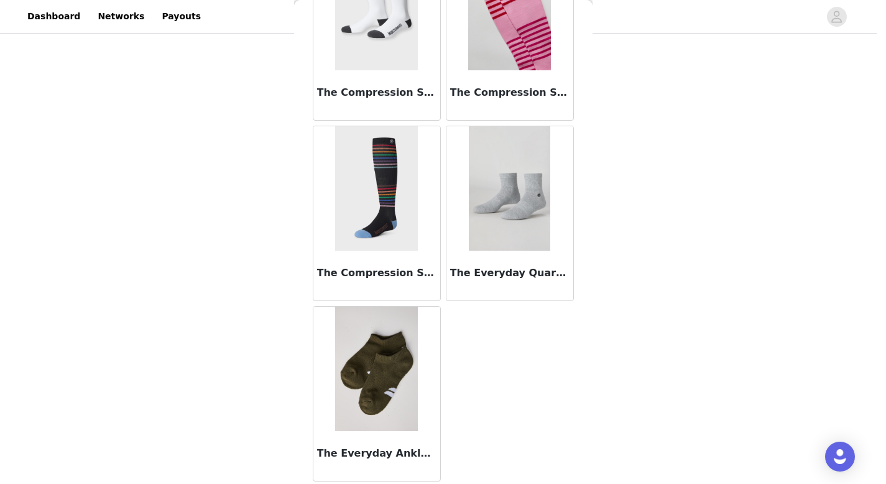
click at [502, 223] on img at bounding box center [509, 188] width 81 height 124
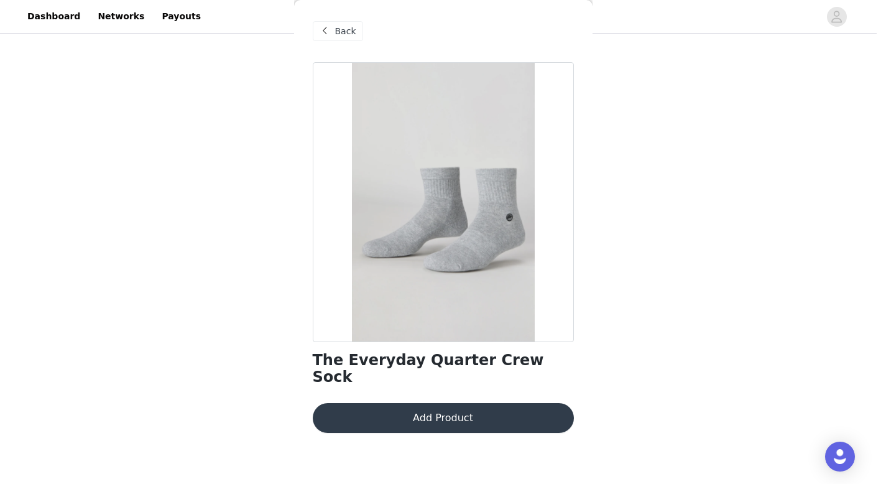
scroll to position [0, 0]
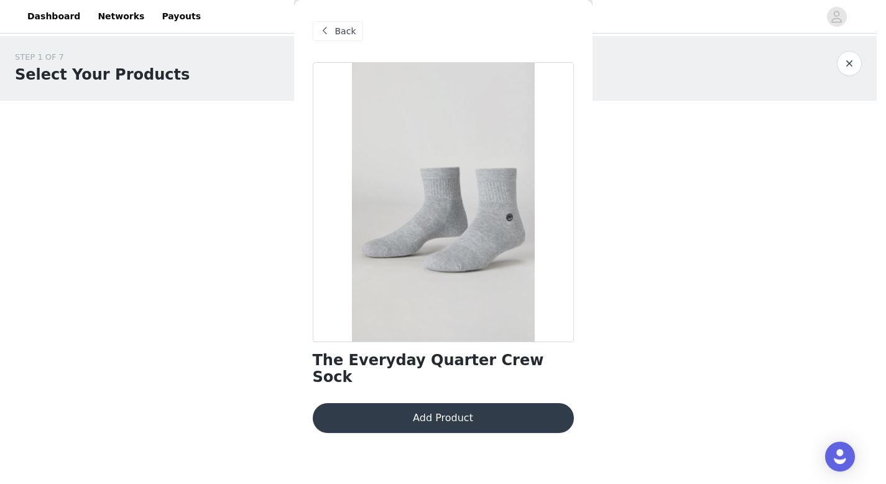
click at [457, 406] on button "Add Product" at bounding box center [443, 418] width 261 height 30
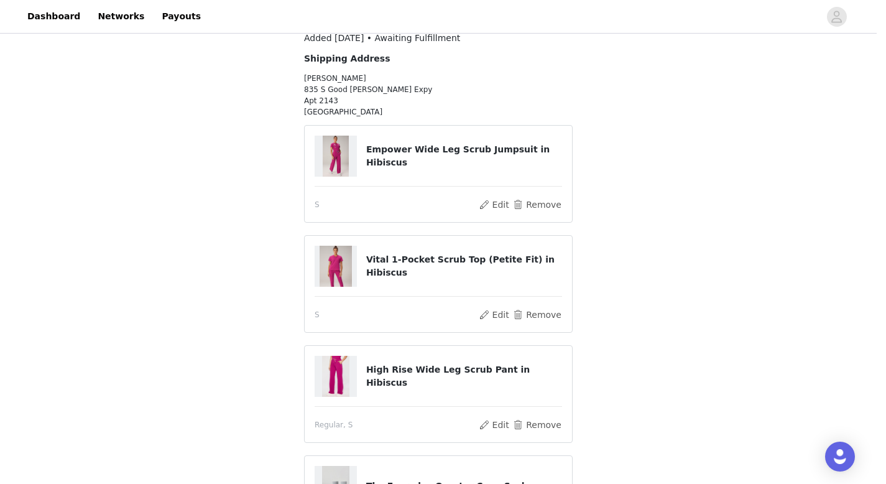
scroll to position [302, 0]
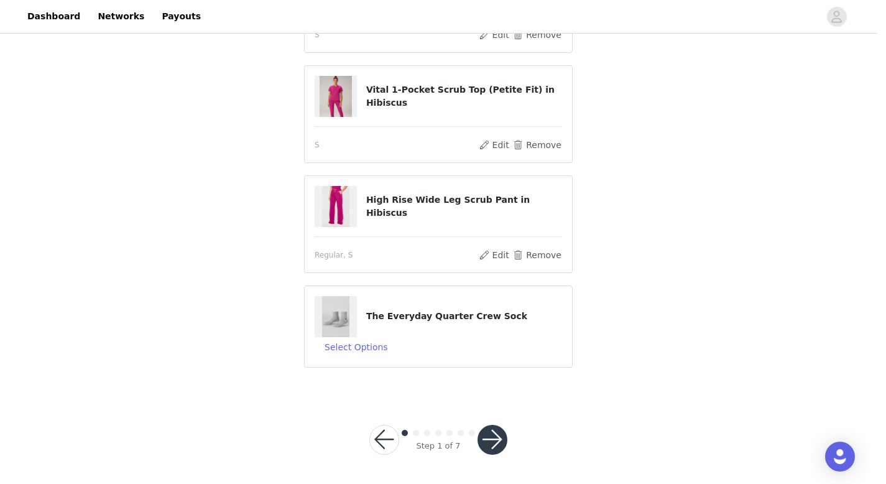
click at [492, 439] on button "button" at bounding box center [492, 440] width 30 height 30
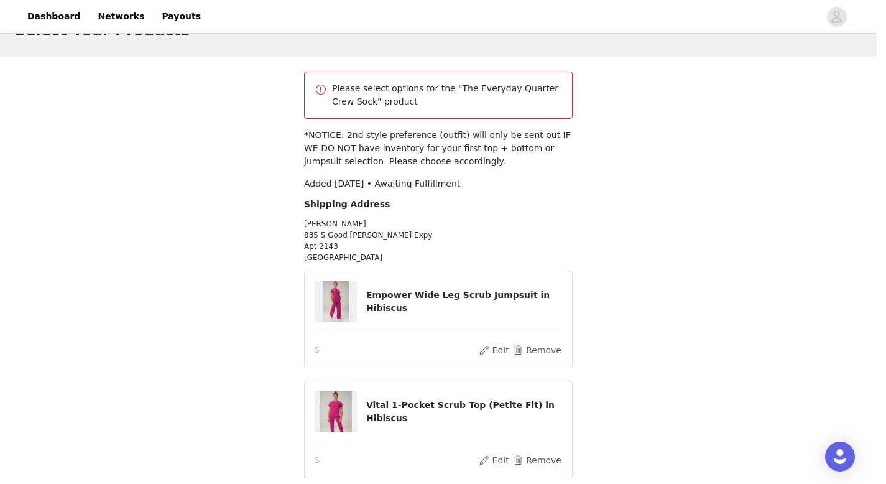
scroll to position [0, 0]
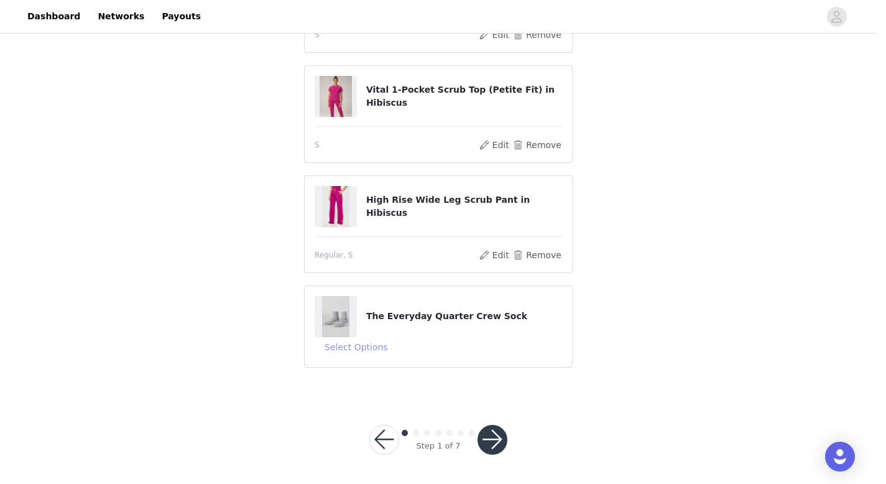
click at [364, 347] on button "Select Options" at bounding box center [356, 347] width 83 height 20
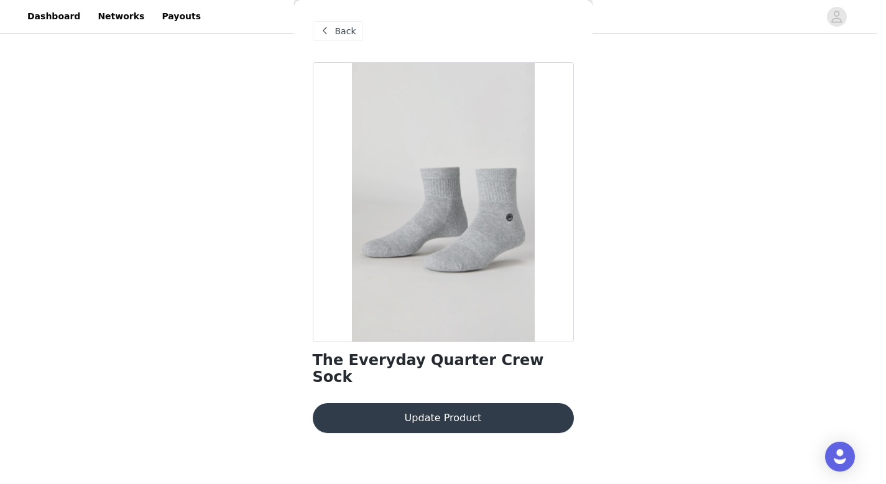
click at [490, 403] on button "Update Product" at bounding box center [443, 418] width 261 height 30
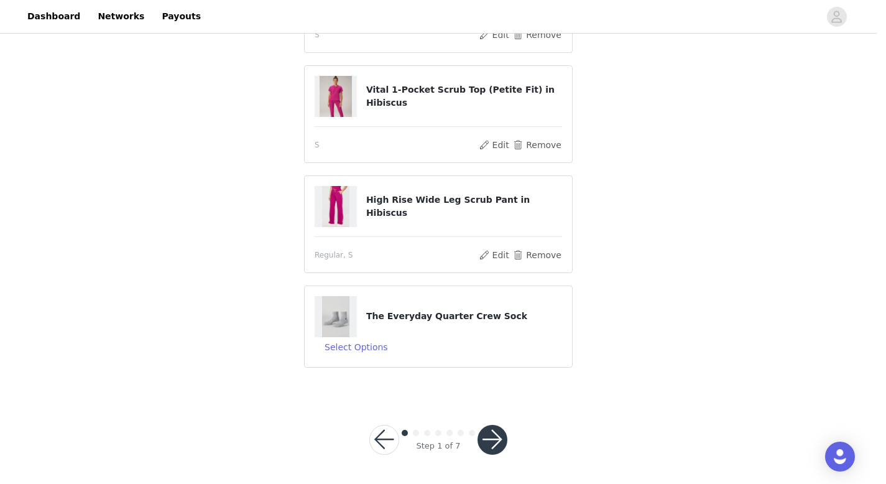
click at [392, 429] on button "button" at bounding box center [384, 440] width 30 height 30
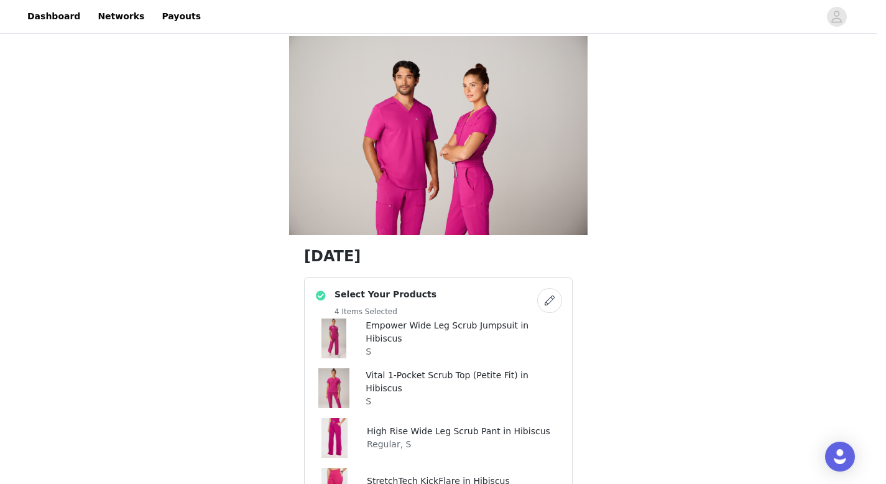
click at [548, 296] on button "button" at bounding box center [549, 300] width 25 height 25
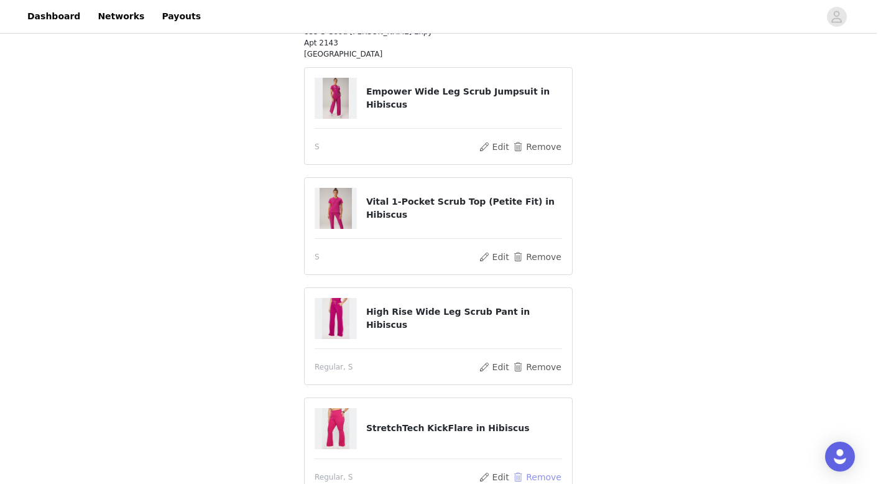
click at [529, 473] on button "Remove" at bounding box center [537, 476] width 50 height 15
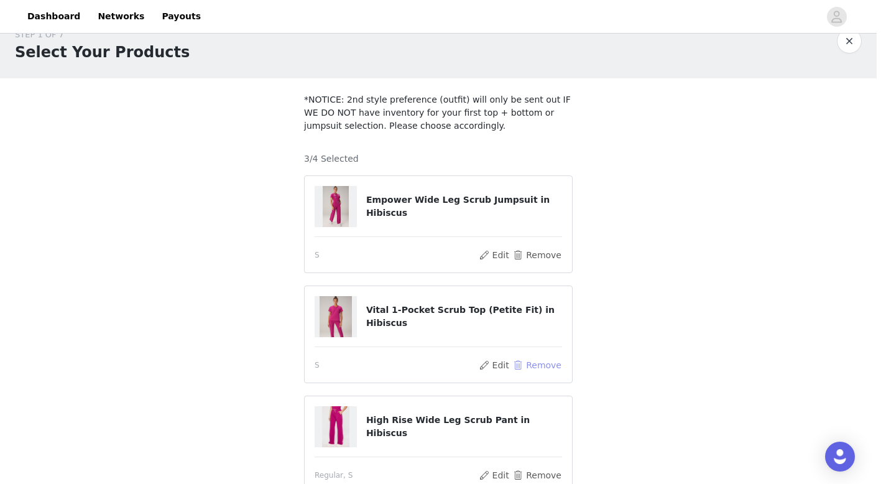
click at [545, 365] on button "Remove" at bounding box center [537, 364] width 50 height 15
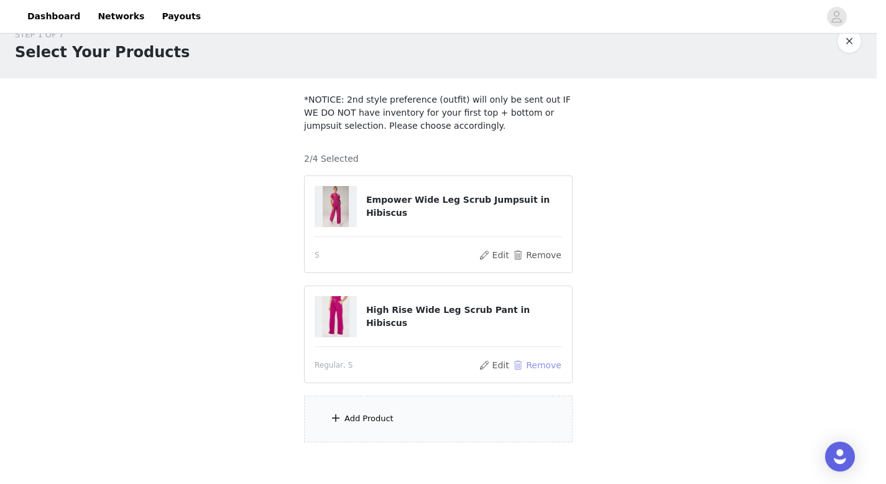
click at [545, 365] on button "Remove" at bounding box center [537, 364] width 50 height 15
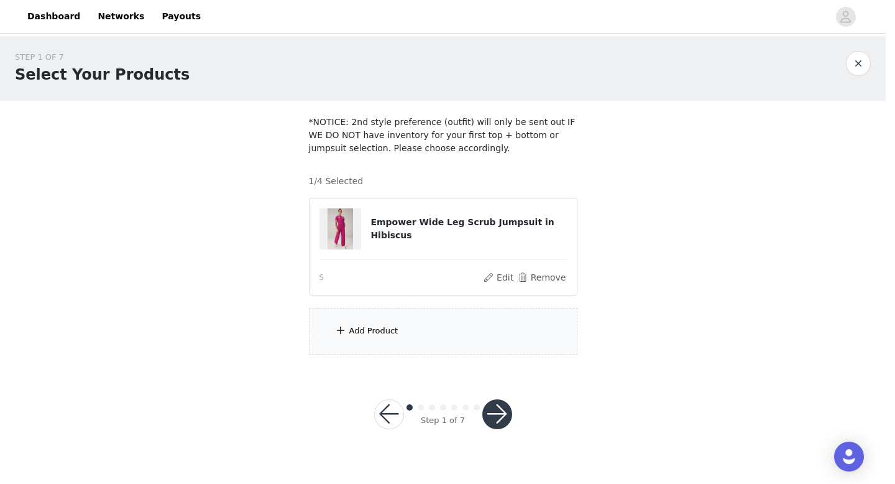
click at [451, 326] on div "Add Product" at bounding box center [443, 331] width 269 height 47
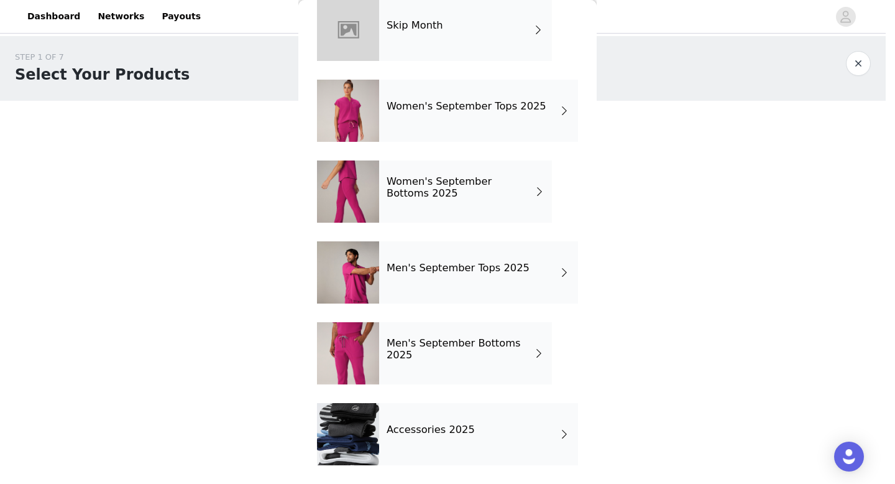
click at [432, 416] on div "Accessories 2025" at bounding box center [478, 434] width 199 height 62
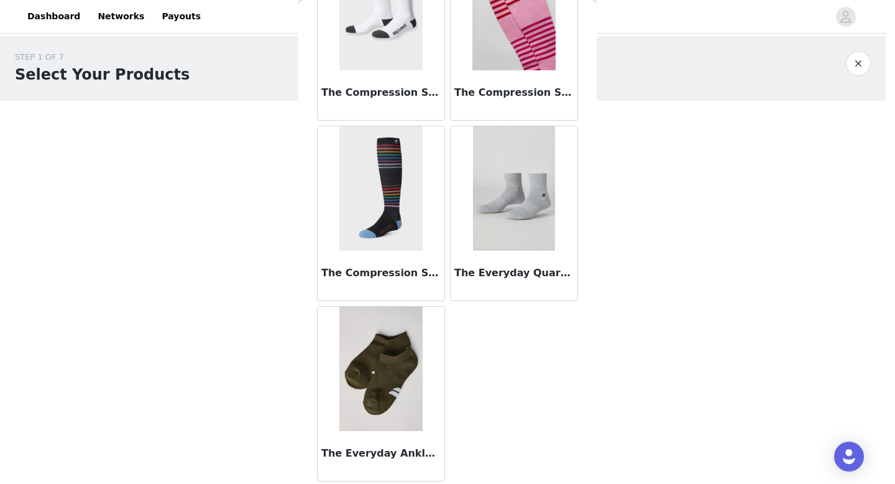
click at [403, 350] on img at bounding box center [380, 368] width 83 height 124
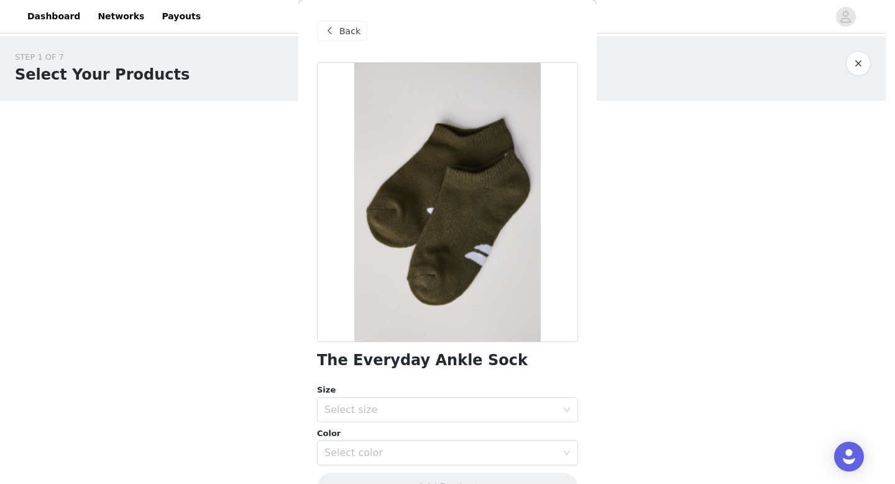
click at [349, 24] on div "Back" at bounding box center [342, 31] width 50 height 20
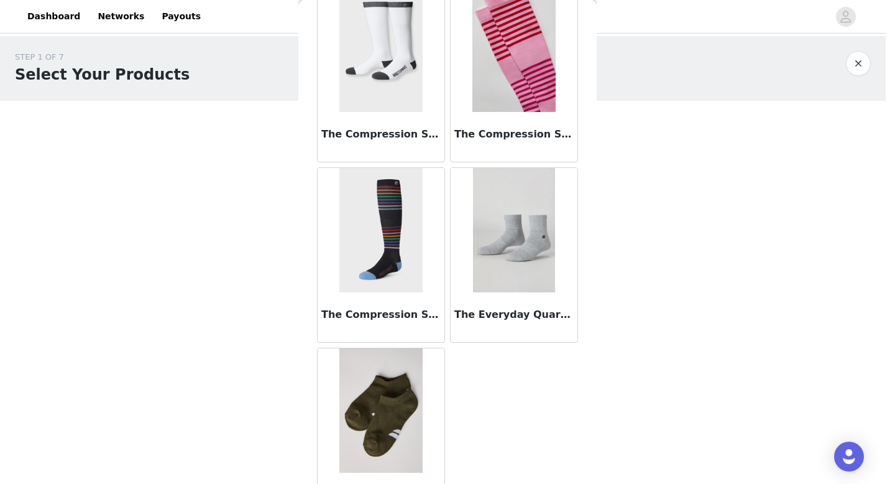
scroll to position [477, 0]
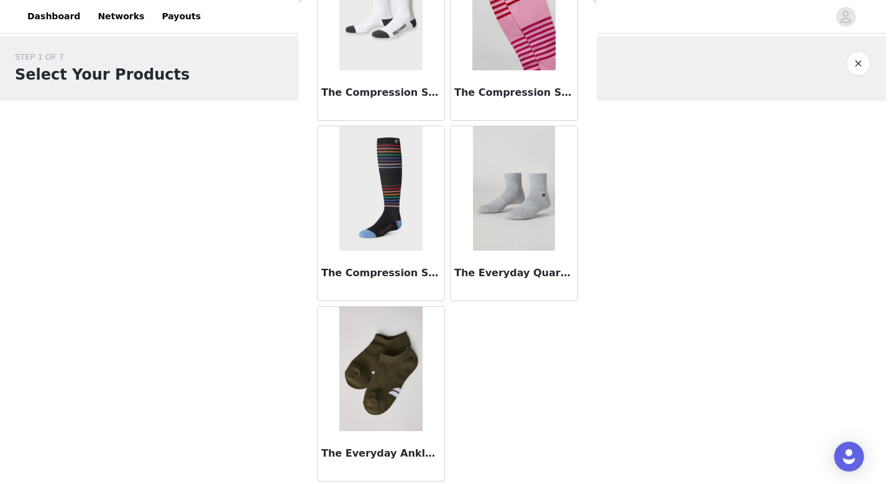
click at [502, 294] on div "The Everyday Quarter Crew Sock" at bounding box center [514, 275] width 127 height 50
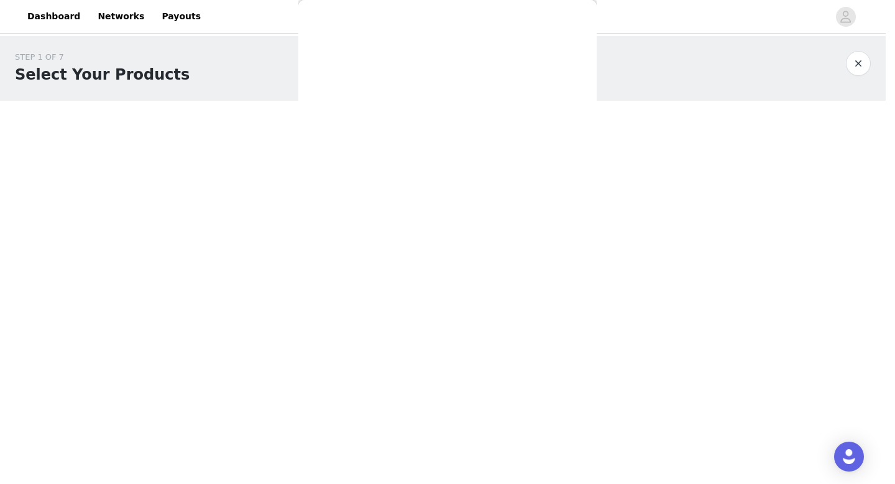
scroll to position [0, 0]
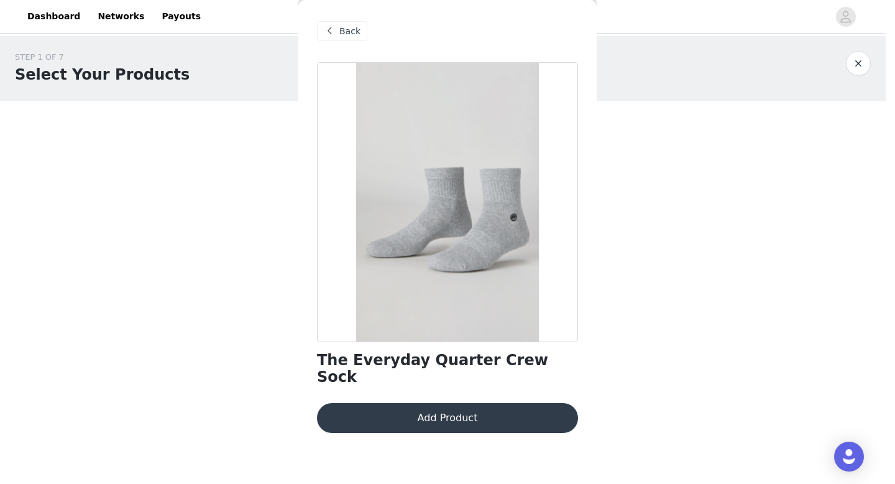
click at [347, 34] on span "Back" at bounding box center [349, 31] width 21 height 13
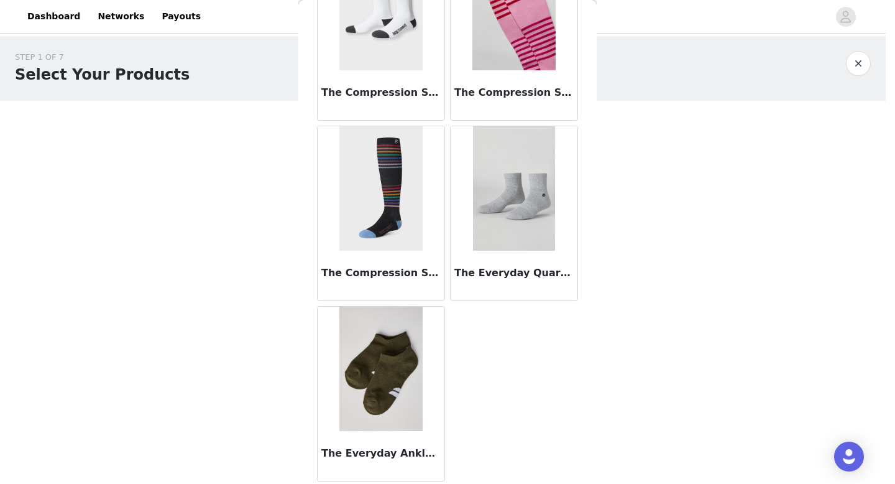
click at [387, 393] on img at bounding box center [380, 368] width 83 height 124
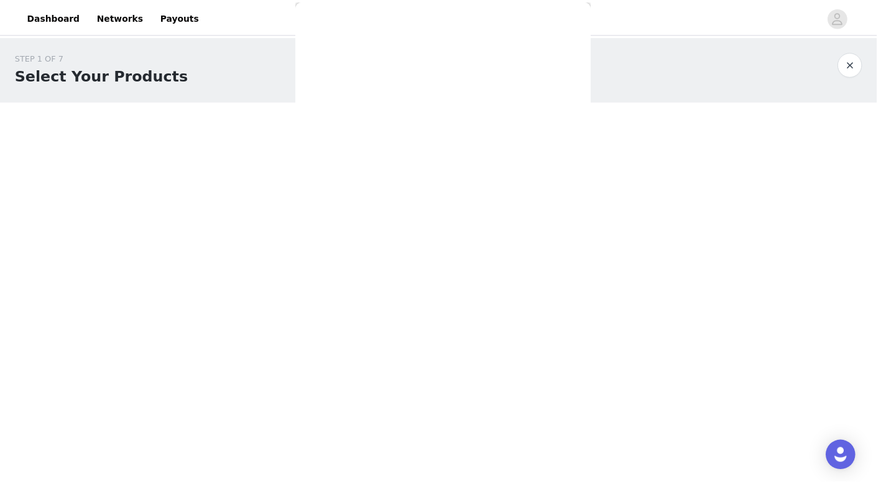
scroll to position [34, 0]
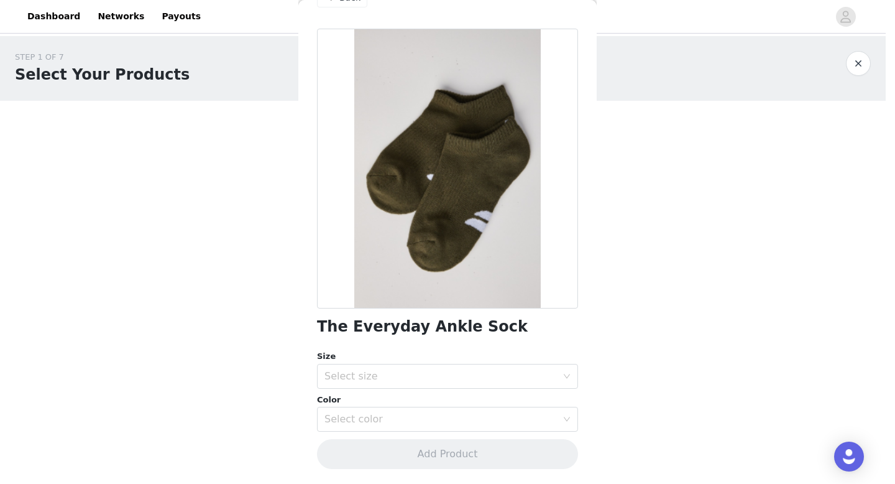
click at [413, 355] on div "Size" at bounding box center [447, 356] width 261 height 12
click at [408, 372] on div "Select size" at bounding box center [440, 376] width 232 height 12
click at [384, 407] on li "S/M" at bounding box center [443, 403] width 252 height 20
click at [380, 425] on div "Select color" at bounding box center [443, 419] width 238 height 24
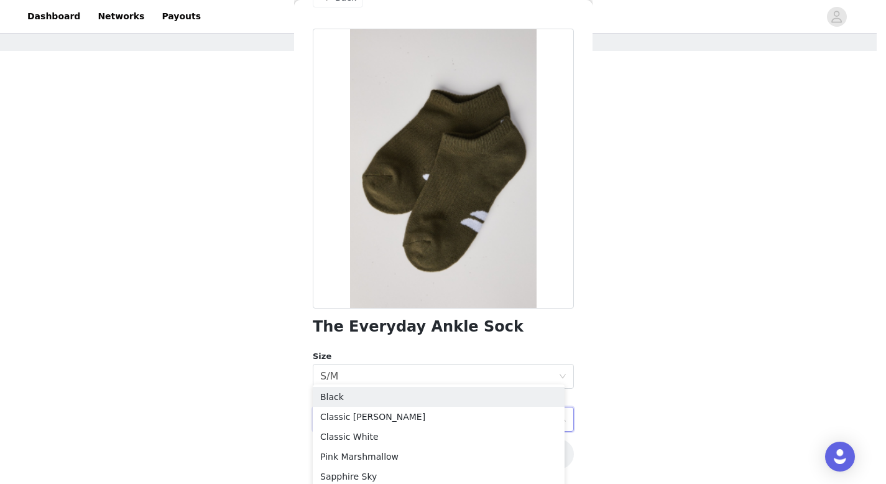
scroll to position [55, 0]
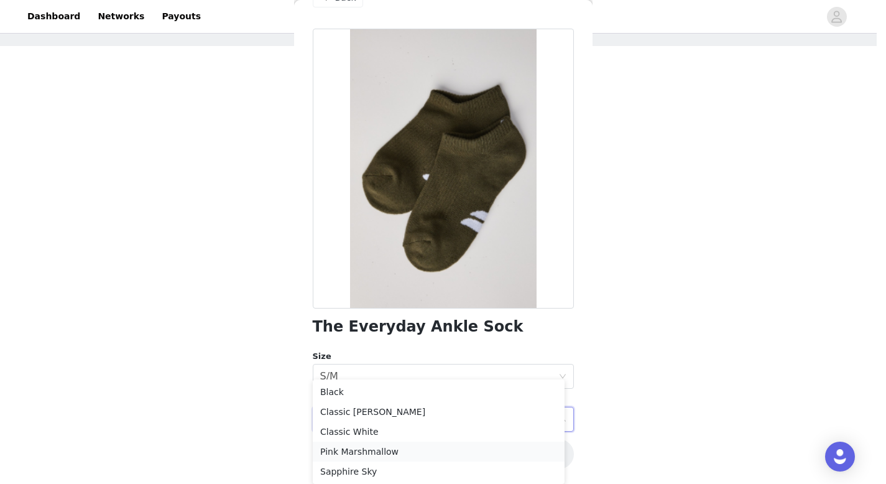
click at [374, 449] on li "Pink Marshmallow" at bounding box center [439, 451] width 252 height 20
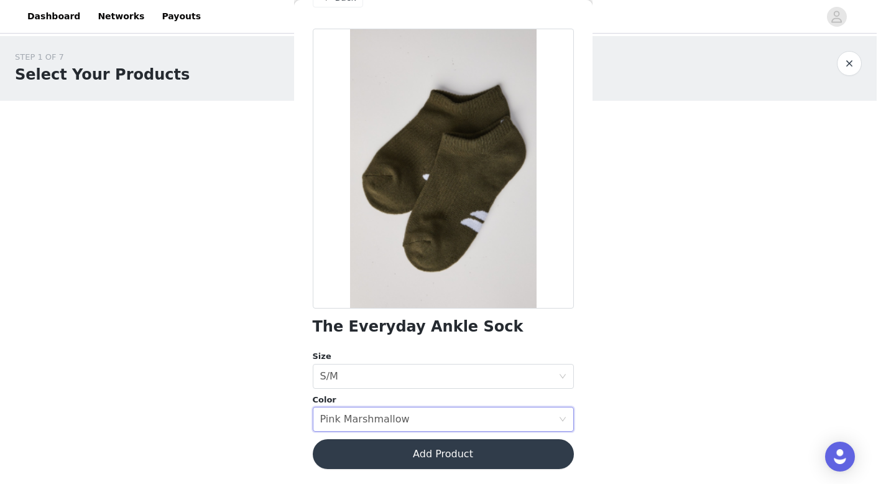
scroll to position [0, 0]
click at [425, 456] on button "Add Product" at bounding box center [447, 454] width 261 height 30
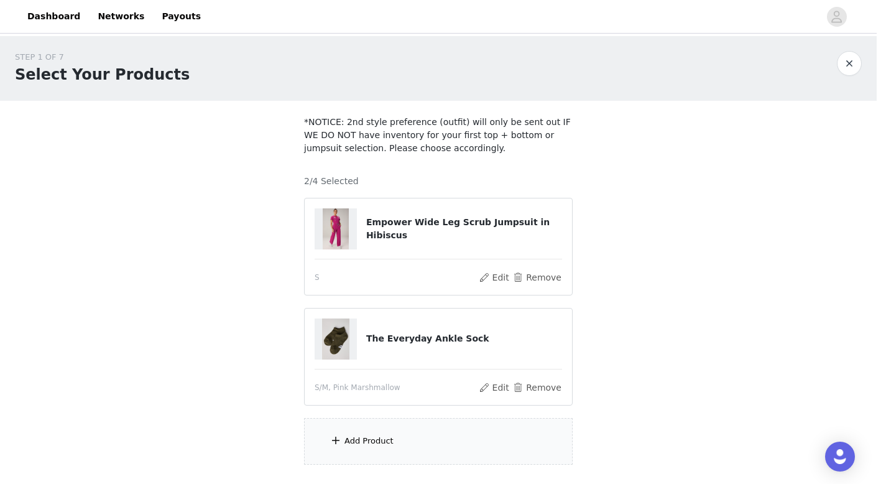
scroll to position [85, 0]
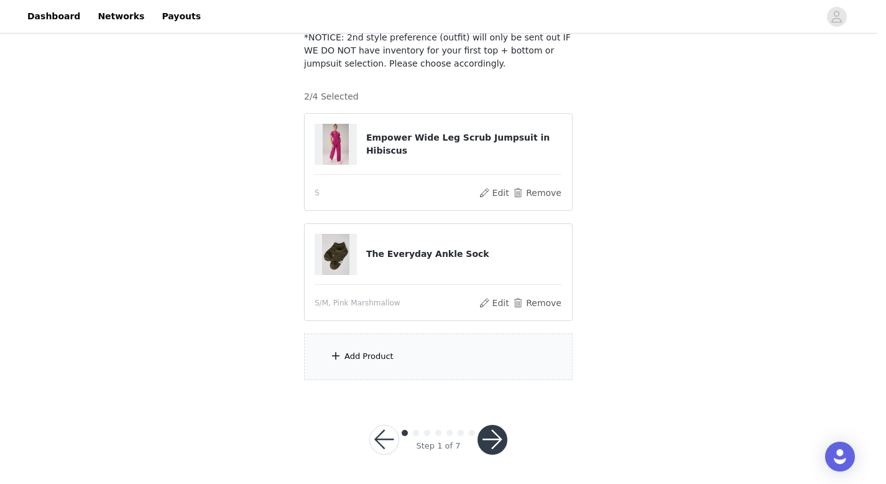
click at [492, 438] on button "button" at bounding box center [492, 440] width 30 height 30
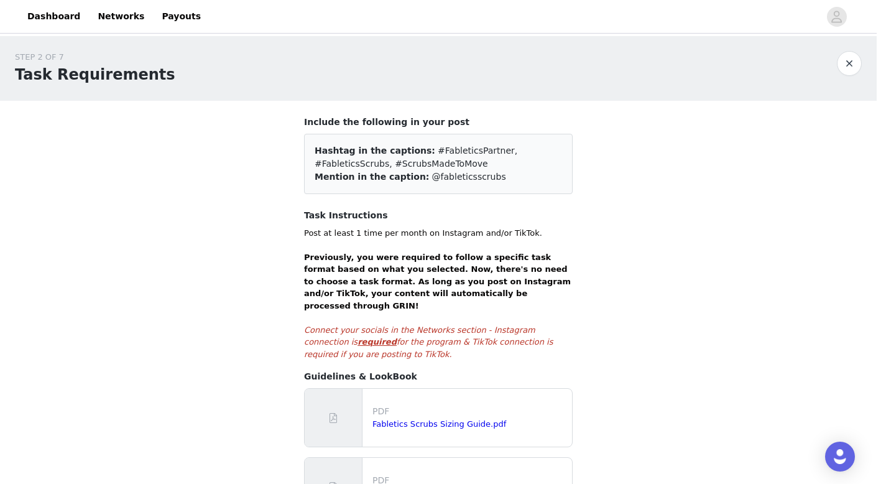
scroll to position [272, 0]
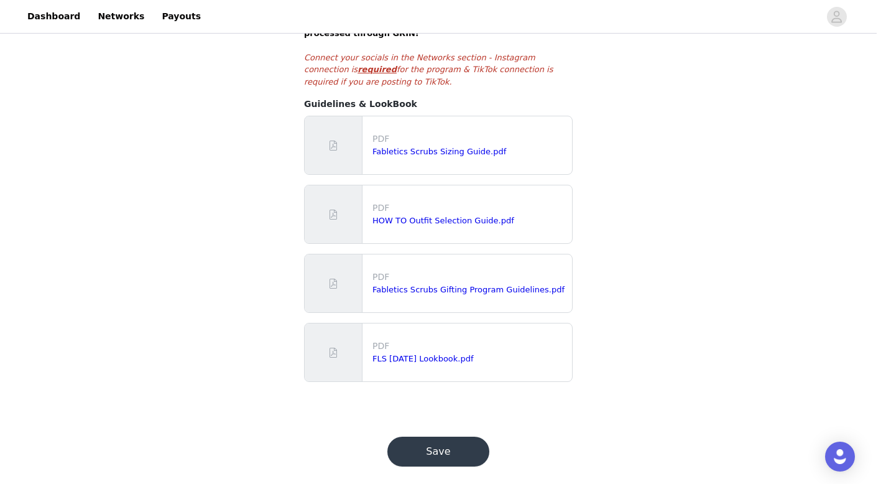
click at [444, 436] on button "Save" at bounding box center [438, 451] width 102 height 30
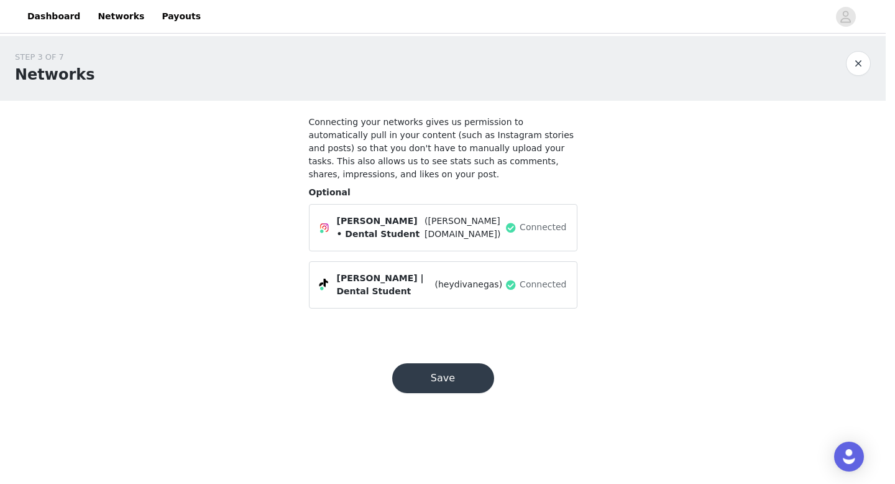
click at [439, 376] on button "Save" at bounding box center [443, 378] width 102 height 30
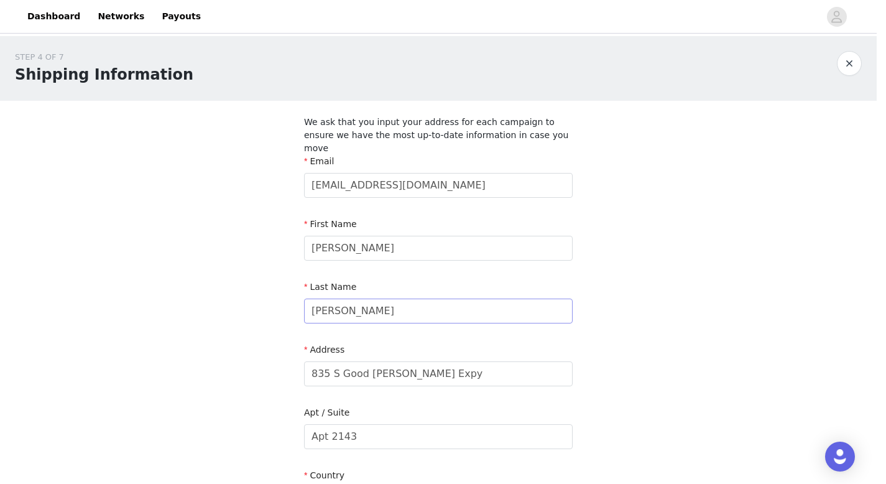
scroll to position [390, 0]
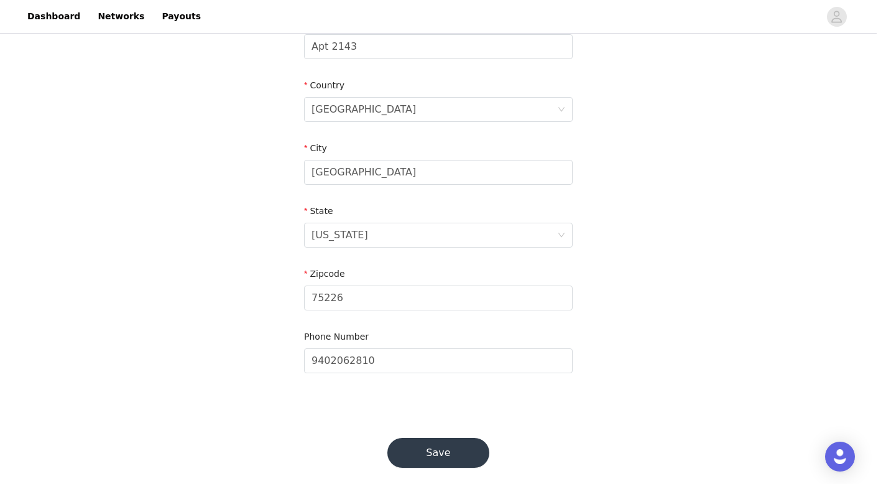
click at [446, 438] on button "Save" at bounding box center [438, 453] width 102 height 30
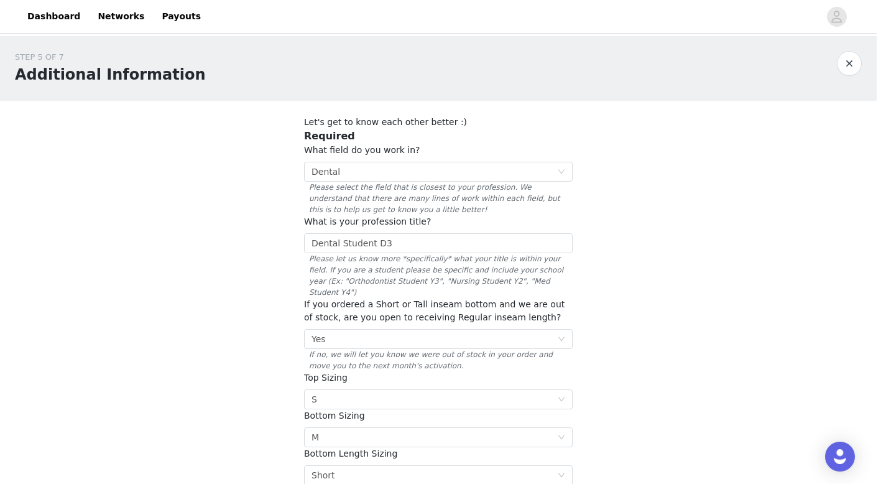
scroll to position [448, 0]
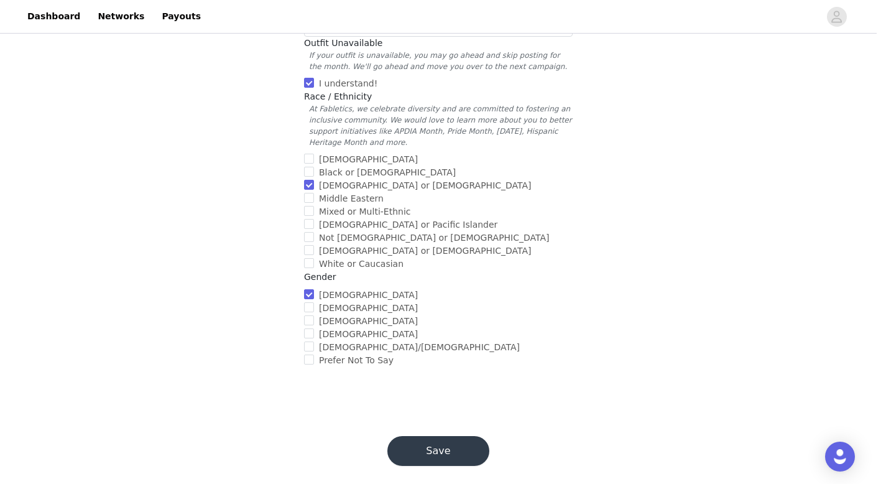
click at [446, 436] on button "Save" at bounding box center [438, 451] width 102 height 30
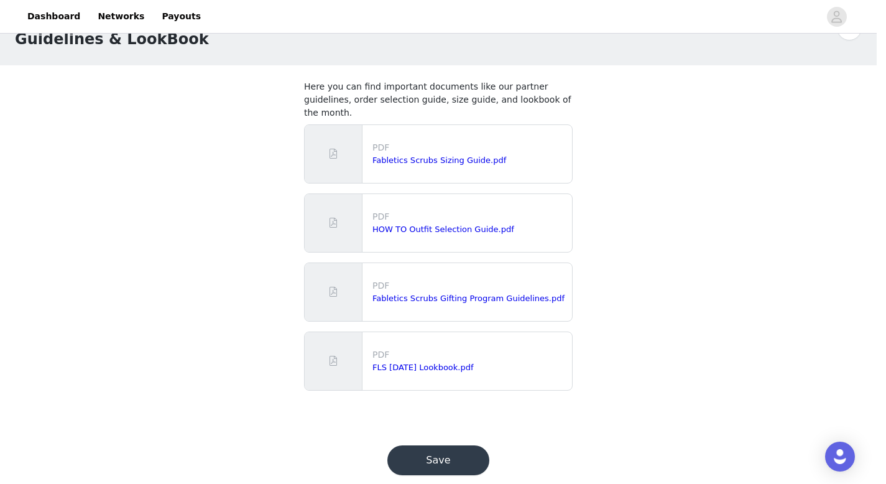
scroll to position [43, 0]
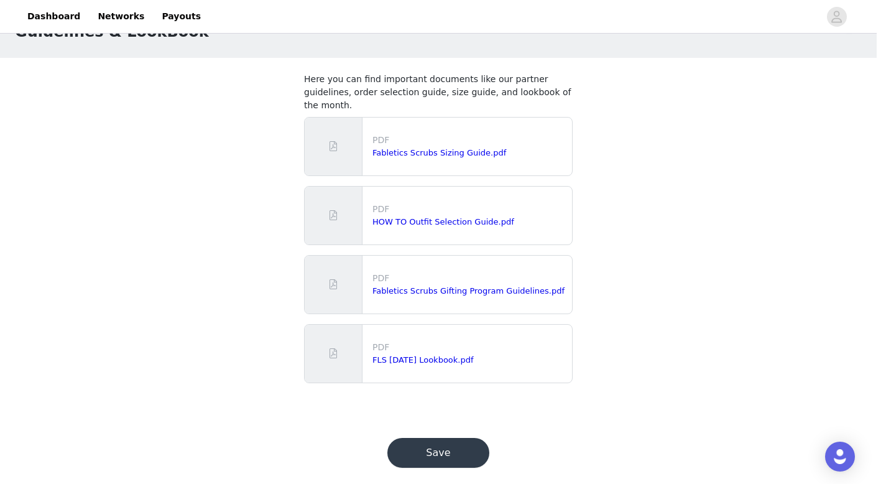
click at [446, 438] on button "Save" at bounding box center [438, 453] width 102 height 30
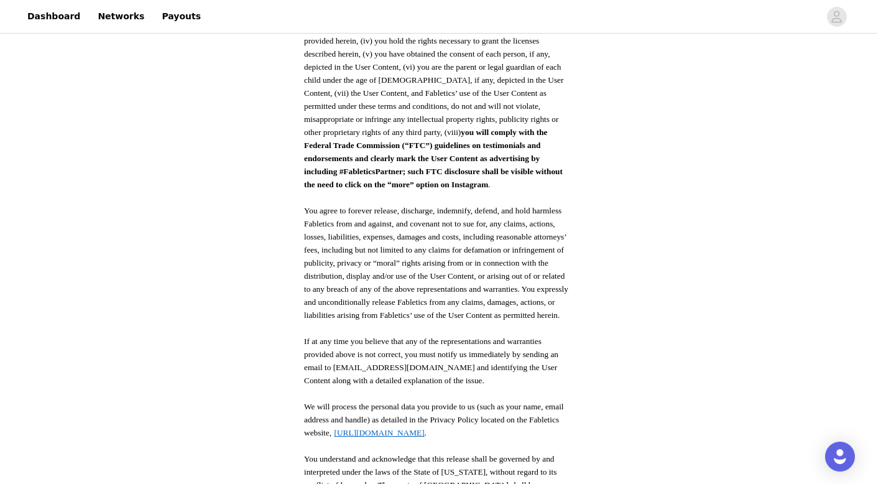
scroll to position [639, 0]
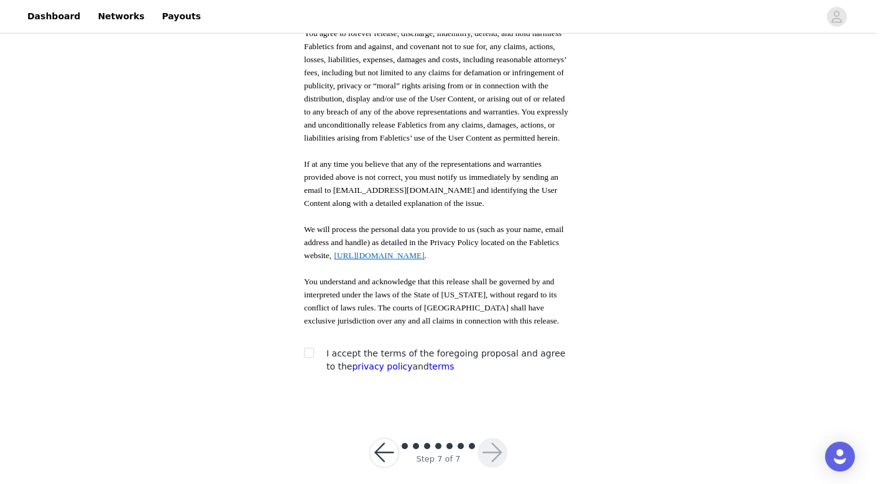
click at [314, 347] on div at bounding box center [312, 353] width 17 height 13
click at [304, 347] on input "checkbox" at bounding box center [308, 351] width 9 height 9
checkbox input "true"
click at [495, 438] on button "button" at bounding box center [492, 453] width 30 height 30
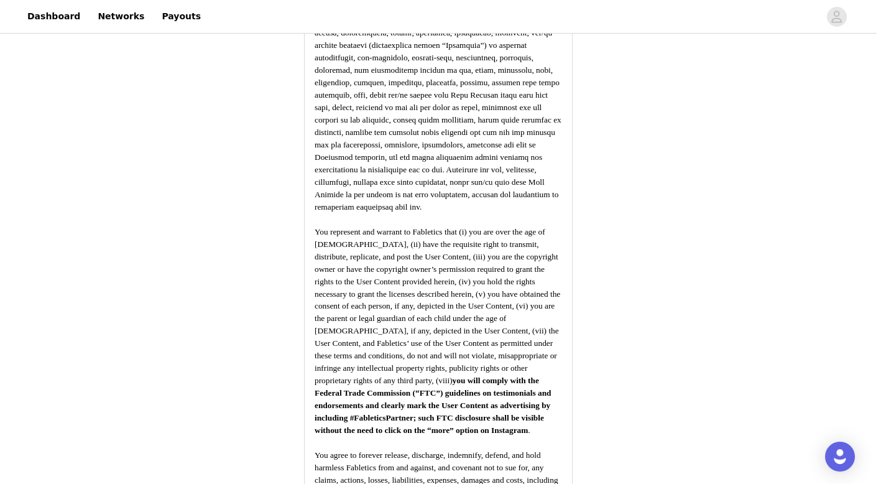
scroll to position [1520, 0]
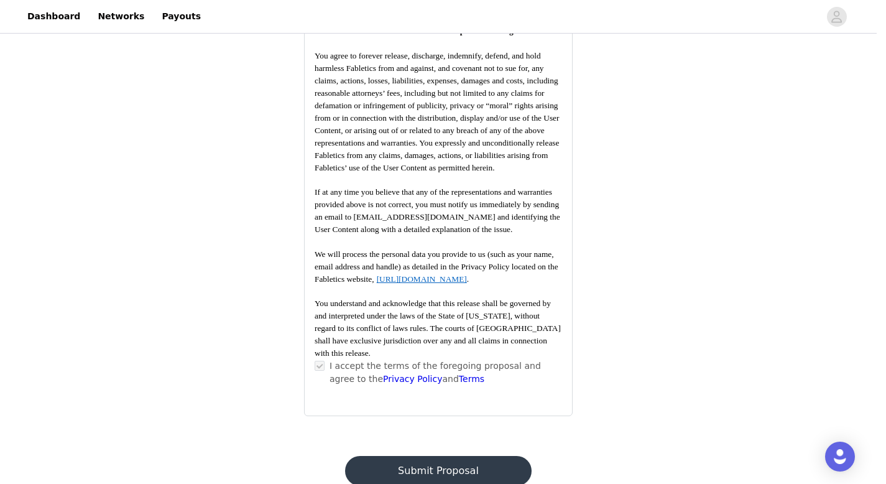
click at [484, 456] on button "Submit Proposal" at bounding box center [438, 471] width 186 height 30
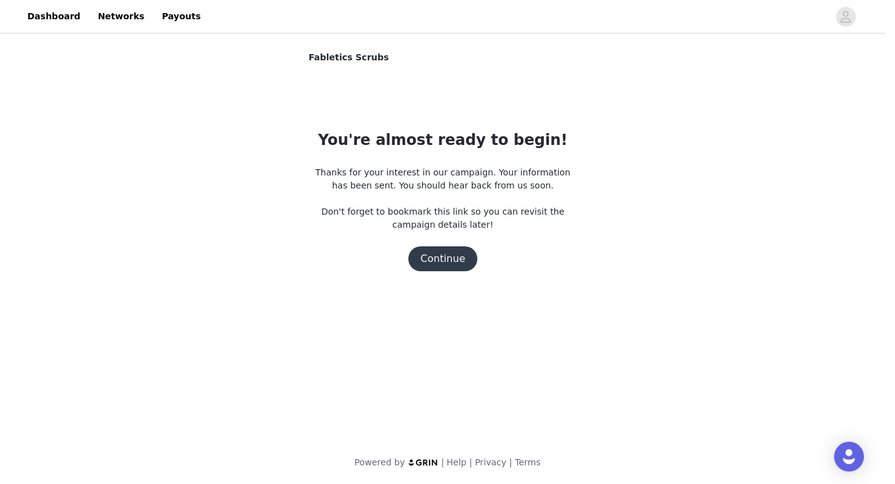
click at [442, 265] on button "Continue" at bounding box center [443, 258] width 70 height 25
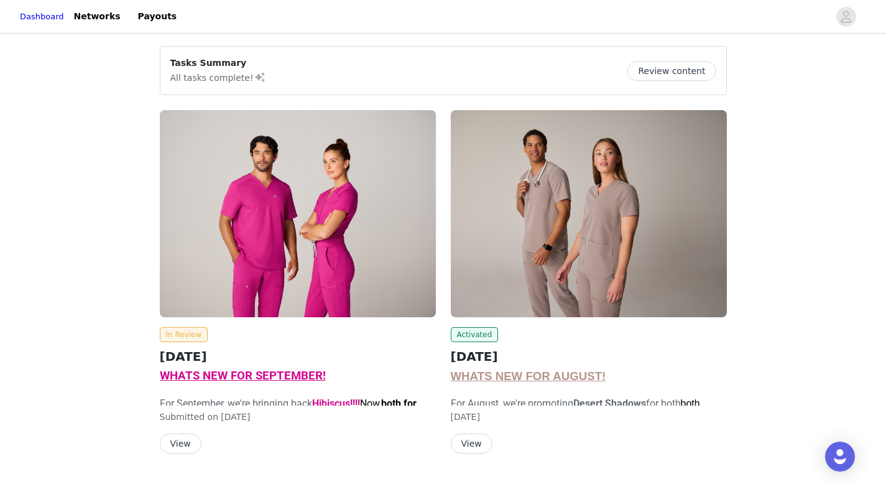
click at [686, 70] on button "Review content" at bounding box center [671, 71] width 88 height 20
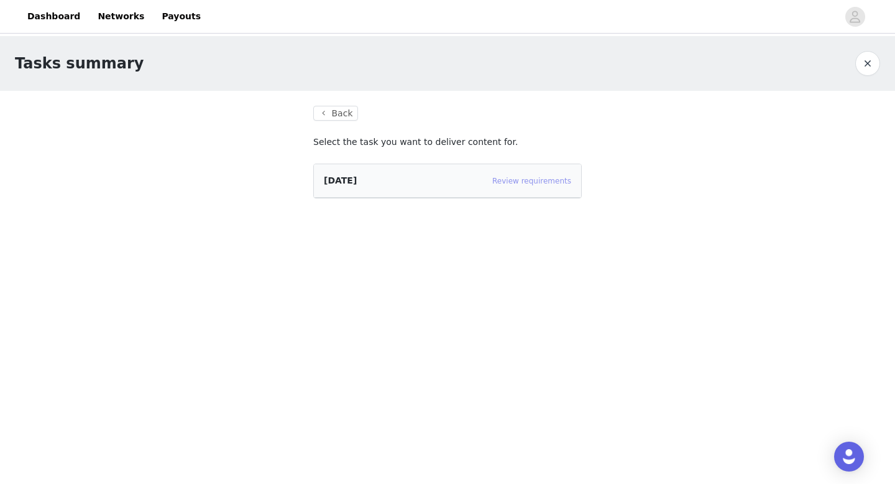
click at [533, 177] on link "Review requirements" at bounding box center [531, 181] width 79 height 9
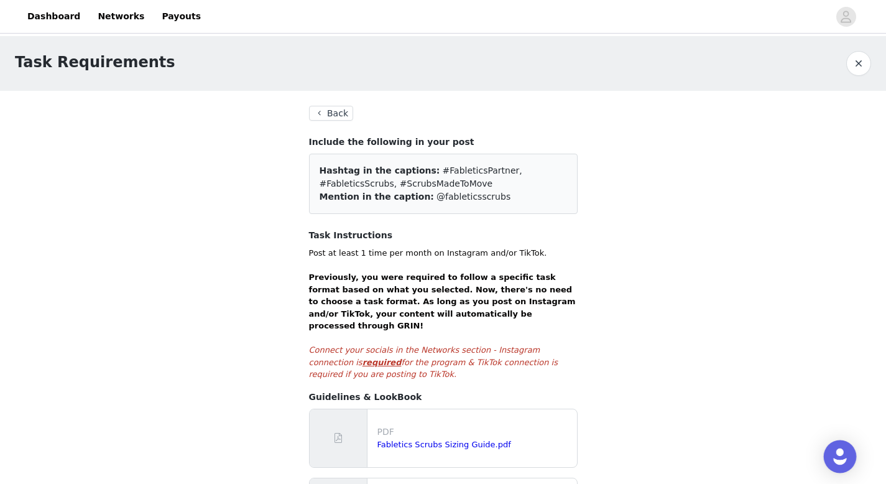
click at [834, 459] on img "Open Intercom Messenger" at bounding box center [840, 456] width 16 height 16
click at [329, 113] on button "Back" at bounding box center [331, 113] width 45 height 15
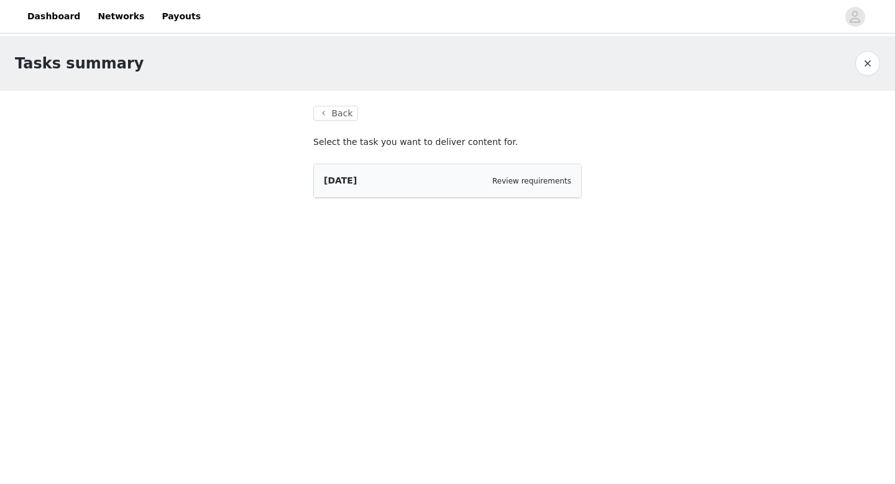
click at [349, 174] on div "[DATE]" at bounding box center [340, 180] width 33 height 13
click at [537, 177] on link "Review requirements" at bounding box center [531, 181] width 79 height 9
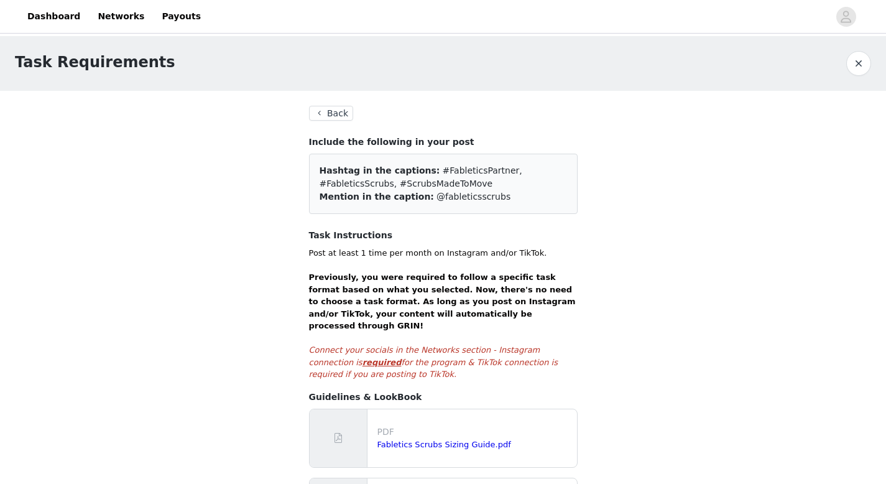
click at [339, 116] on button "Back" at bounding box center [331, 113] width 45 height 15
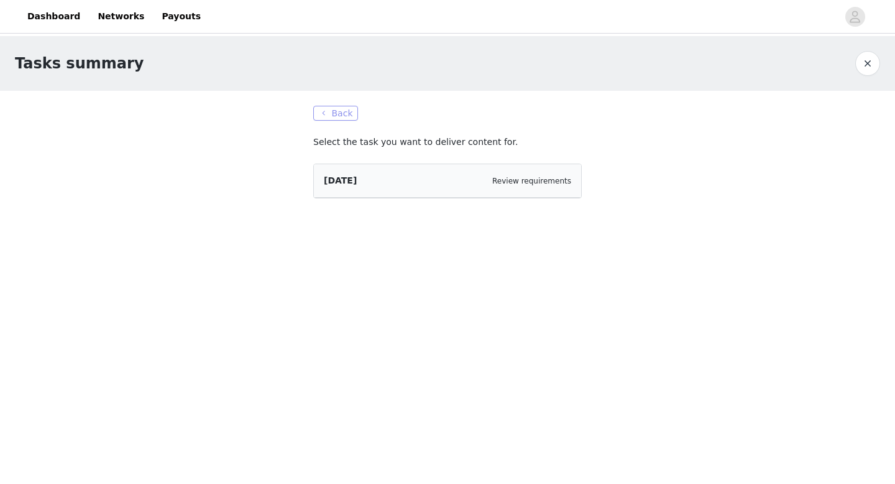
click at [340, 112] on button "Back" at bounding box center [335, 113] width 45 height 15
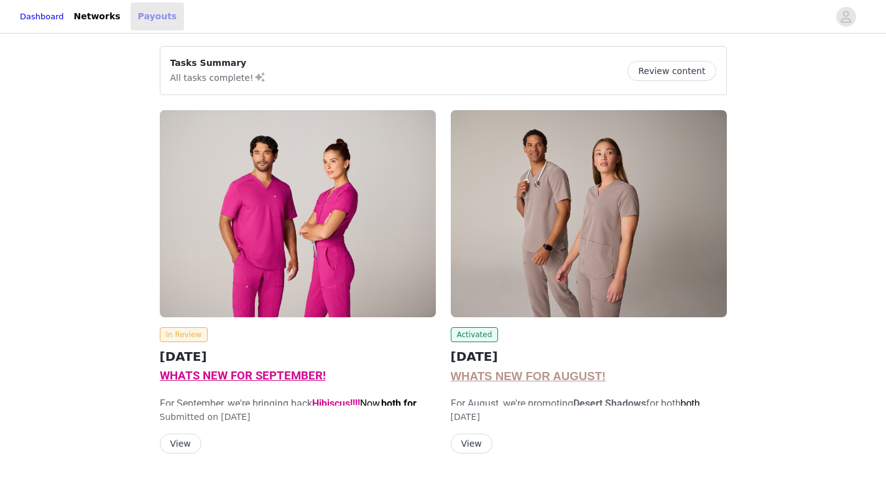
click at [159, 24] on link "Payouts" at bounding box center [158, 16] width 54 height 28
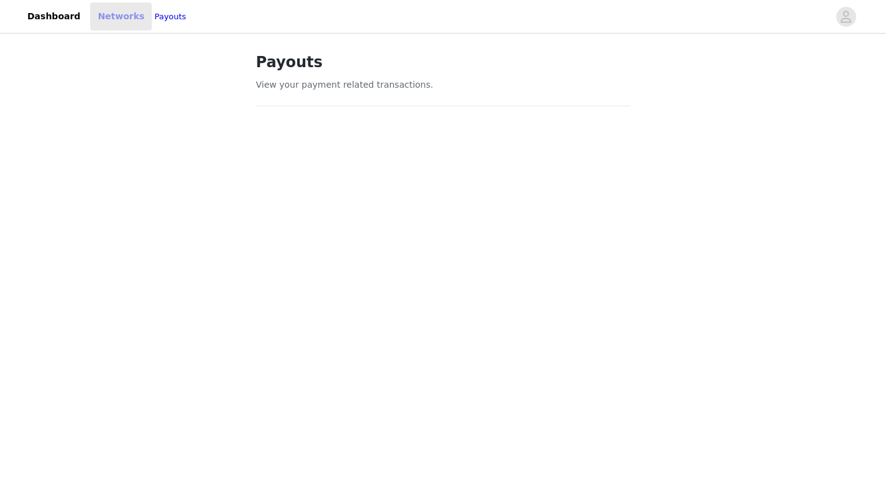
click at [124, 17] on link "Networks" at bounding box center [121, 16] width 62 height 28
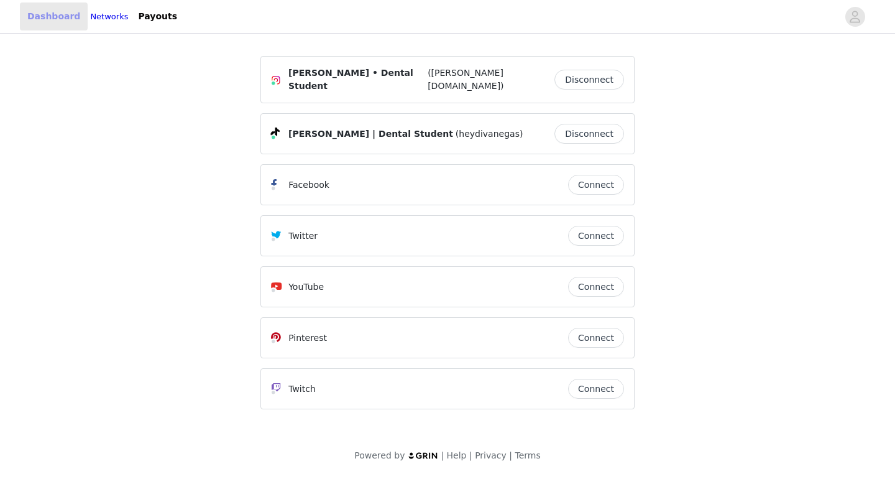
click at [45, 16] on link "Dashboard" at bounding box center [54, 16] width 68 height 28
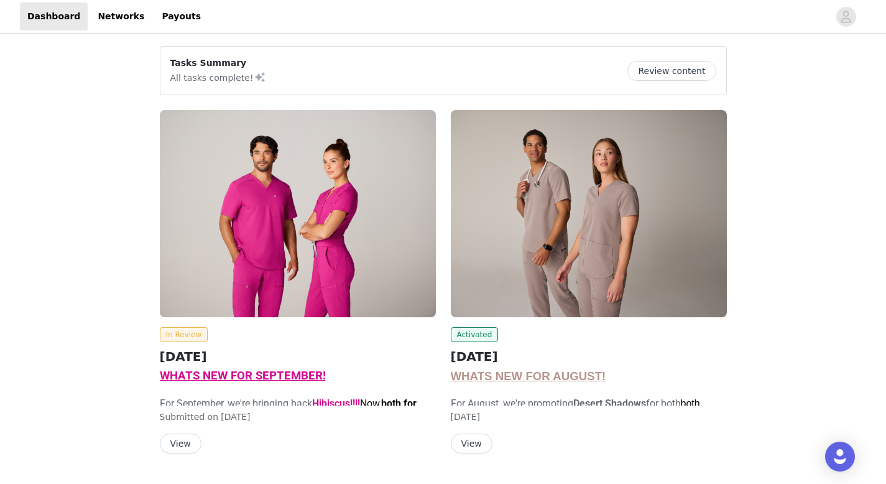
click at [179, 439] on button "View" at bounding box center [181, 443] width 42 height 20
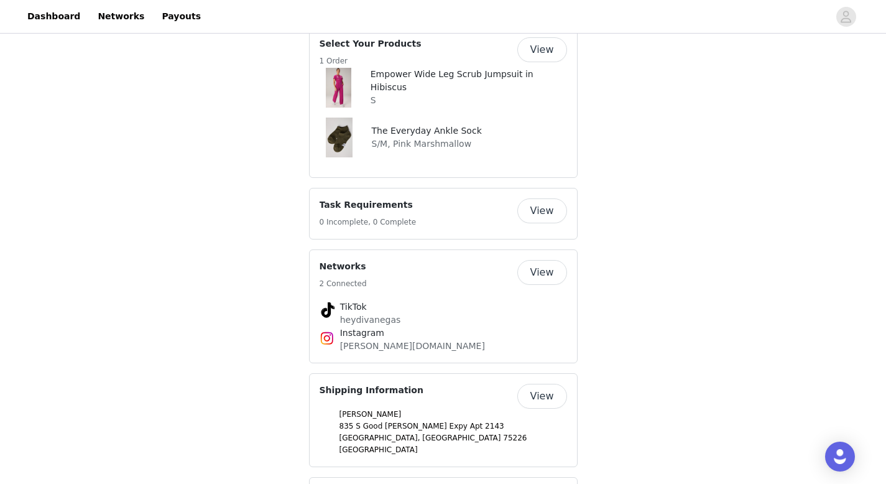
scroll to position [968, 0]
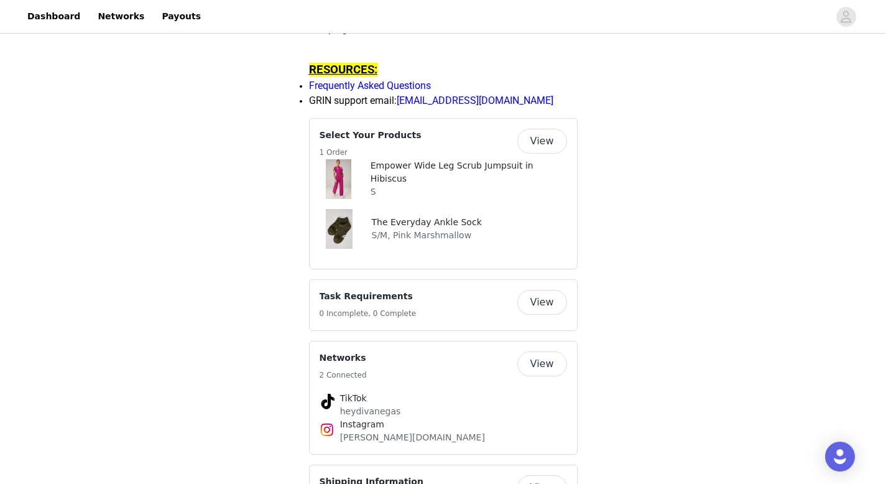
click at [536, 154] on button "View" at bounding box center [542, 141] width 50 height 25
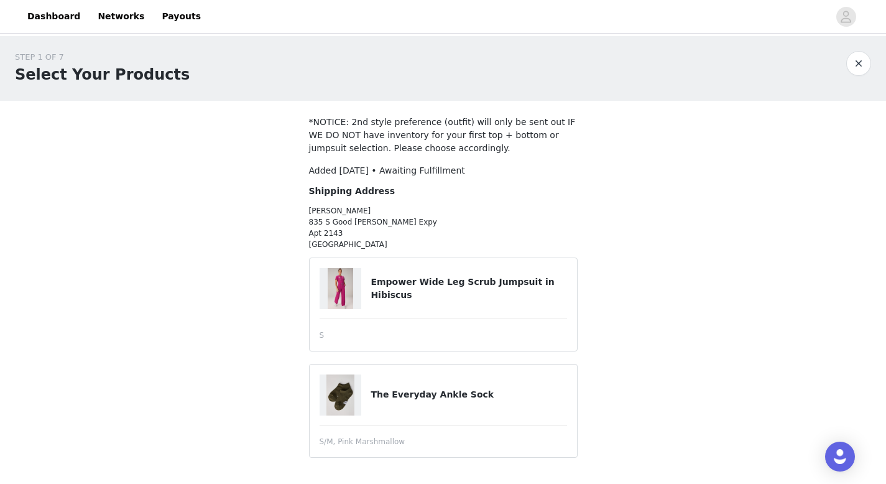
scroll to position [30, 0]
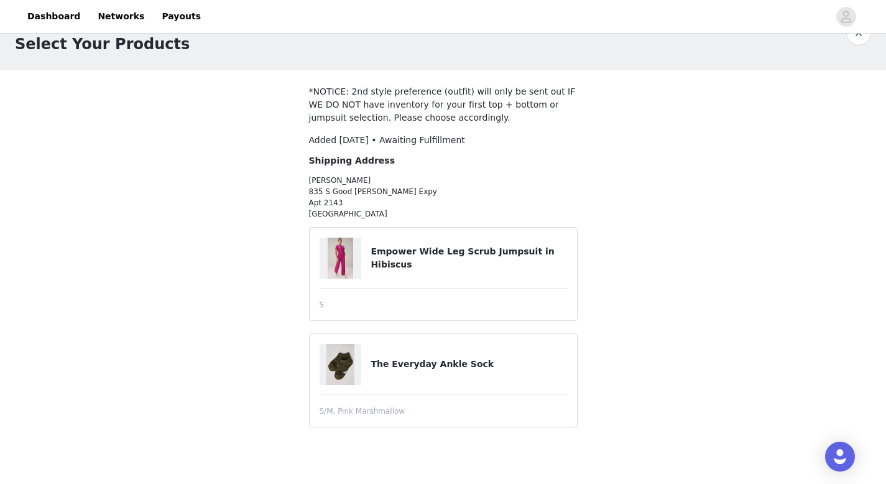
click at [861, 35] on button "button" at bounding box center [858, 33] width 25 height 25
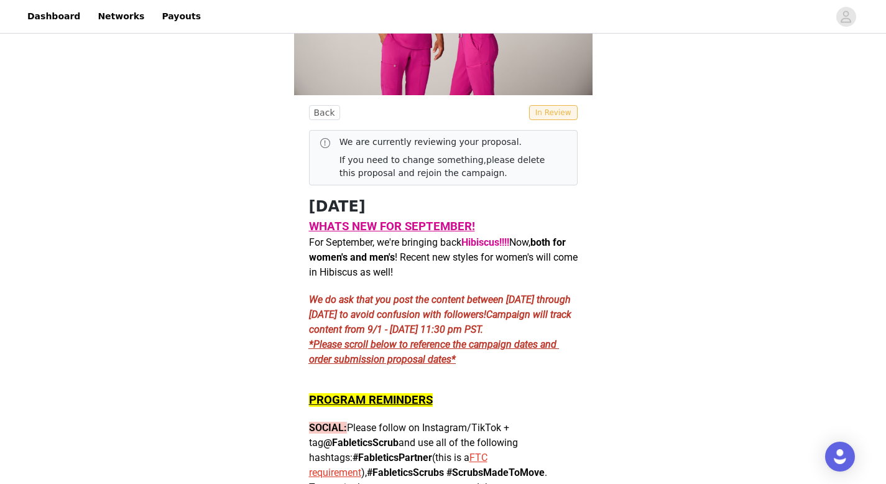
scroll to position [431, 0]
